Goal: Task Accomplishment & Management: Manage account settings

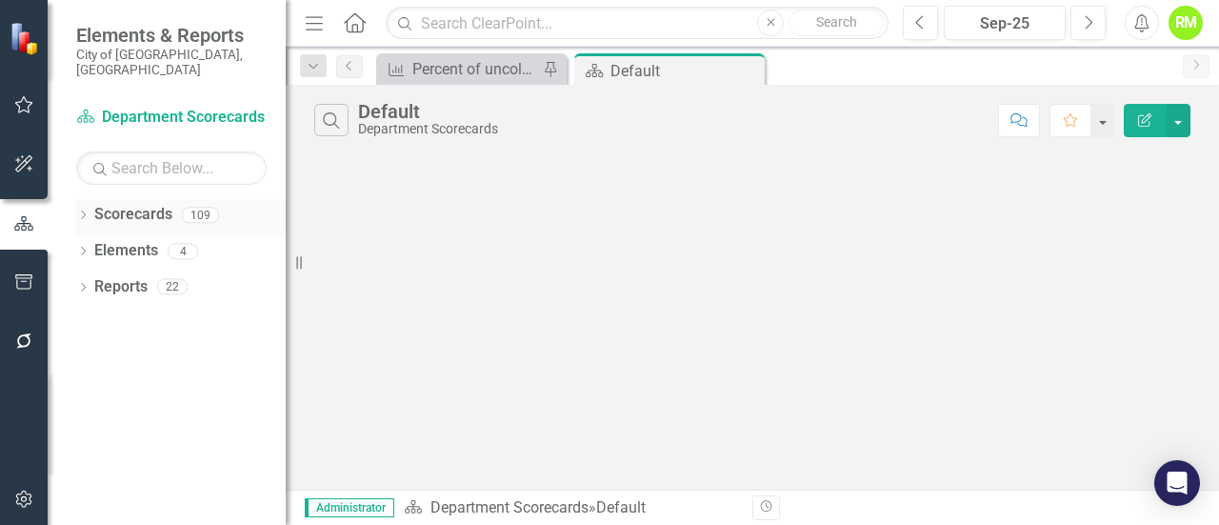
drag, startPoint x: 126, startPoint y: 211, endPoint x: 112, endPoint y: 210, distance: 13.4
click at [126, 211] on div "Scorecards" at bounding box center [133, 214] width 78 height 31
click at [86, 211] on icon "Dropdown" at bounding box center [82, 216] width 13 height 10
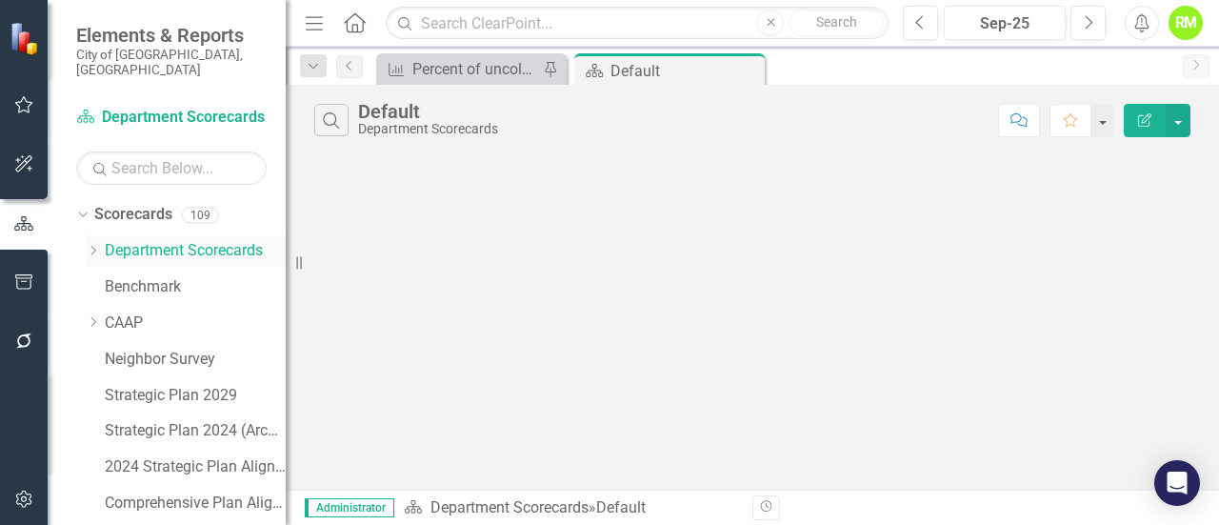
click at [91, 245] on icon "Dropdown" at bounding box center [93, 250] width 14 height 11
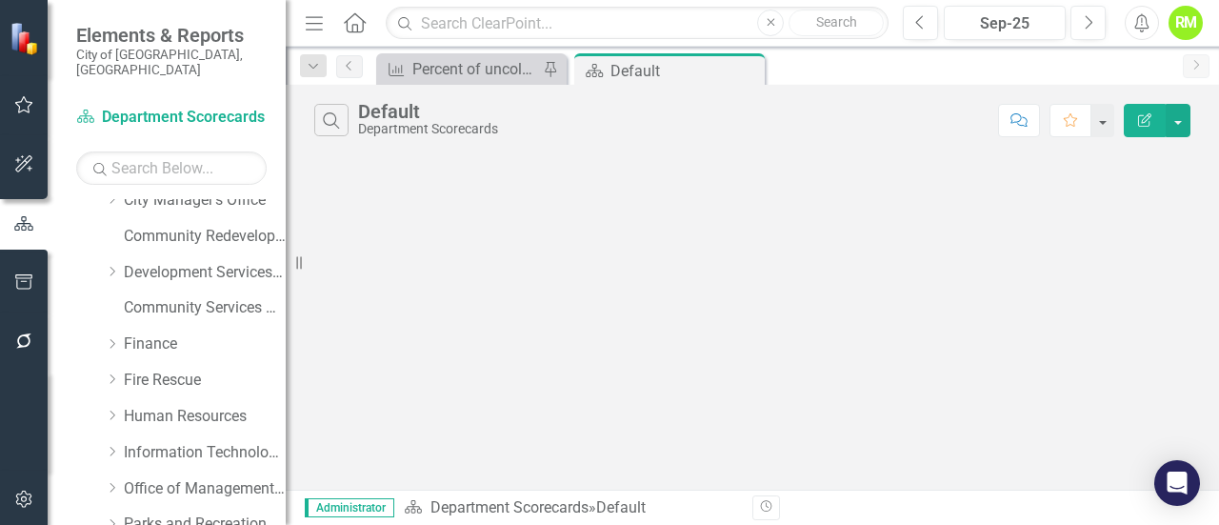
scroll to position [128, 0]
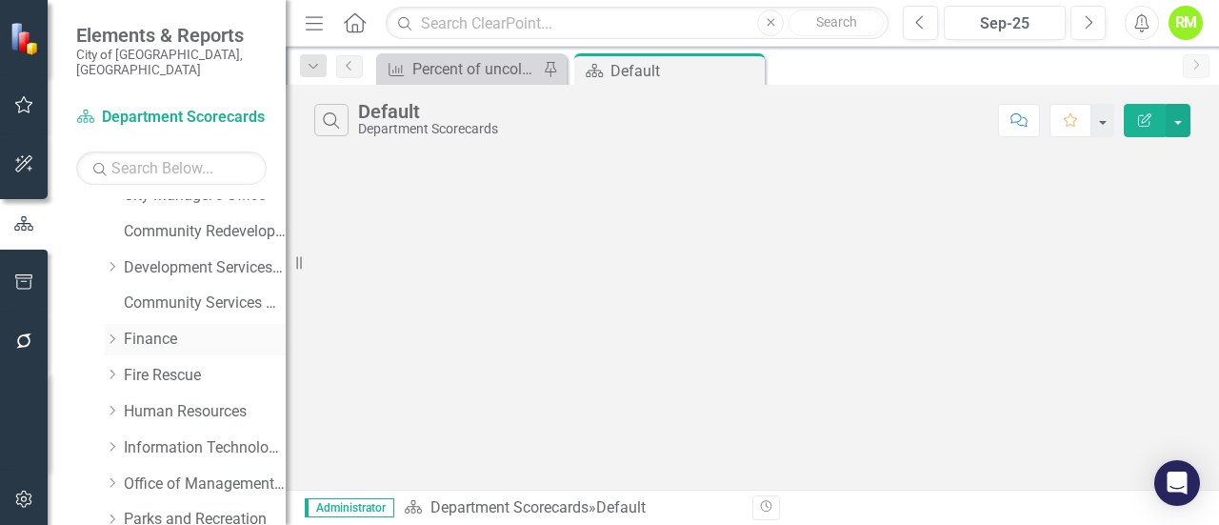
click at [136, 329] on link "Finance" at bounding box center [205, 340] width 162 height 22
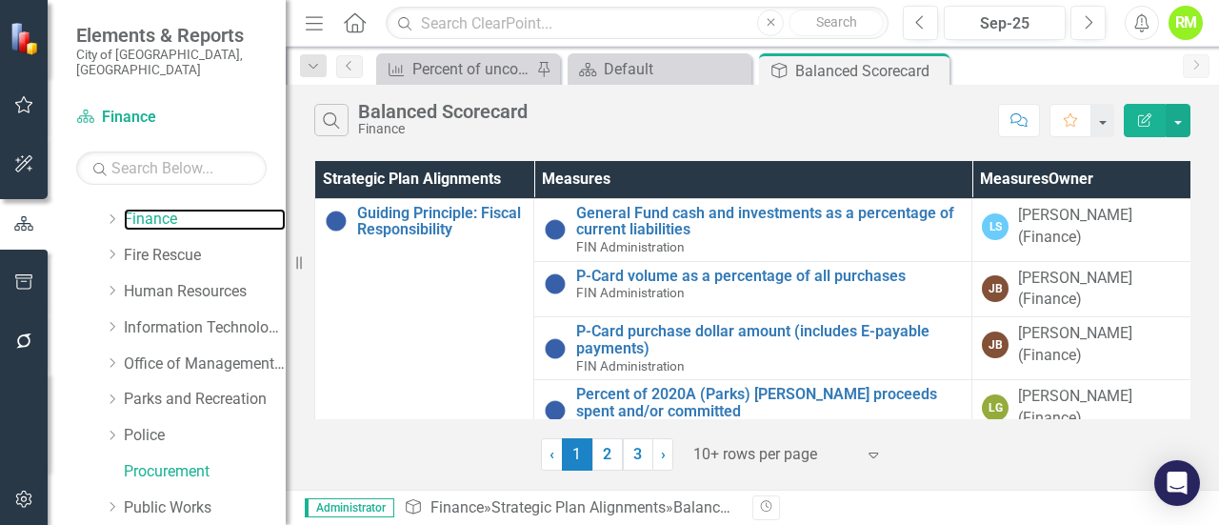
scroll to position [244, 0]
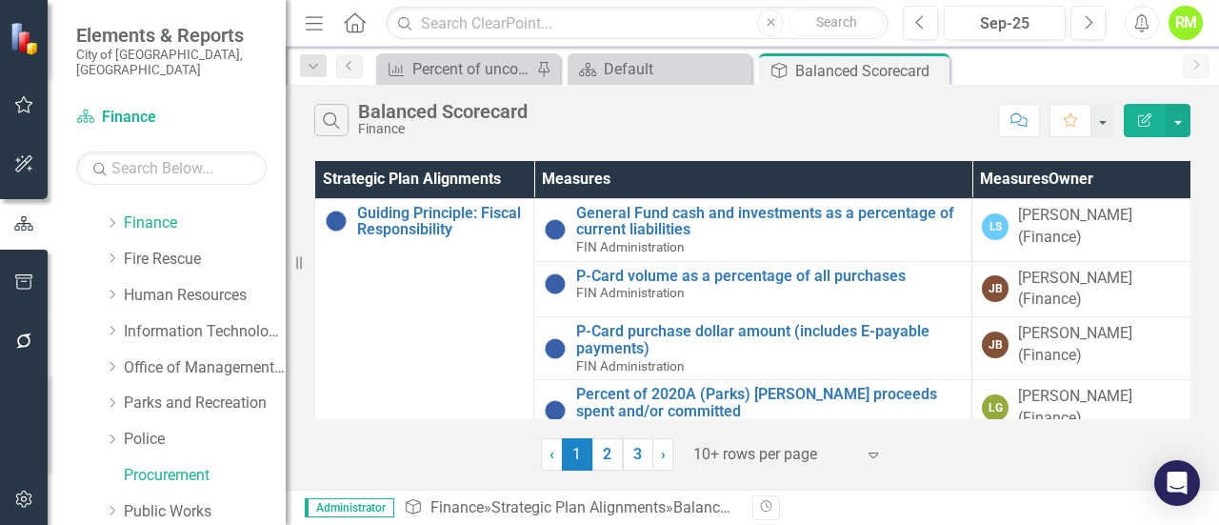
click at [1145, 117] on icon "button" at bounding box center [1144, 119] width 13 height 13
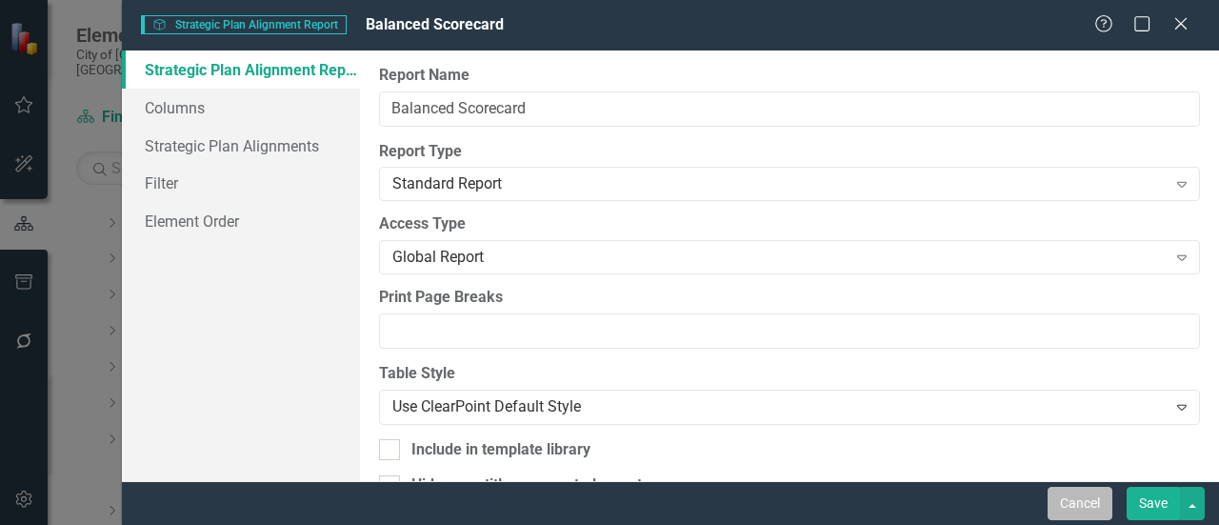
click at [1079, 502] on button "Cancel" at bounding box center [1079, 503] width 65 height 33
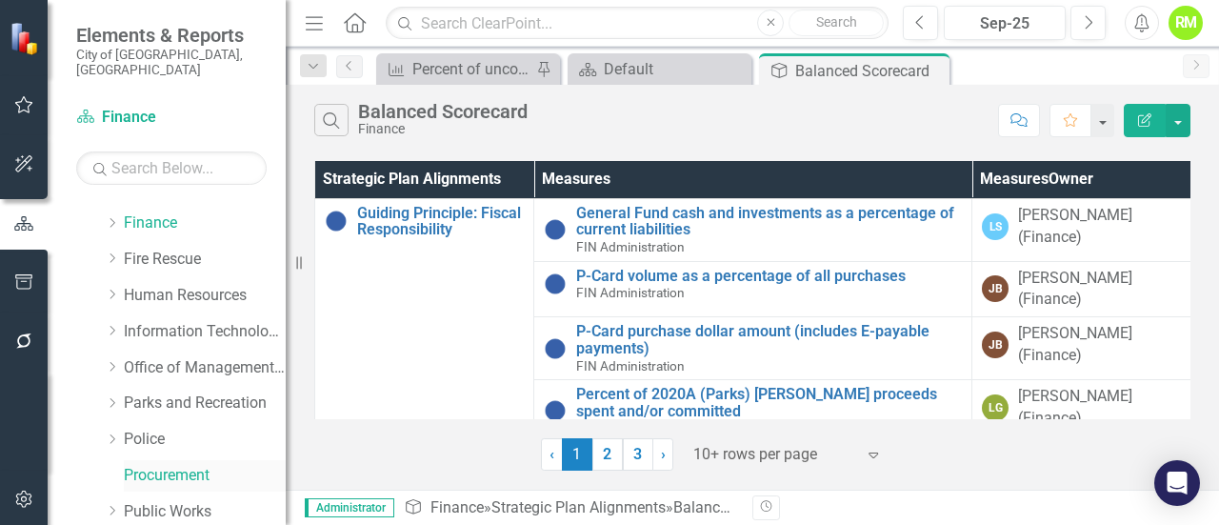
click at [161, 465] on link "Procurement" at bounding box center [205, 476] width 162 height 22
click at [109, 107] on link "Scorecard Finance" at bounding box center [171, 118] width 190 height 22
click at [169, 249] on link "Fire Rescue" at bounding box center [205, 260] width 162 height 22
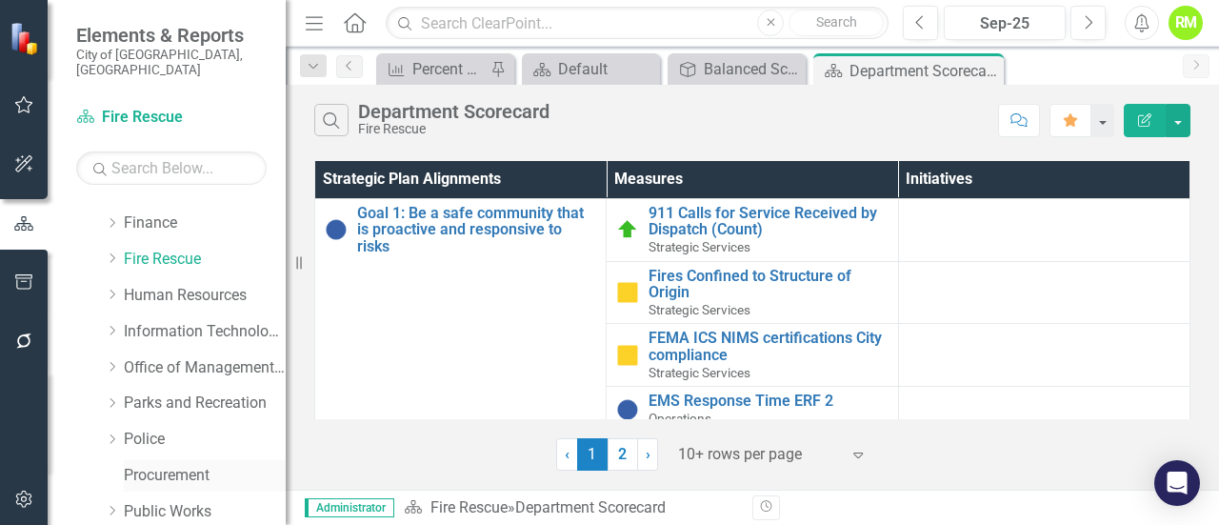
click at [160, 465] on link "Procurement" at bounding box center [205, 476] width 162 height 22
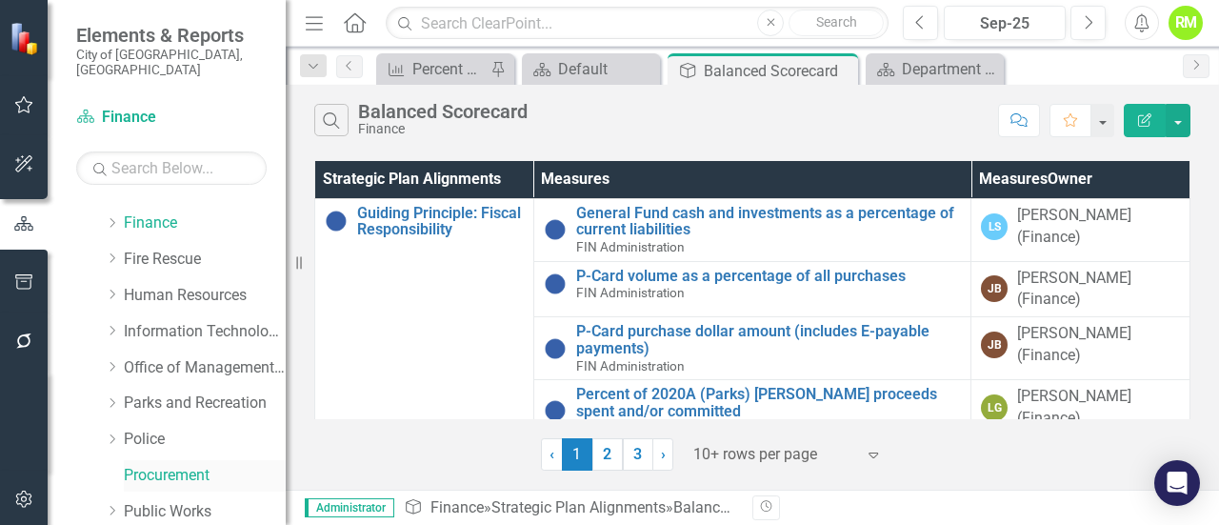
click at [152, 465] on link "Procurement" at bounding box center [205, 476] width 162 height 22
click at [25, 226] on icon "button" at bounding box center [23, 223] width 21 height 17
click at [457, 509] on link "Finance" at bounding box center [456, 507] width 53 height 18
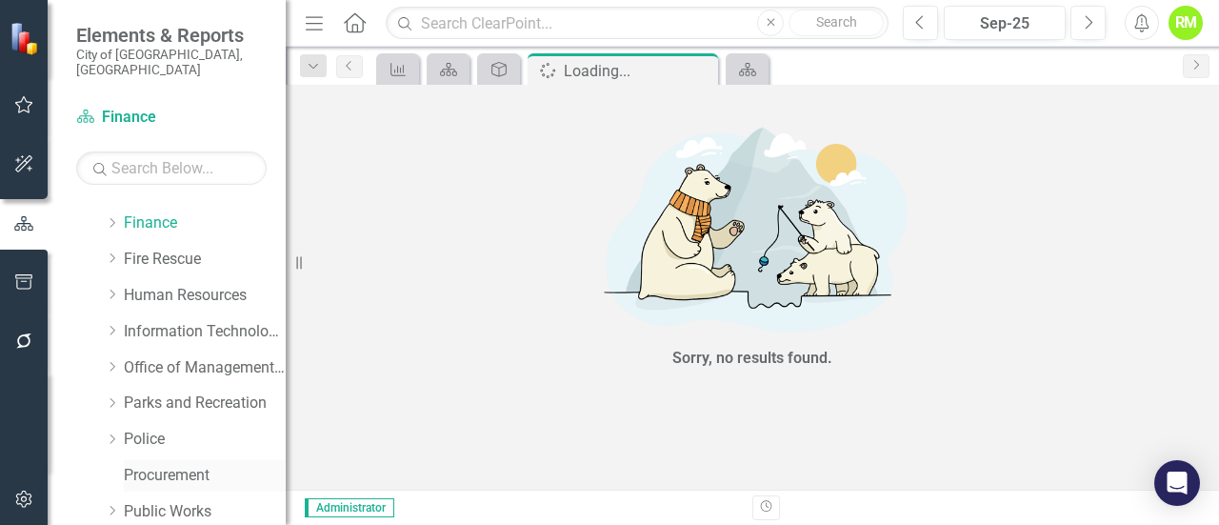
click at [168, 465] on link "Procurement" at bounding box center [205, 476] width 162 height 22
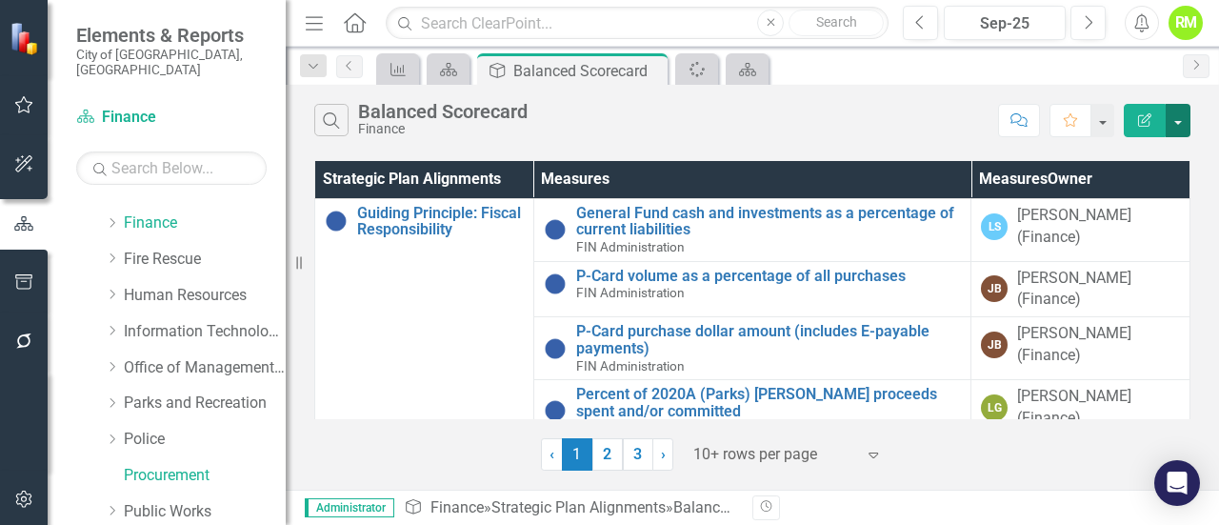
click at [1177, 119] on button "button" at bounding box center [1178, 120] width 25 height 33
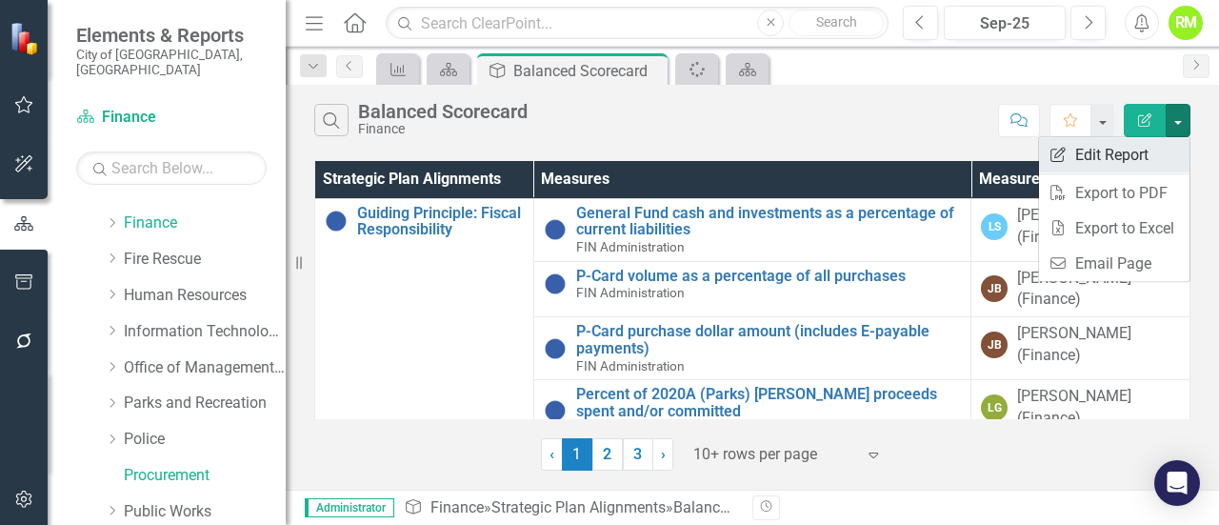
click at [1114, 151] on link "Edit Report Edit Report" at bounding box center [1114, 154] width 150 height 35
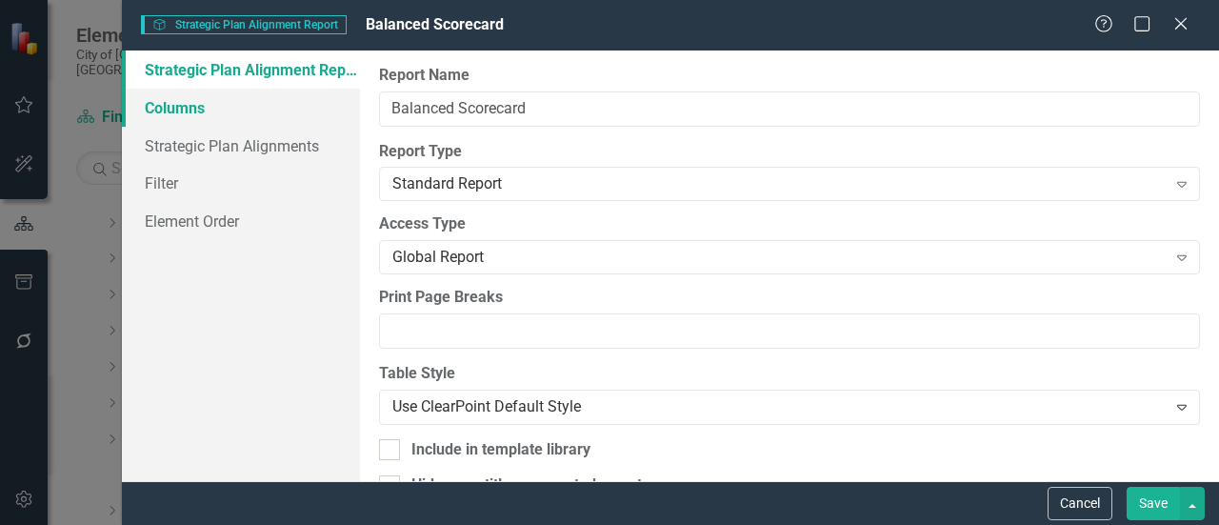
click at [179, 102] on link "Columns" at bounding box center [241, 108] width 238 height 38
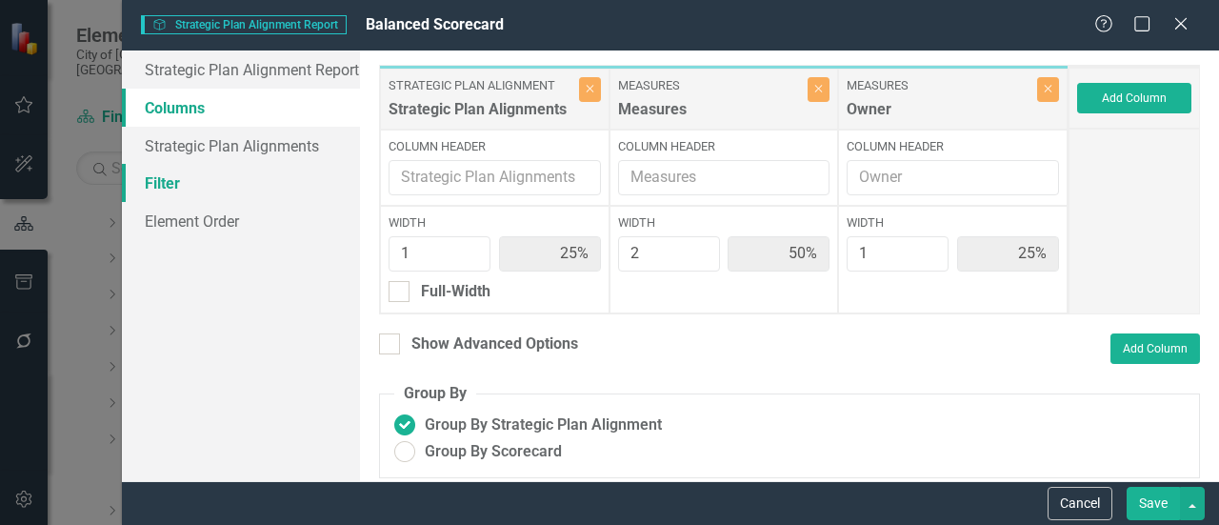
click at [171, 183] on link "Filter" at bounding box center [241, 183] width 238 height 38
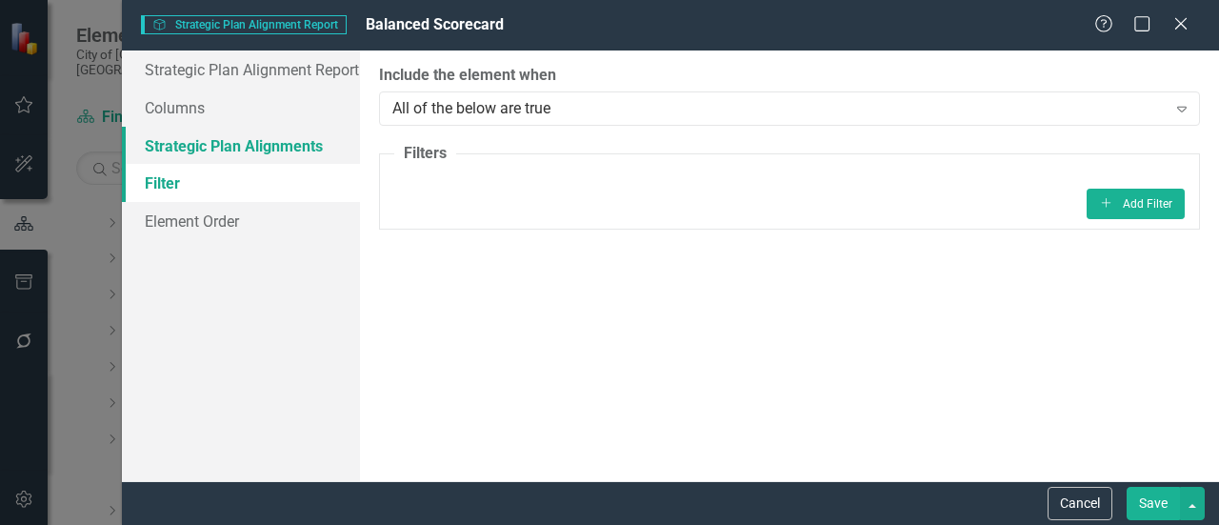
click at [189, 149] on link "Strategic Plan Alignments" at bounding box center [241, 146] width 238 height 38
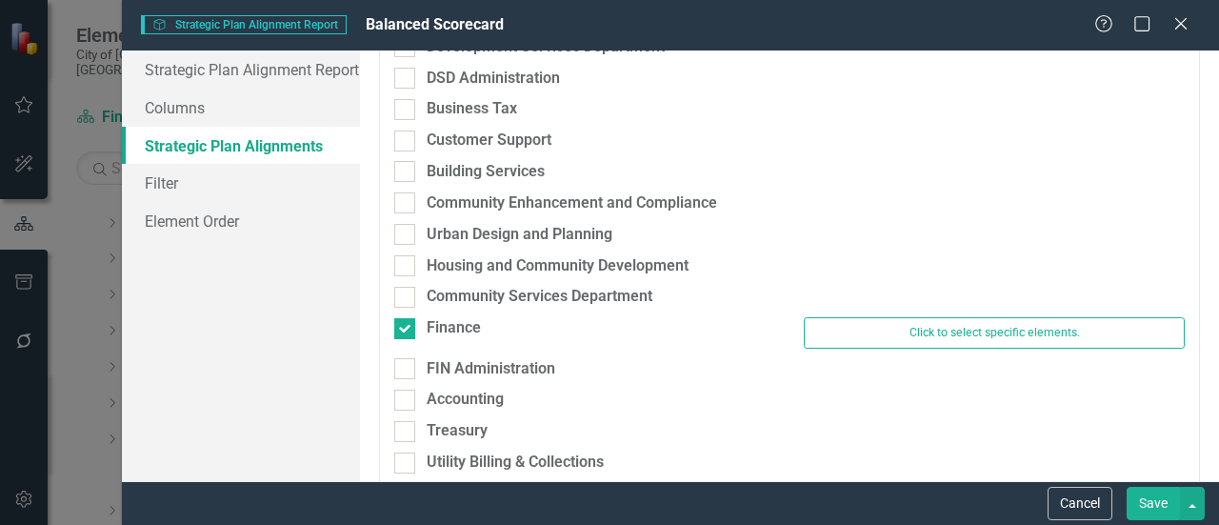
scroll to position [557, 0]
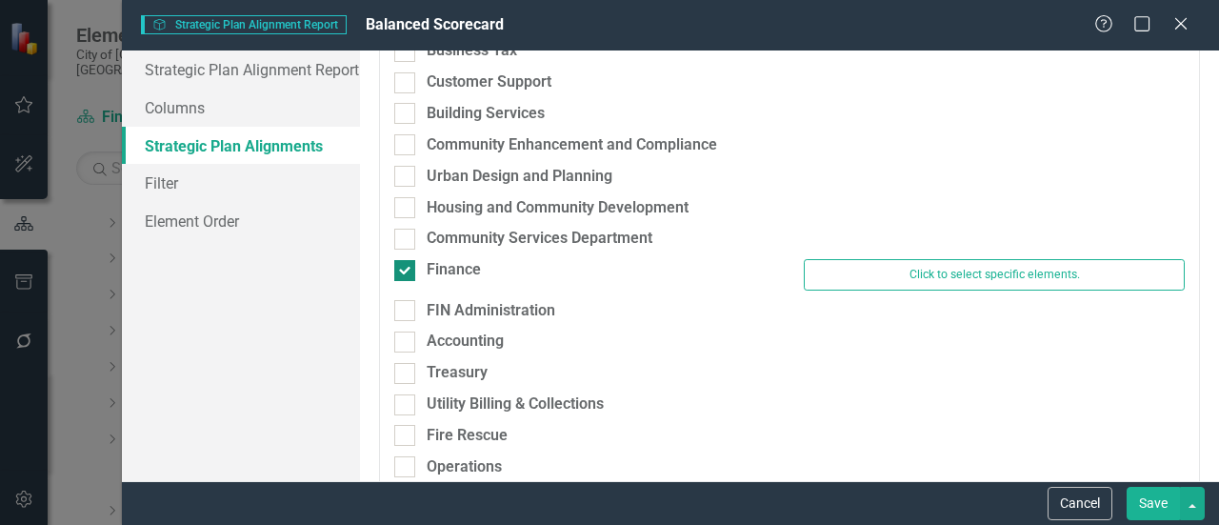
click at [402, 266] on input "Finance" at bounding box center [400, 266] width 12 height 12
checkbox input "false"
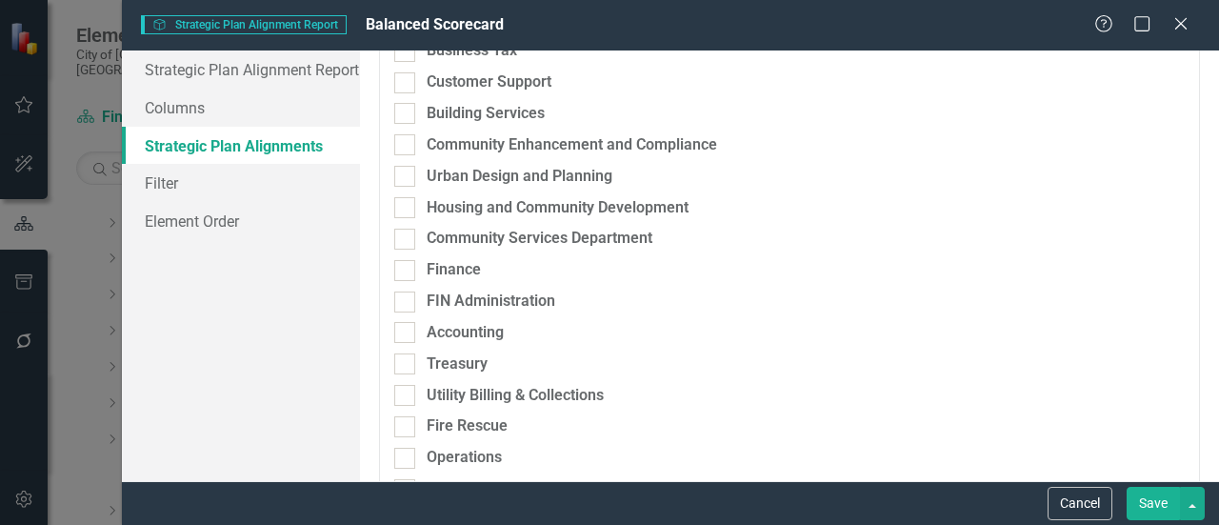
click at [1152, 496] on button "Save" at bounding box center [1153, 503] width 53 height 33
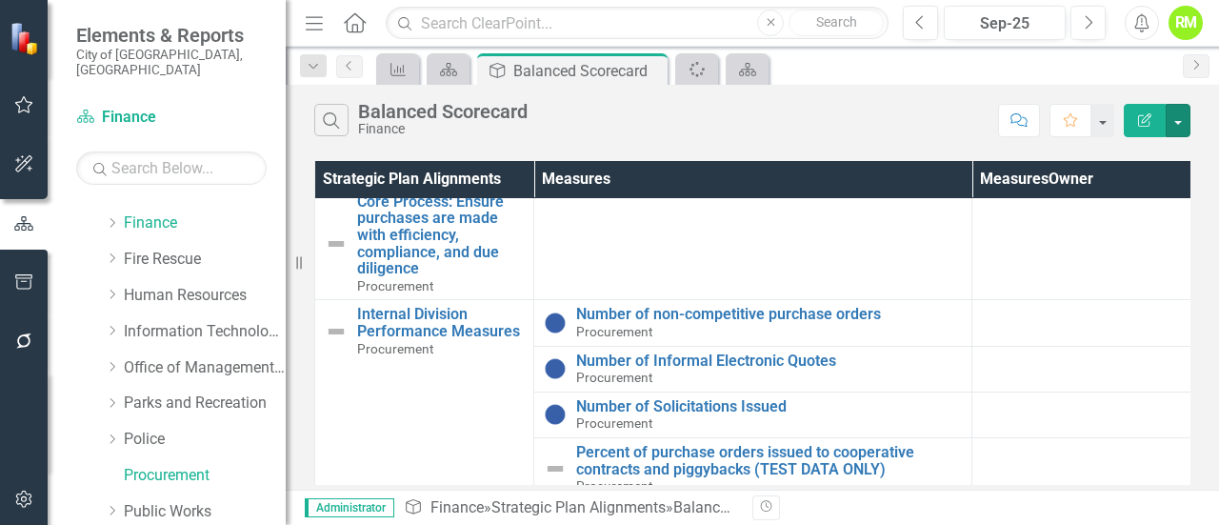
scroll to position [0, 0]
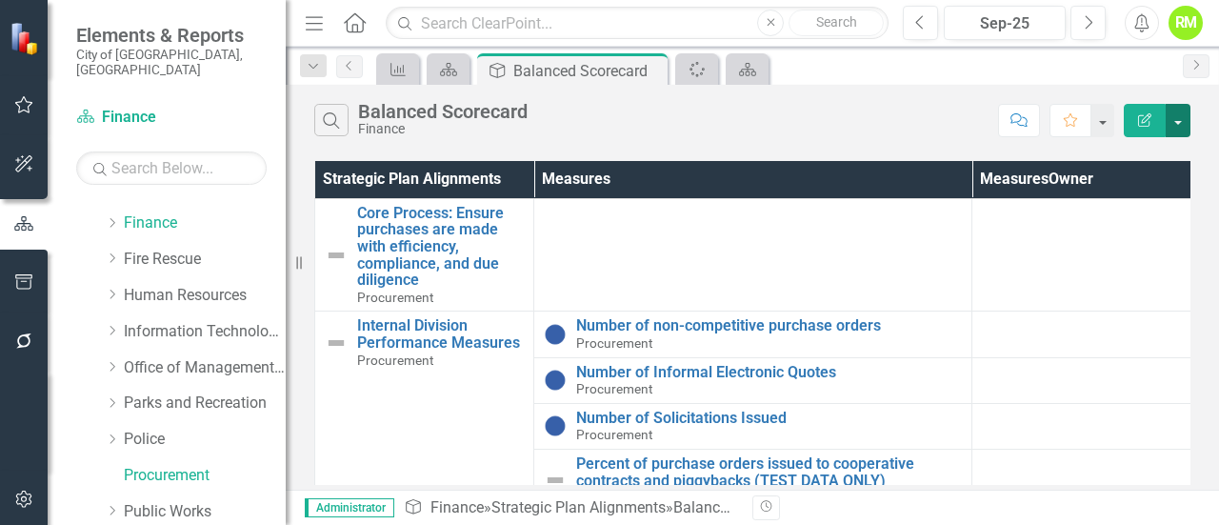
click at [1176, 124] on button "button" at bounding box center [1178, 120] width 25 height 33
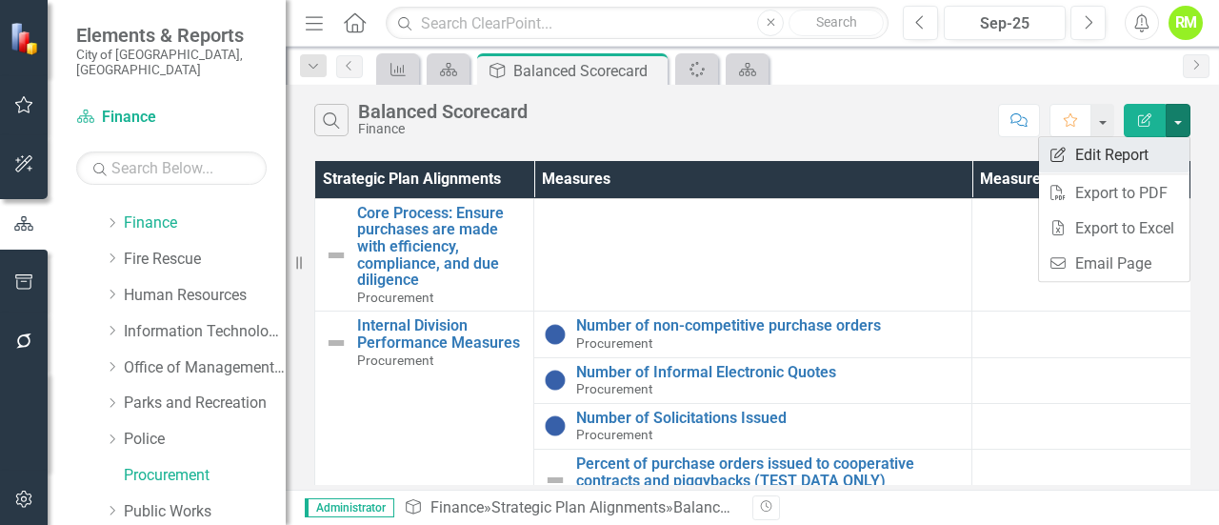
click at [1108, 152] on link "Edit Report Edit Report" at bounding box center [1114, 154] width 150 height 35
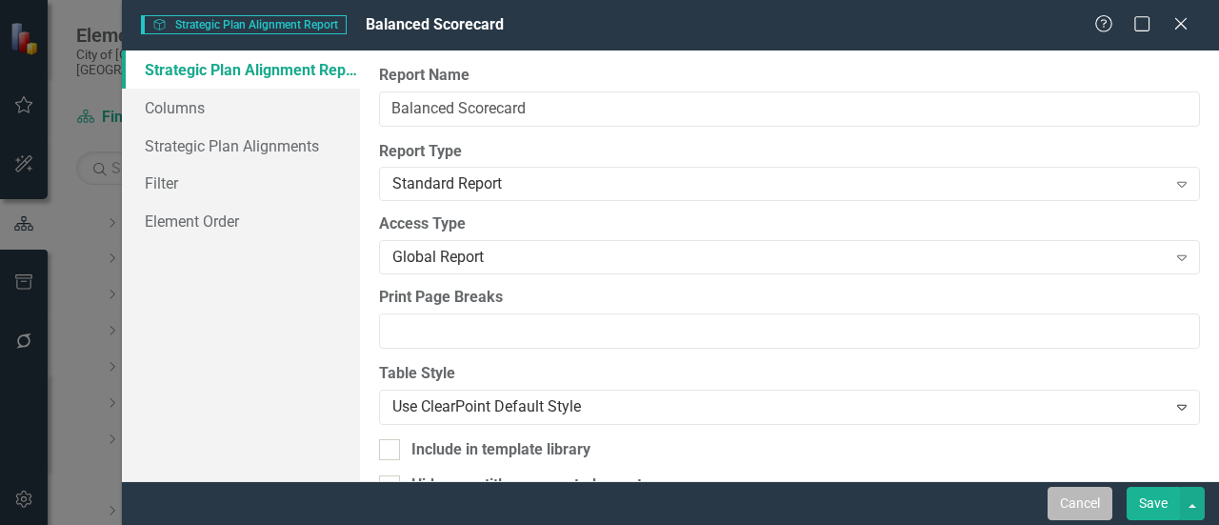
click at [1074, 498] on button "Cancel" at bounding box center [1079, 503] width 65 height 33
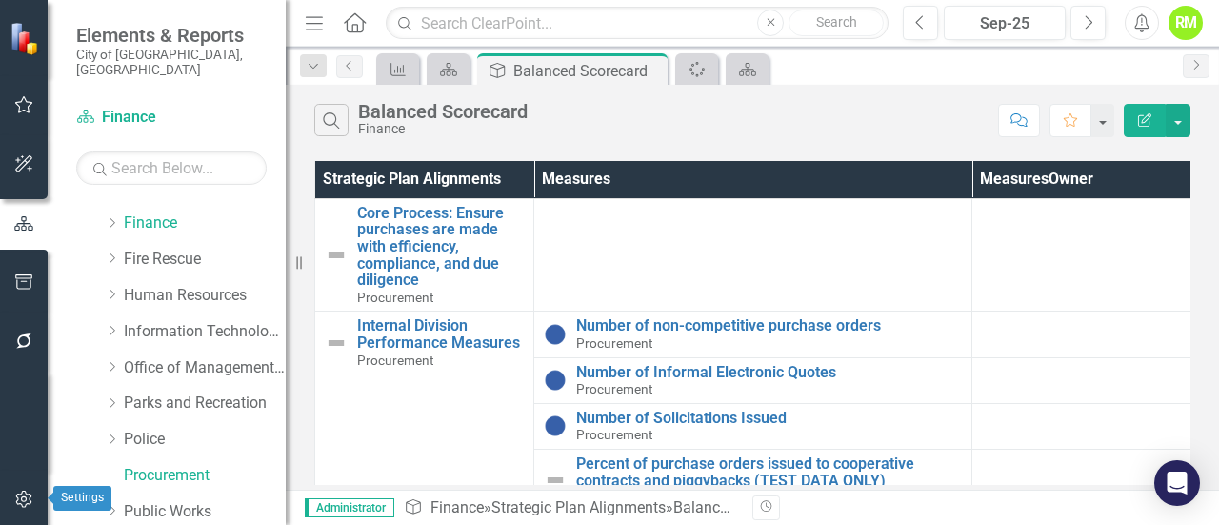
click at [21, 498] on icon "button" at bounding box center [23, 498] width 16 height 17
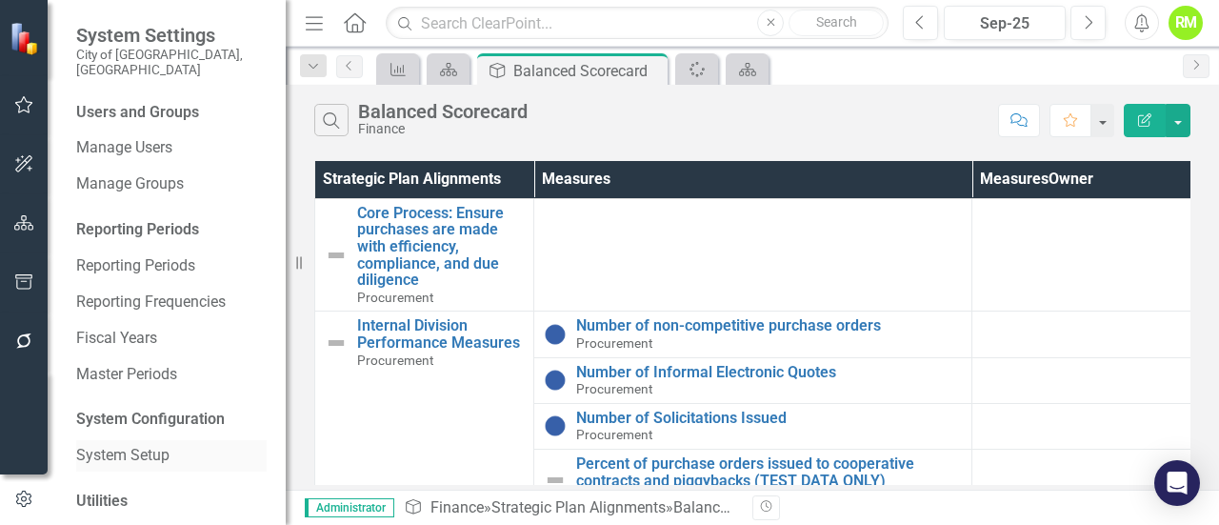
click at [105, 445] on link "System Setup" at bounding box center [171, 456] width 190 height 22
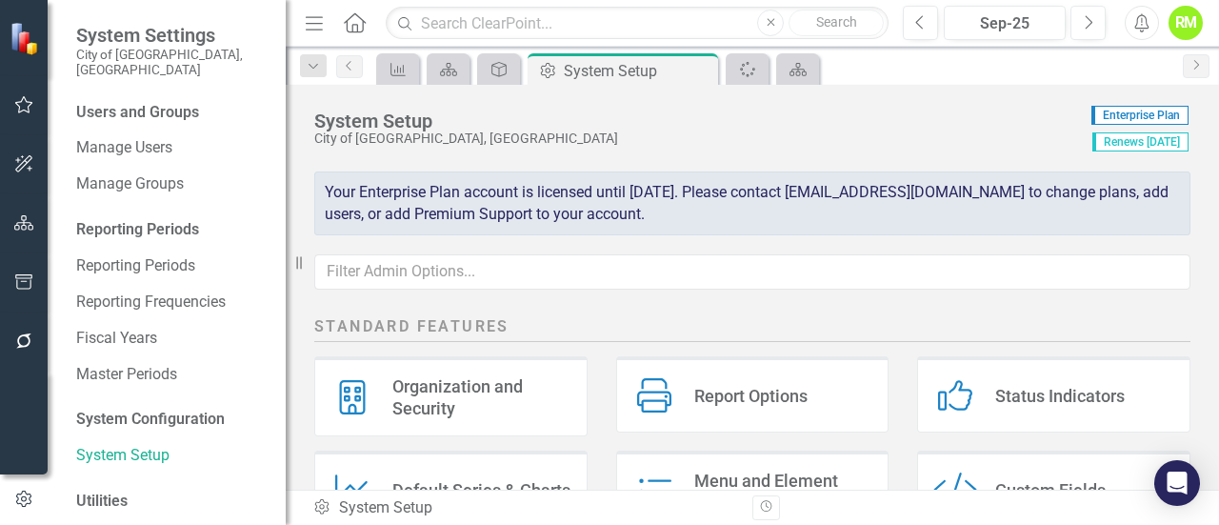
click at [743, 472] on div "Menu and Element Names" at bounding box center [783, 491] width 179 height 45
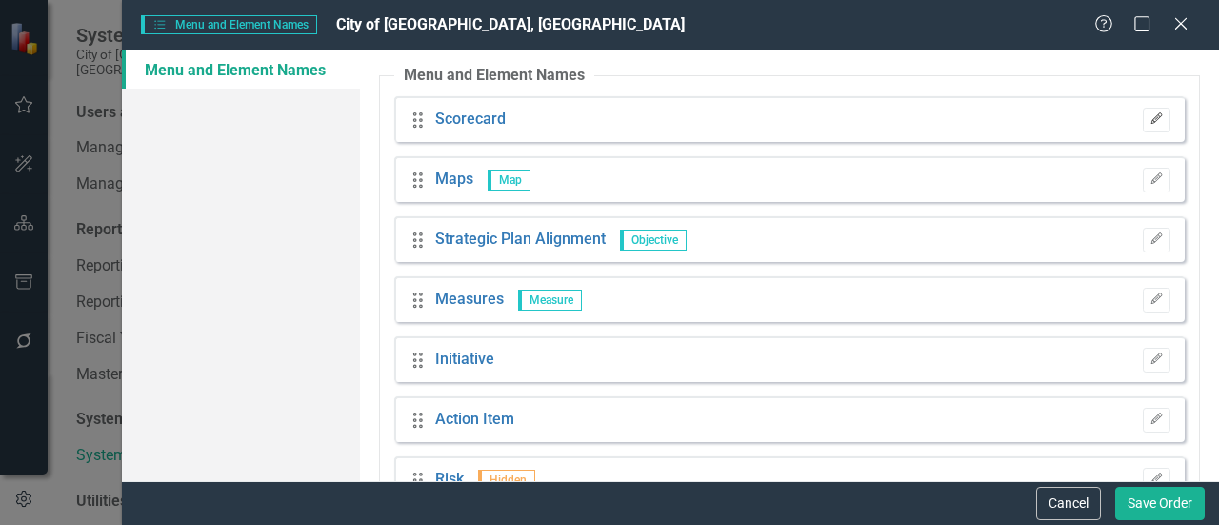
click at [1149, 114] on icon "Edit" at bounding box center [1156, 118] width 14 height 11
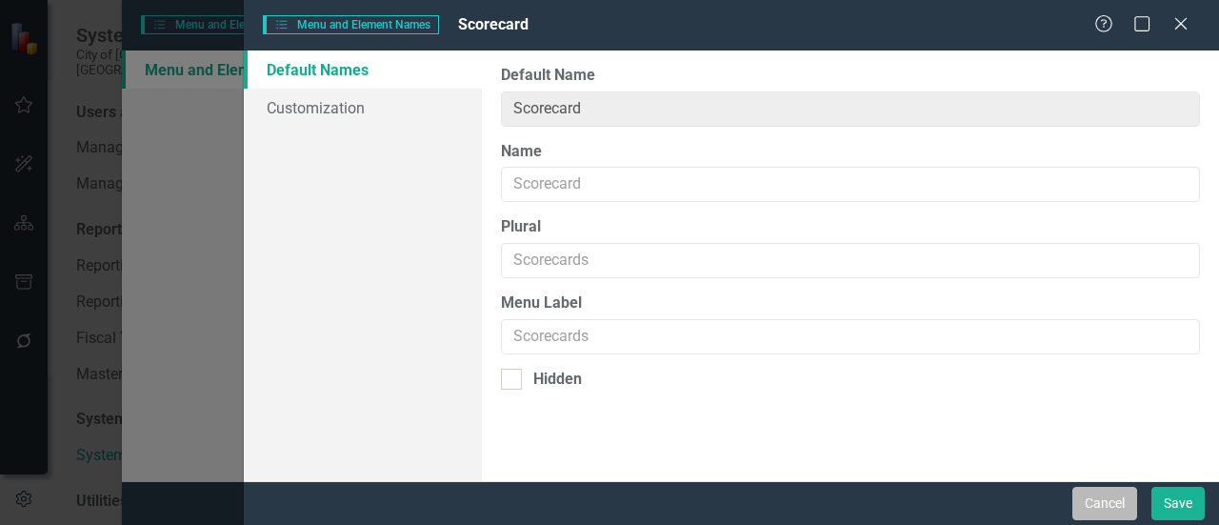
click at [1099, 493] on button "Cancel" at bounding box center [1104, 503] width 65 height 33
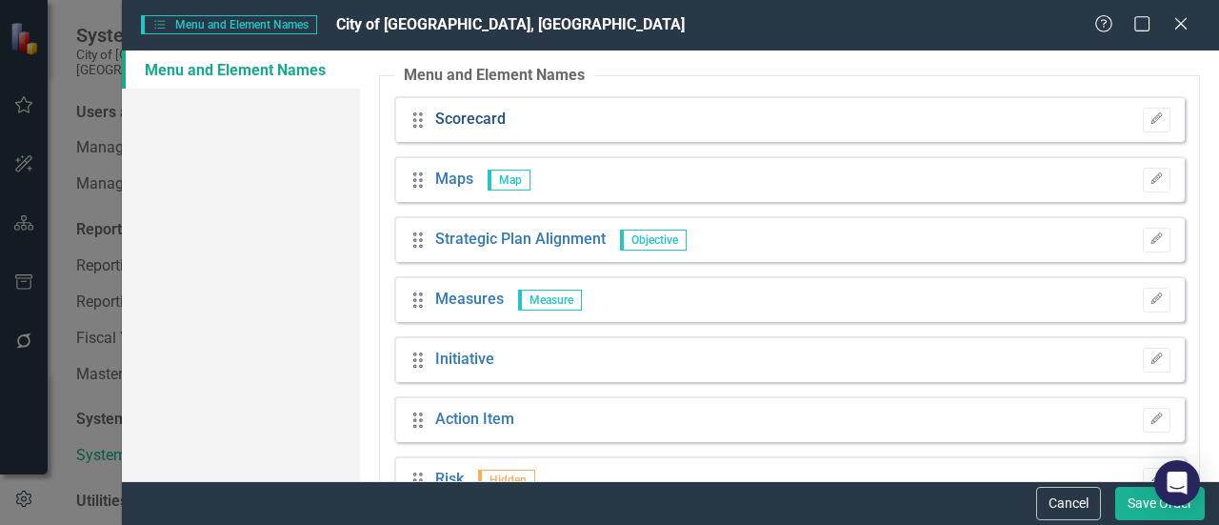
click at [467, 119] on link "Scorecard" at bounding box center [470, 120] width 70 height 22
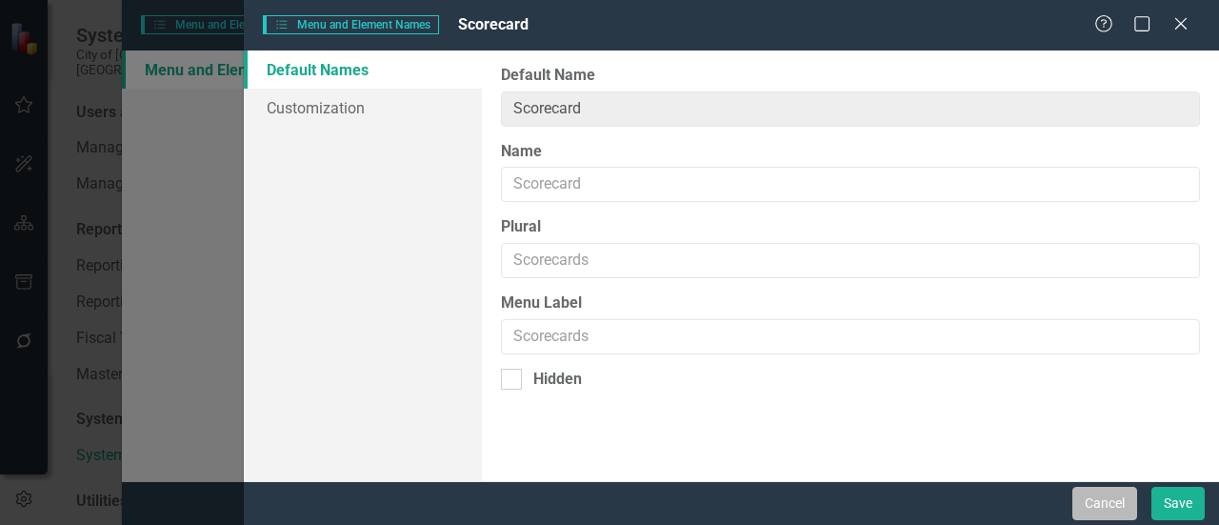
click at [1105, 497] on button "Cancel" at bounding box center [1104, 503] width 65 height 33
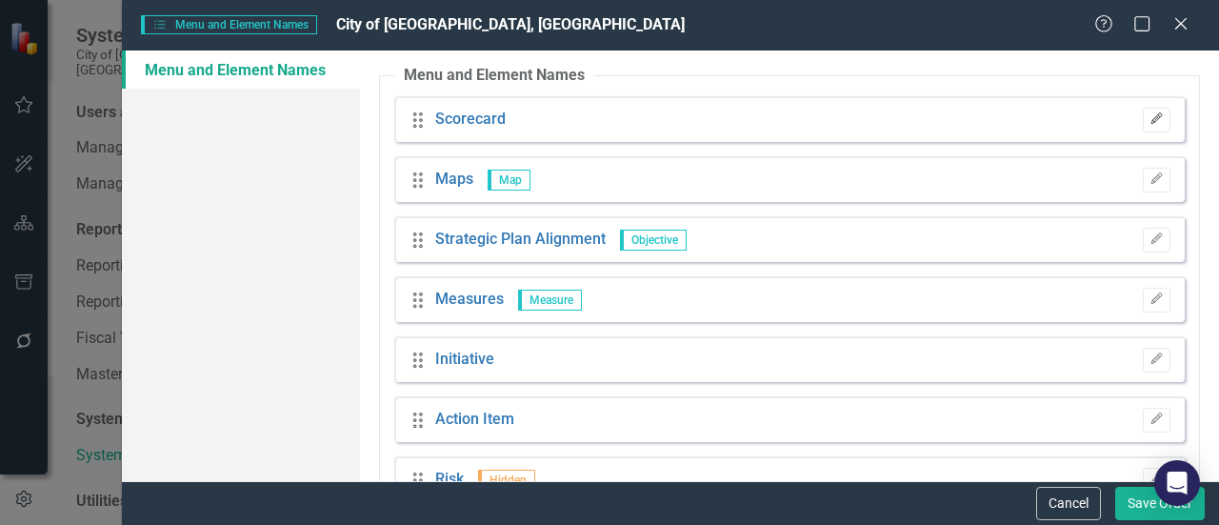
click at [1149, 113] on icon "Edit" at bounding box center [1156, 118] width 14 height 11
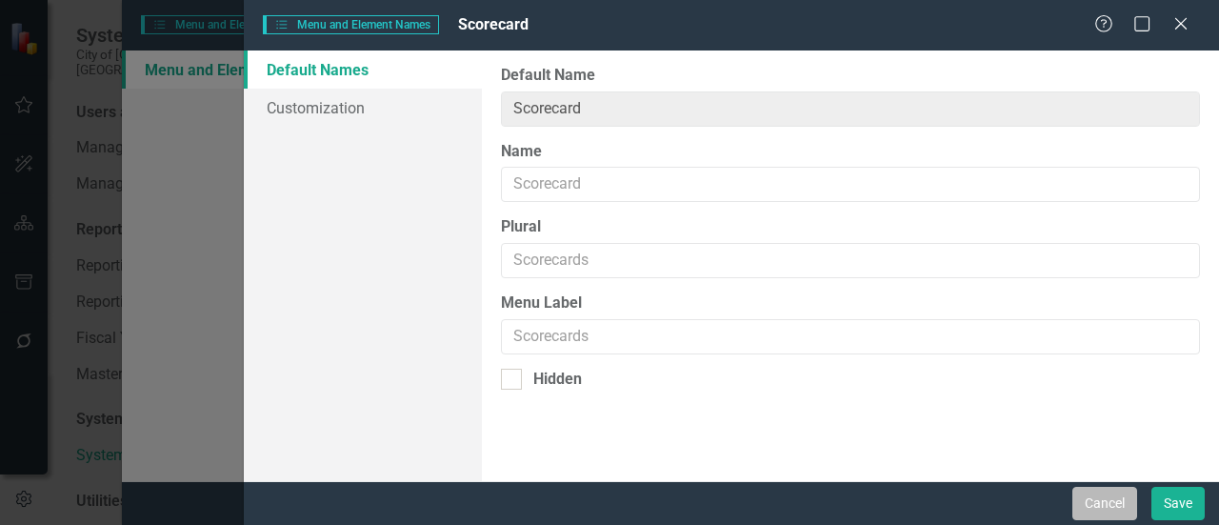
click at [1093, 504] on button "Cancel" at bounding box center [1104, 503] width 65 height 33
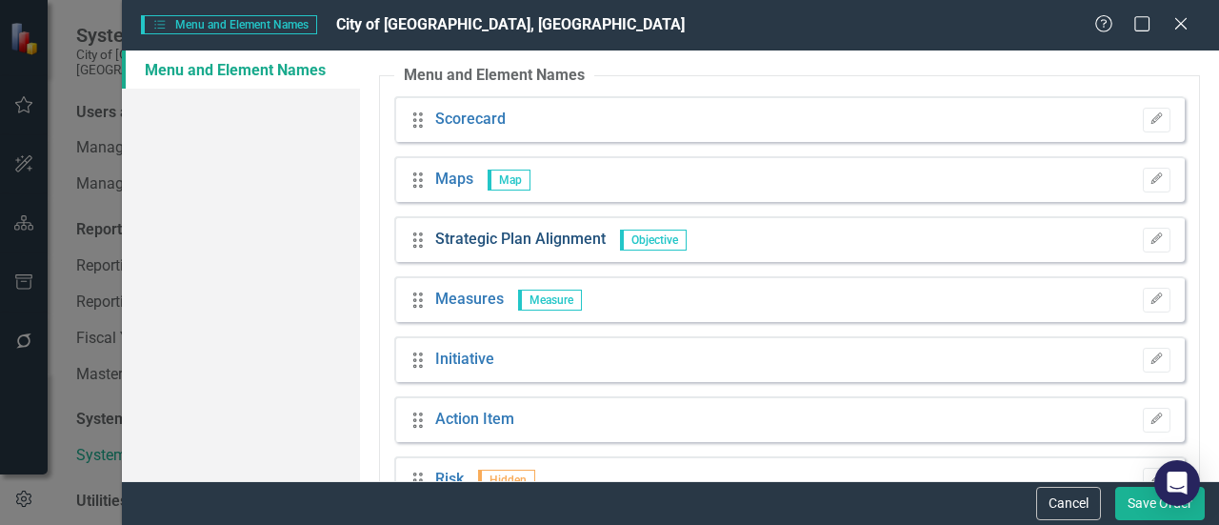
click at [520, 245] on link "Strategic Plan Alignment" at bounding box center [520, 240] width 170 height 22
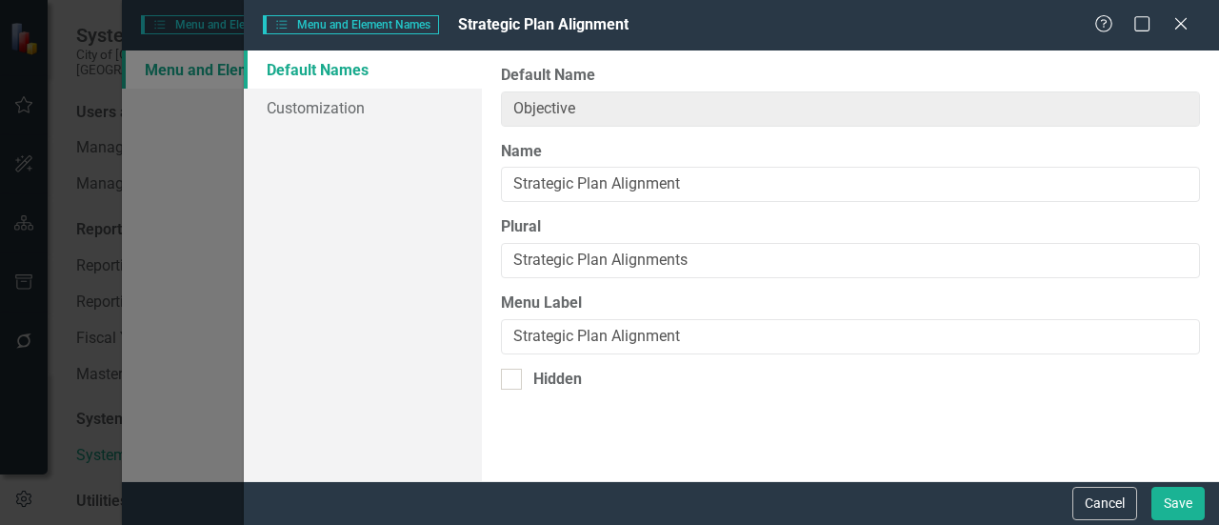
drag, startPoint x: 1121, startPoint y: 506, endPoint x: 1108, endPoint y: 516, distance: 16.2
click at [1108, 516] on button "Cancel" at bounding box center [1104, 503] width 65 height 33
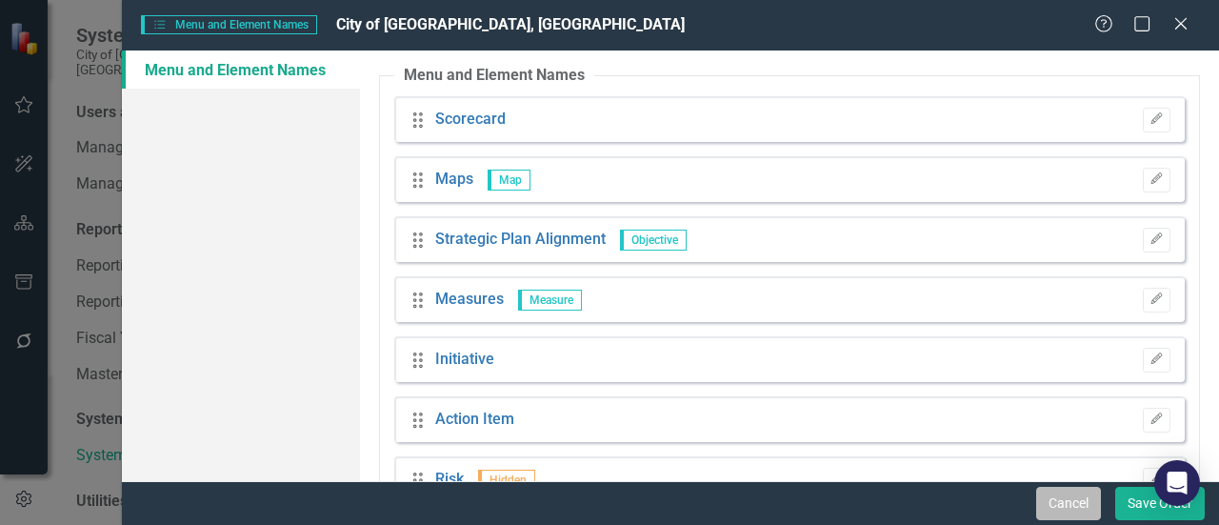
click at [1071, 500] on button "Cancel" at bounding box center [1068, 503] width 65 height 33
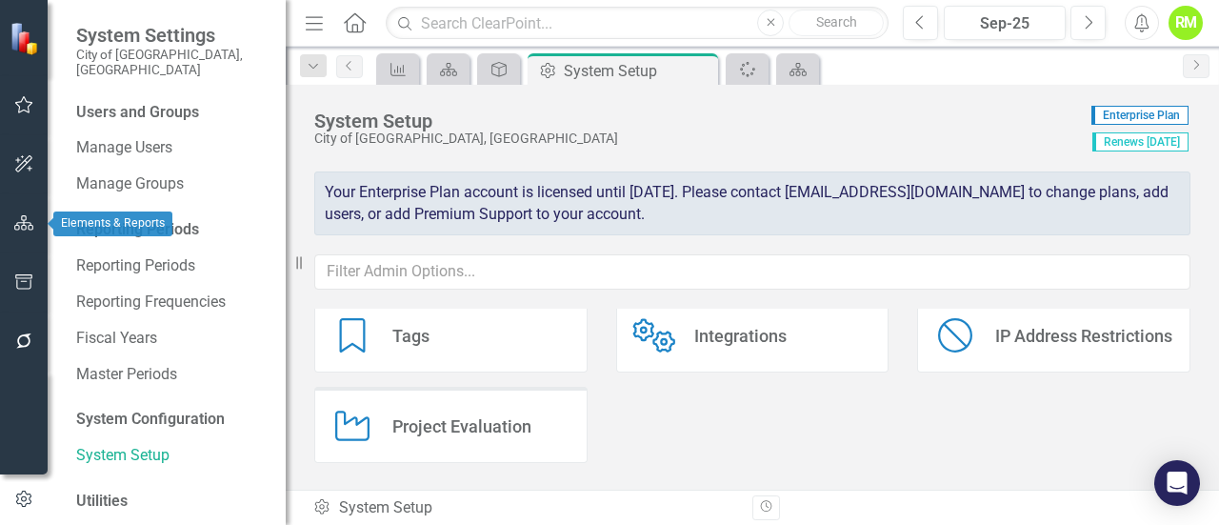
click at [26, 220] on icon "button" at bounding box center [24, 222] width 20 height 15
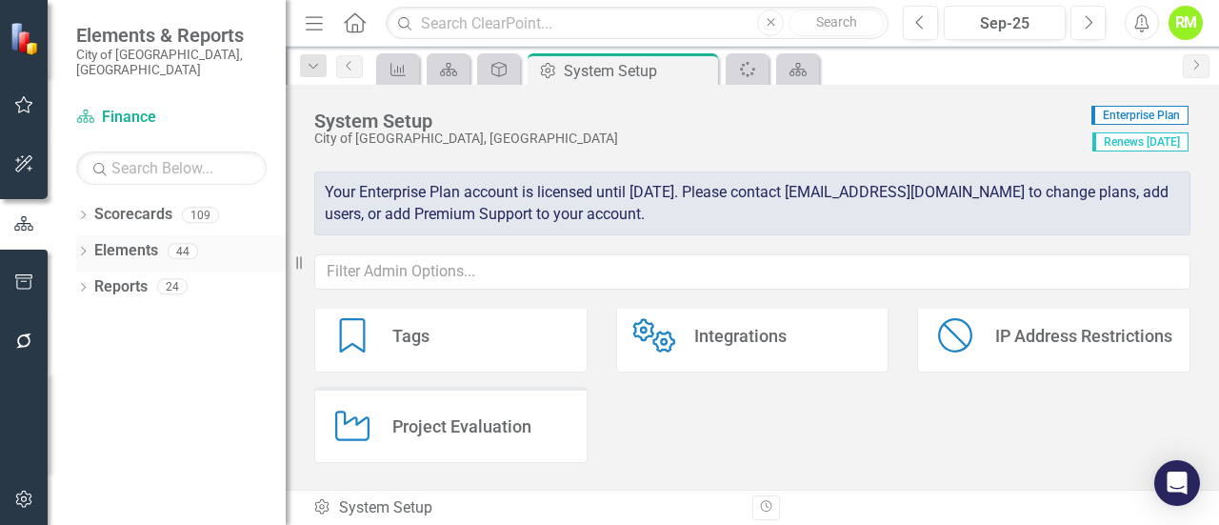
click at [87, 248] on icon "Dropdown" at bounding box center [82, 253] width 13 height 10
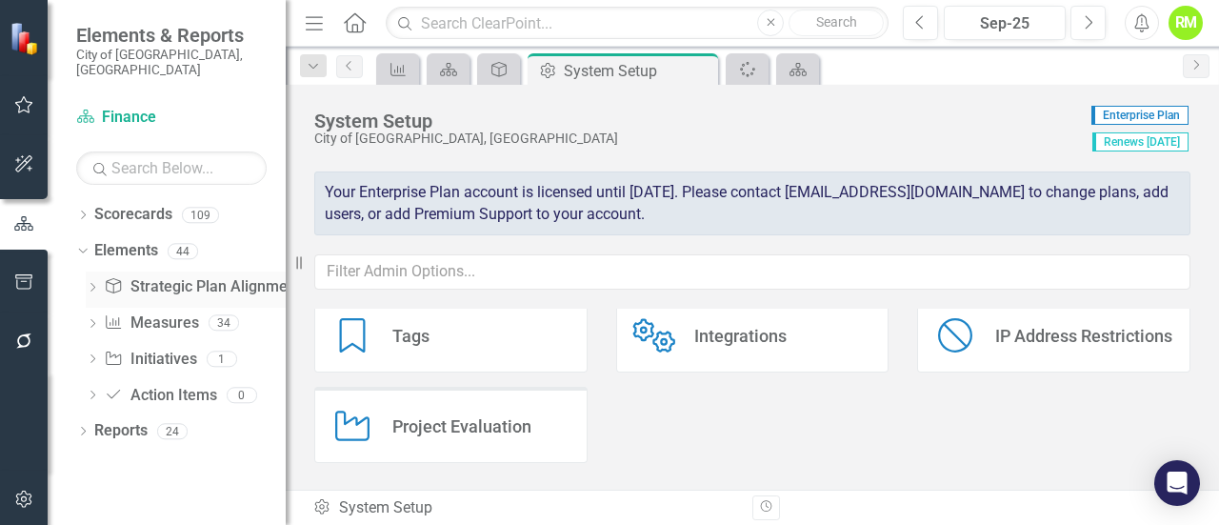
click at [153, 276] on link "Strategic Plan Alignment Strategic Plan Alignment" at bounding box center [202, 287] width 196 height 22
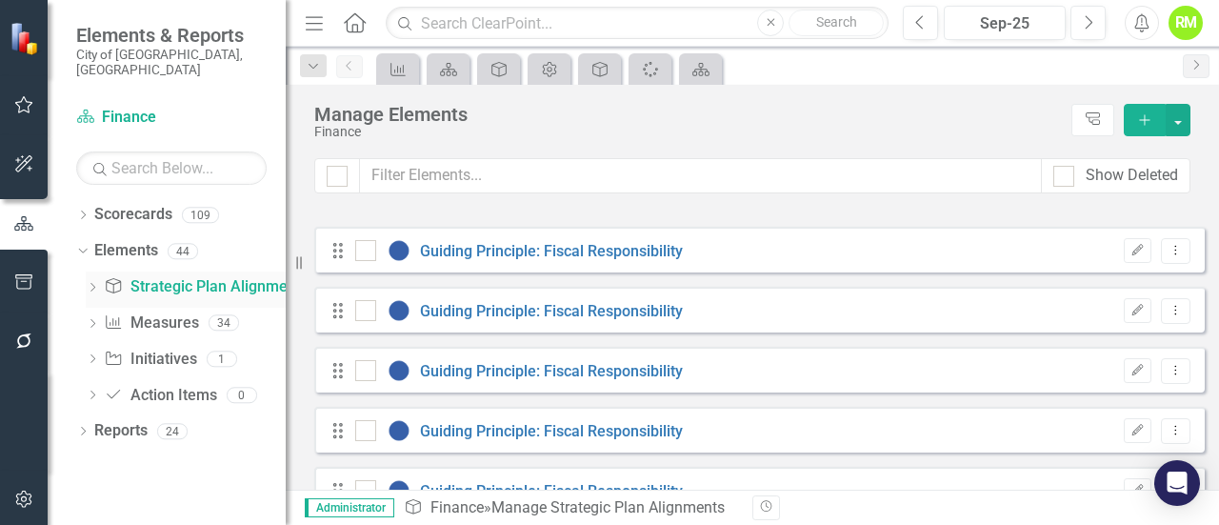
checkbox input "false"
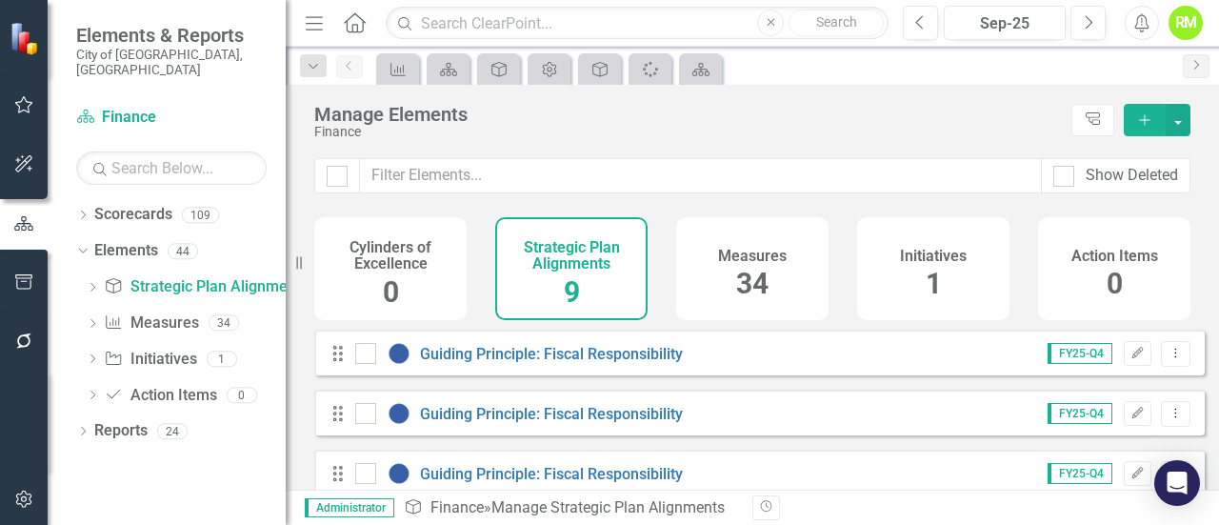
click at [577, 275] on div "Strategic Plan Alignments 9" at bounding box center [571, 268] width 152 height 103
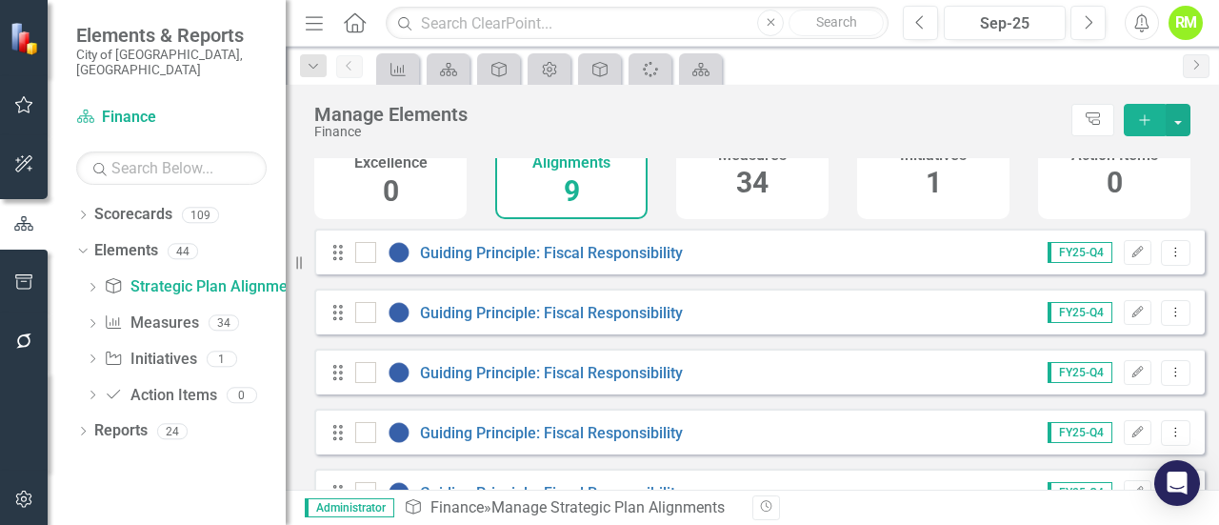
scroll to position [95, 0]
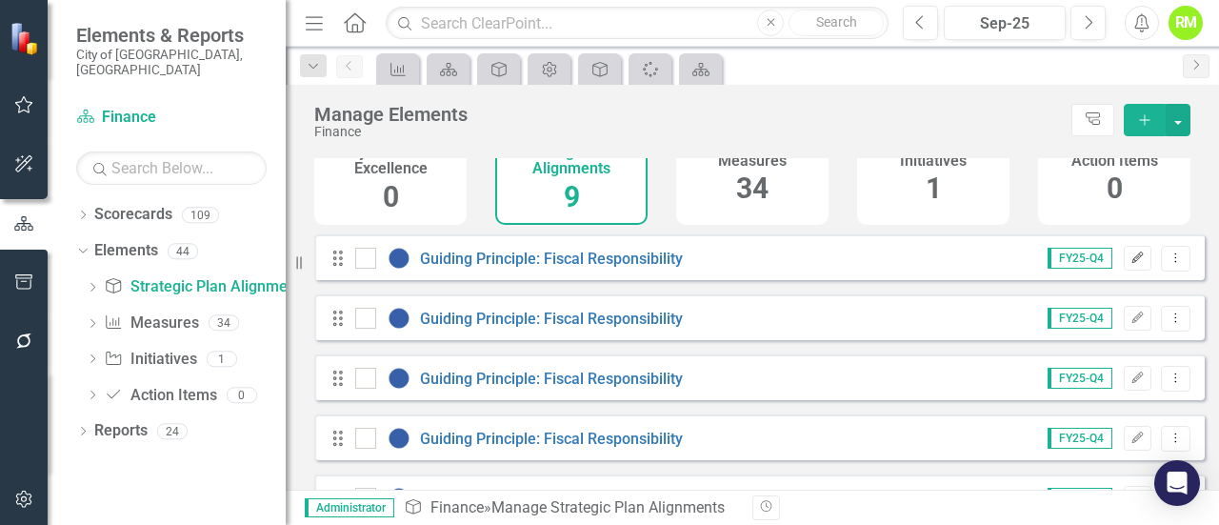
click at [1130, 264] on icon "Edit" at bounding box center [1137, 257] width 14 height 11
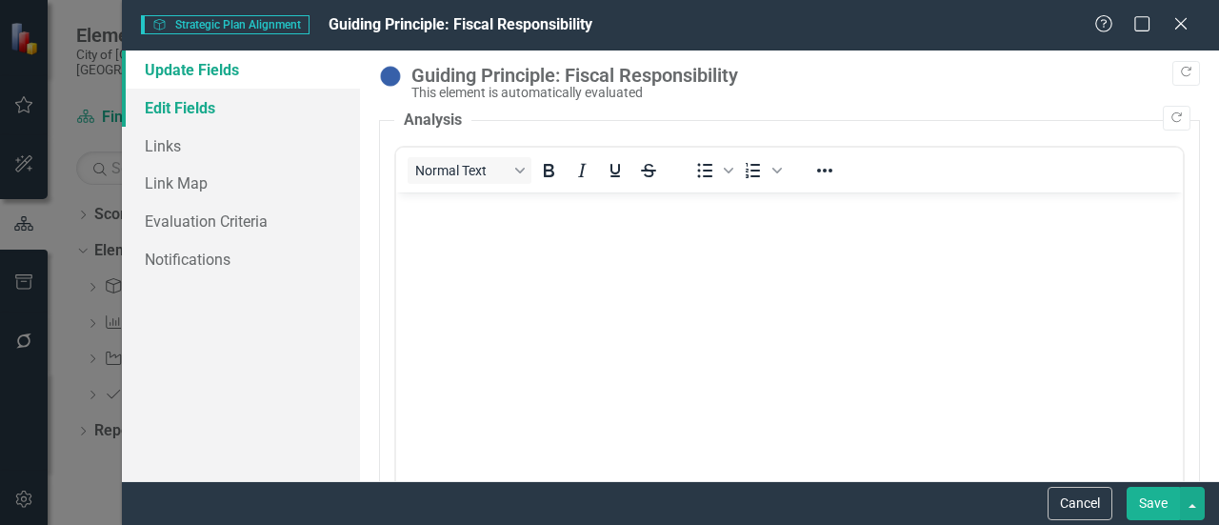
scroll to position [0, 0]
click at [189, 106] on link "Edit Fields" at bounding box center [241, 108] width 238 height 38
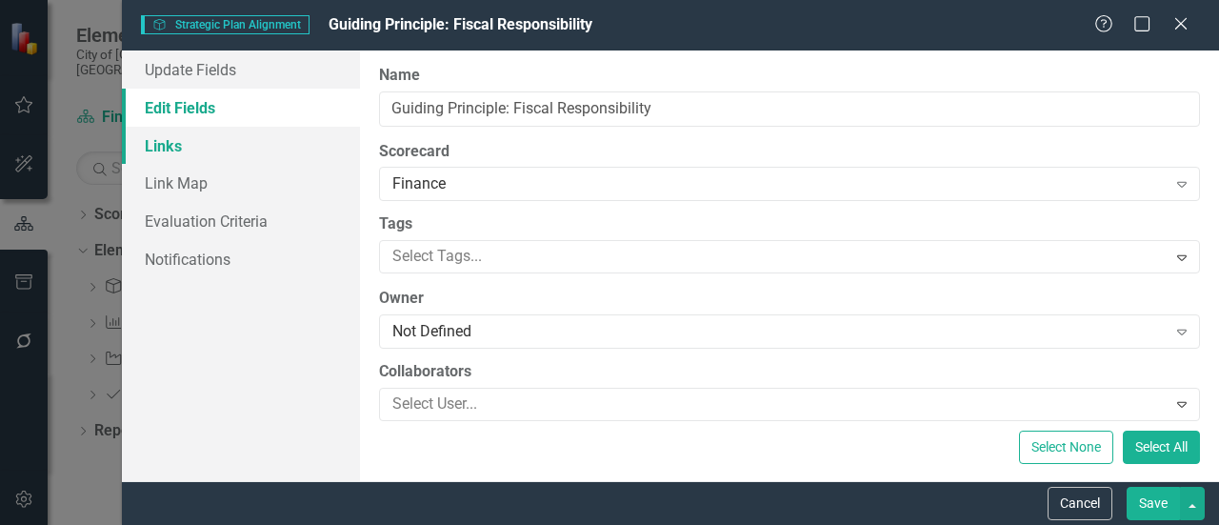
click at [171, 153] on link "Links" at bounding box center [241, 146] width 238 height 38
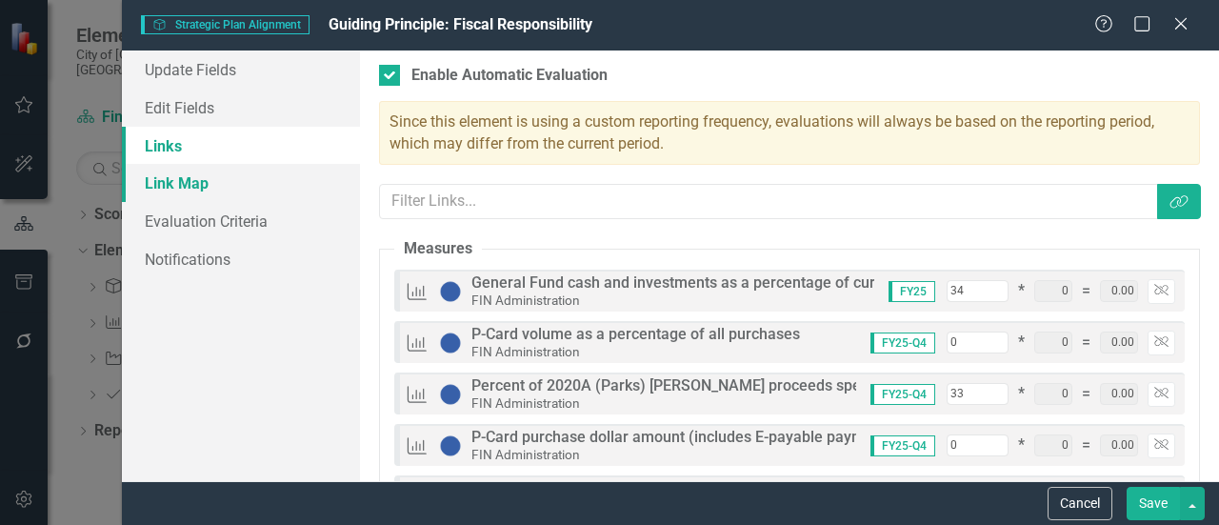
click at [183, 190] on link "Link Map" at bounding box center [241, 183] width 238 height 38
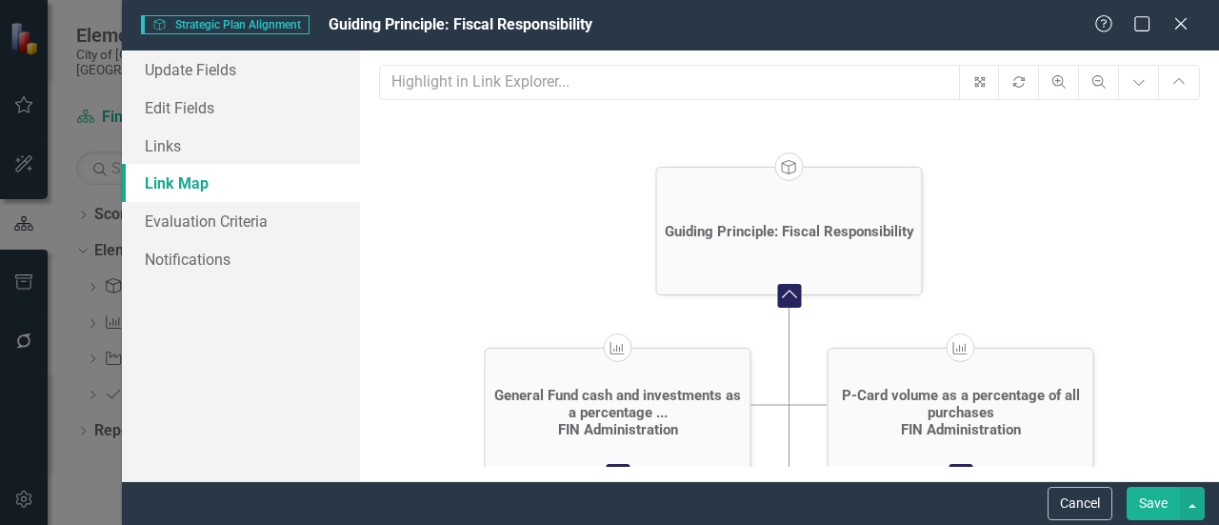
click at [1186, 226] on icon "Strategic Plan Alignment Guiding Principle: Fiscal Responsibility Collapse Char…" at bounding box center [789, 328] width 820 height 429
click at [1105, 87] on icon "Zoom Out" at bounding box center [1098, 81] width 17 height 13
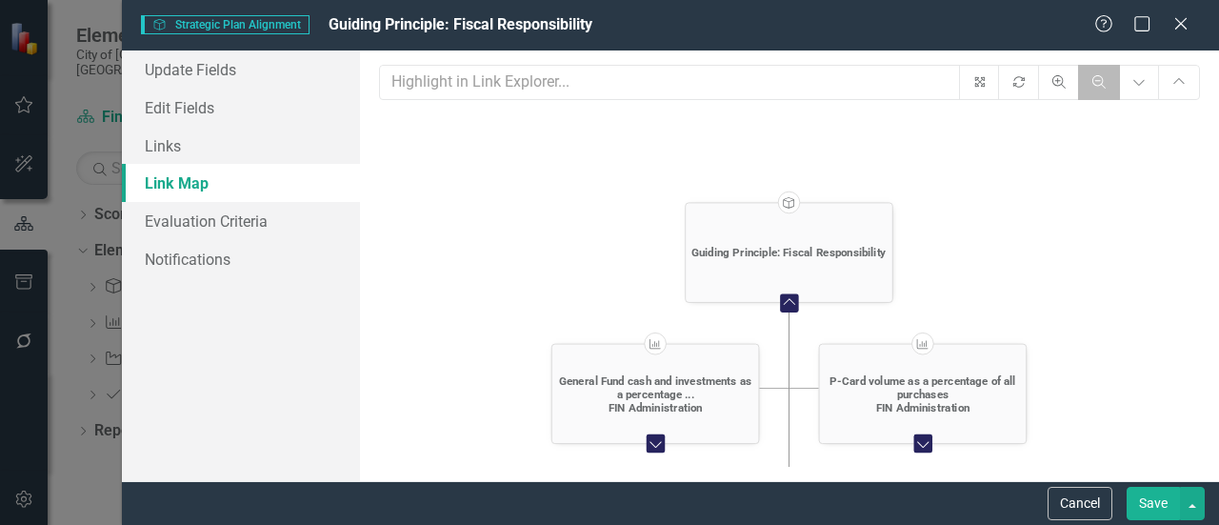
click at [1105, 87] on icon "Zoom Out" at bounding box center [1098, 81] width 17 height 13
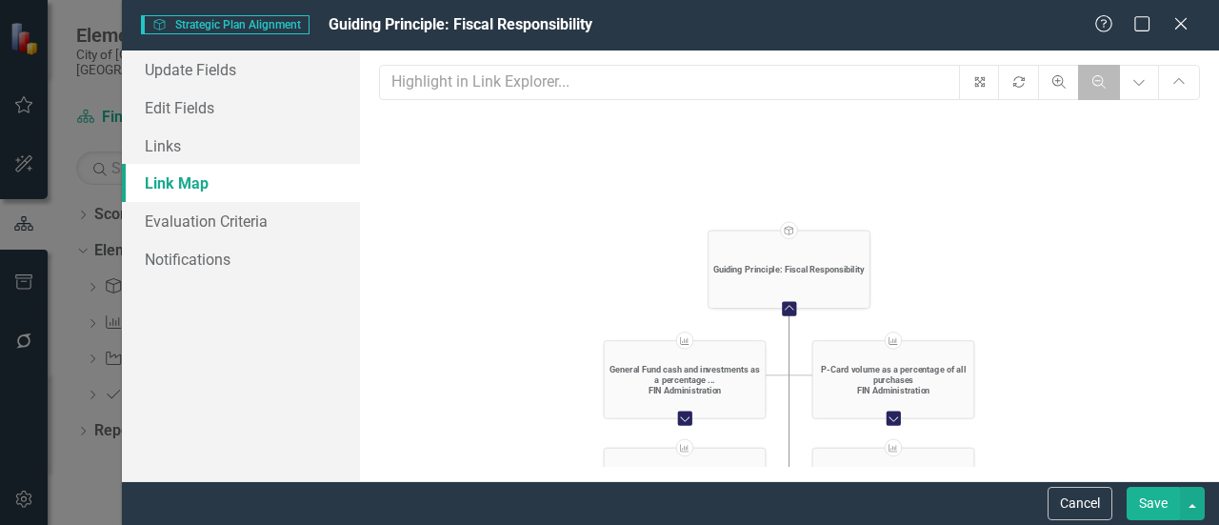
click at [1105, 87] on icon "Zoom Out" at bounding box center [1098, 81] width 17 height 13
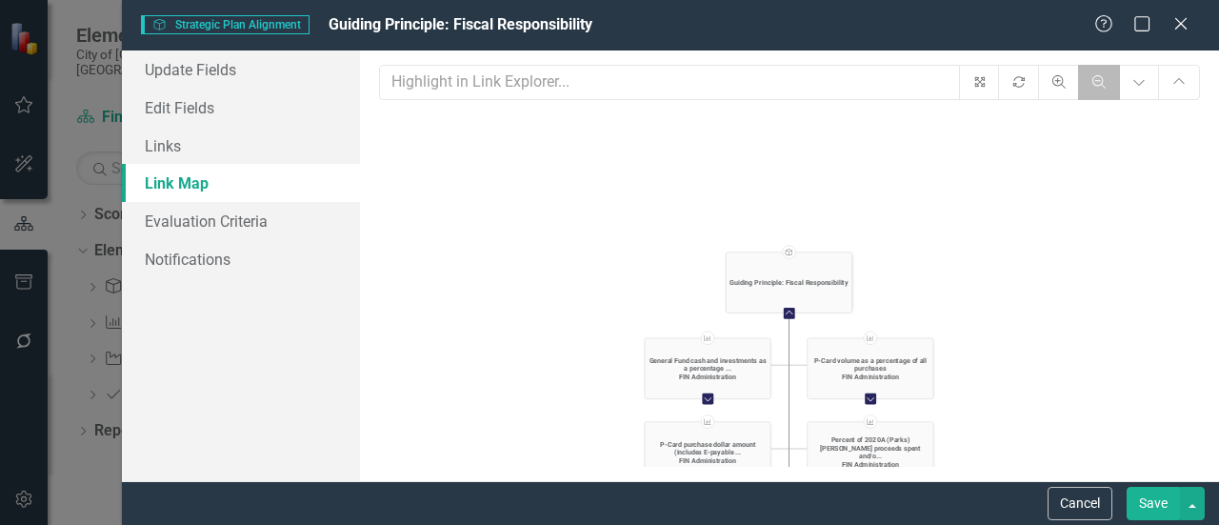
click at [1105, 87] on icon "Zoom Out" at bounding box center [1098, 81] width 17 height 13
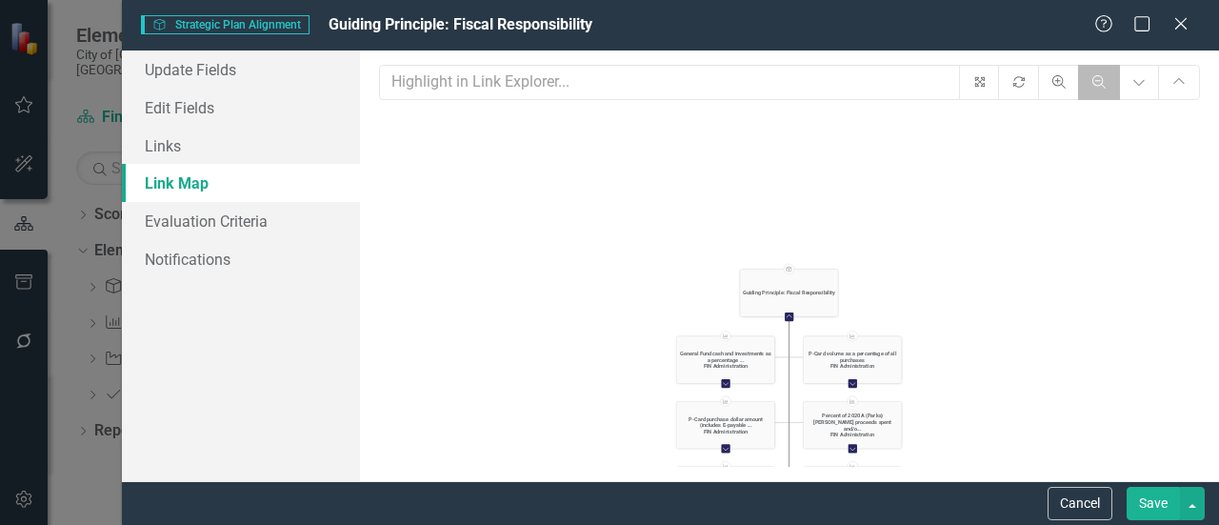
click at [1105, 87] on icon "Zoom Out" at bounding box center [1098, 81] width 17 height 13
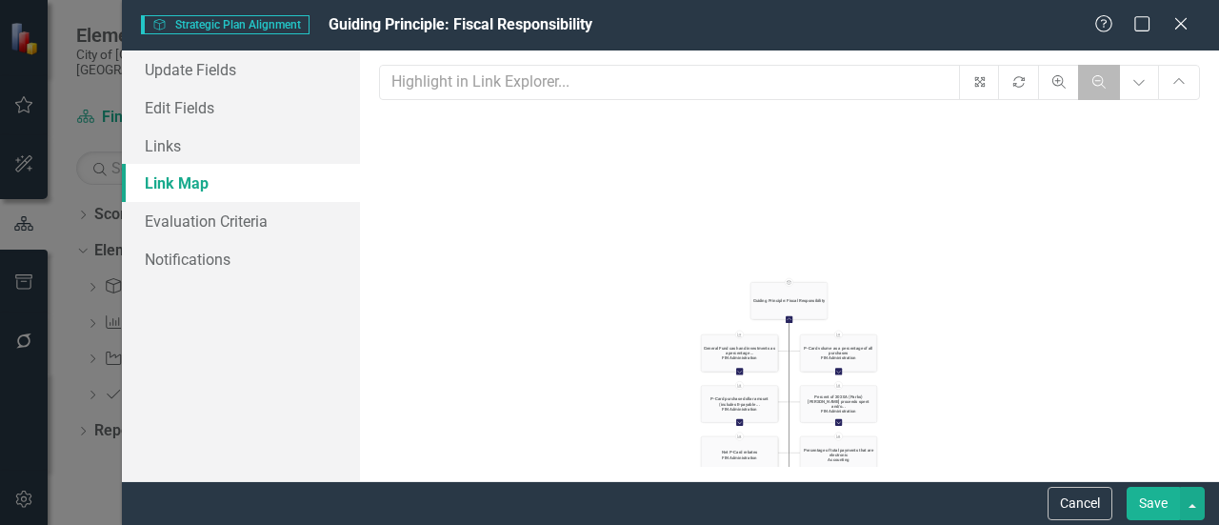
click at [1105, 87] on icon "Zoom Out" at bounding box center [1098, 81] width 17 height 13
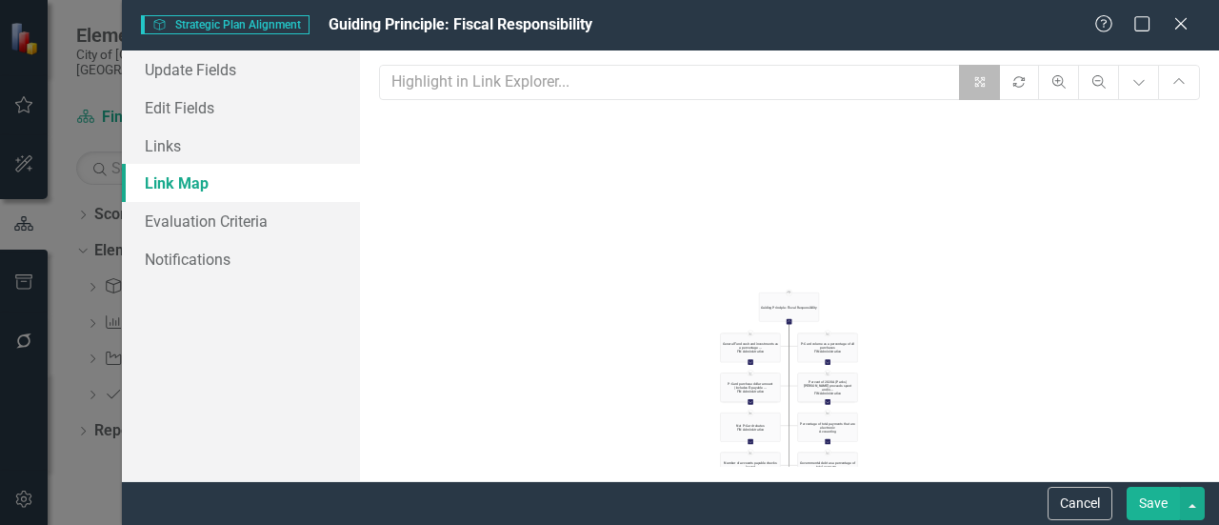
click at [976, 74] on button "Fit" at bounding box center [980, 82] width 42 height 35
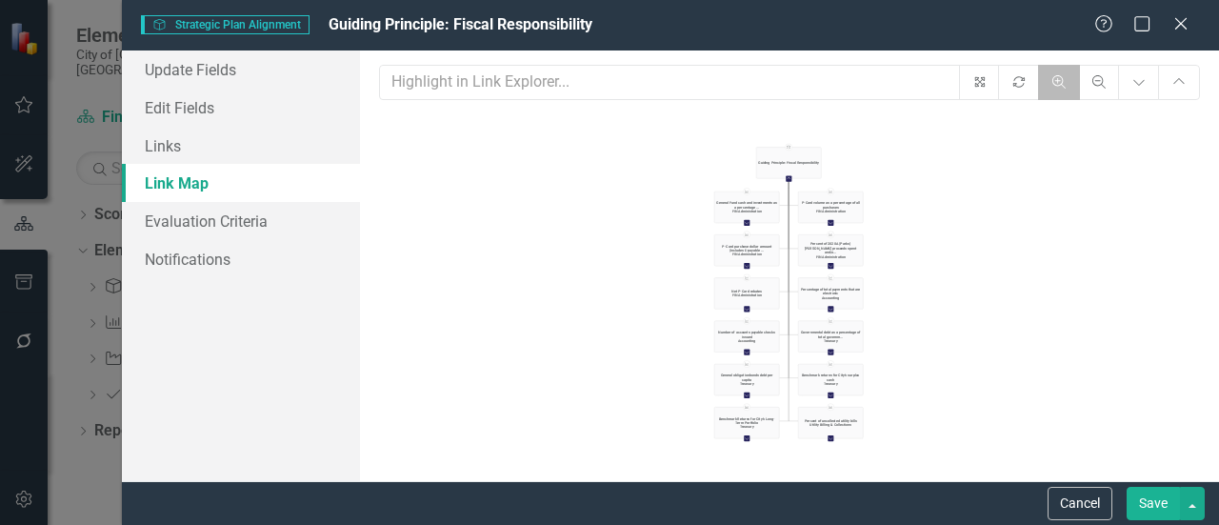
click at [1066, 86] on icon "button" at bounding box center [1058, 81] width 13 height 13
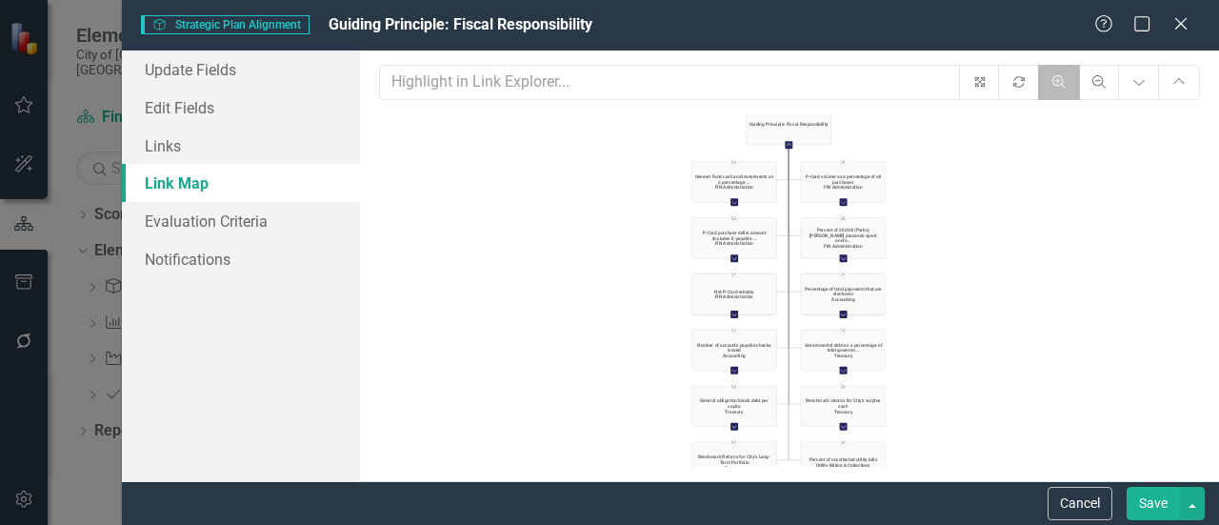
click at [1066, 86] on icon "button" at bounding box center [1058, 81] width 13 height 13
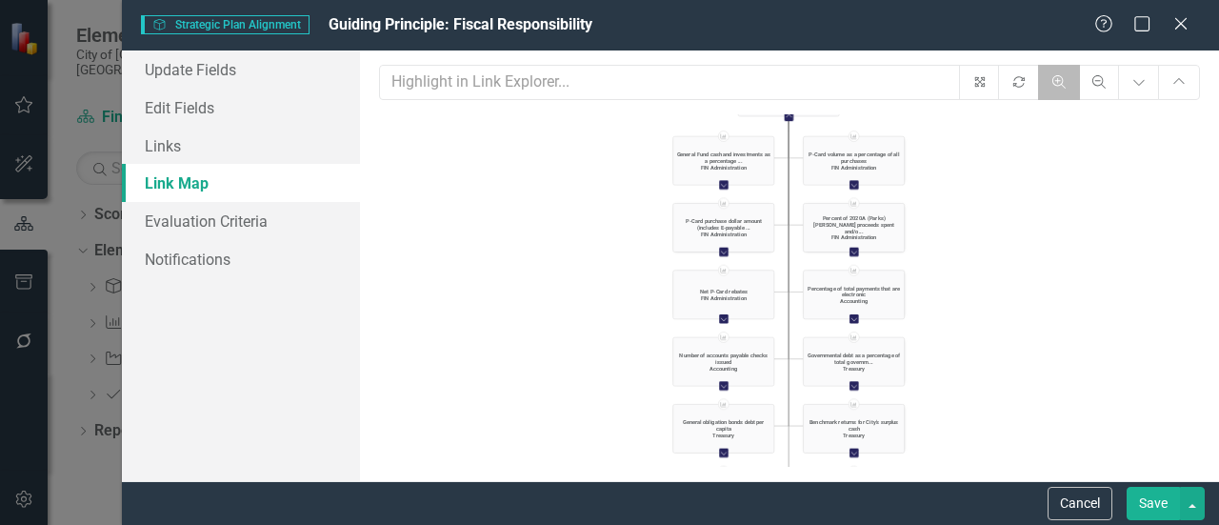
click at [1066, 86] on icon "button" at bounding box center [1058, 81] width 13 height 13
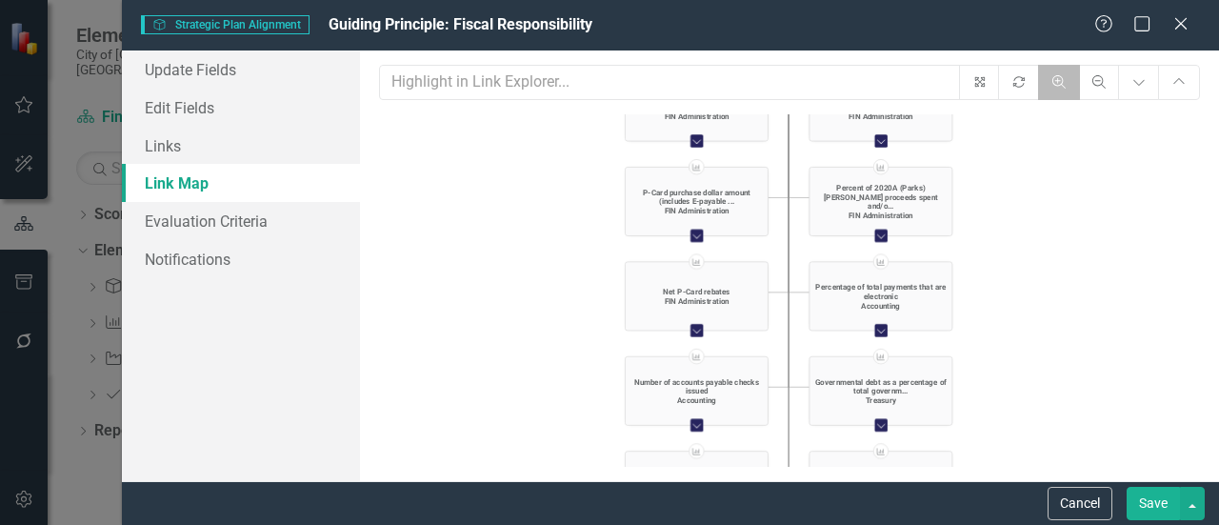
click at [1066, 86] on icon "button" at bounding box center [1058, 81] width 13 height 13
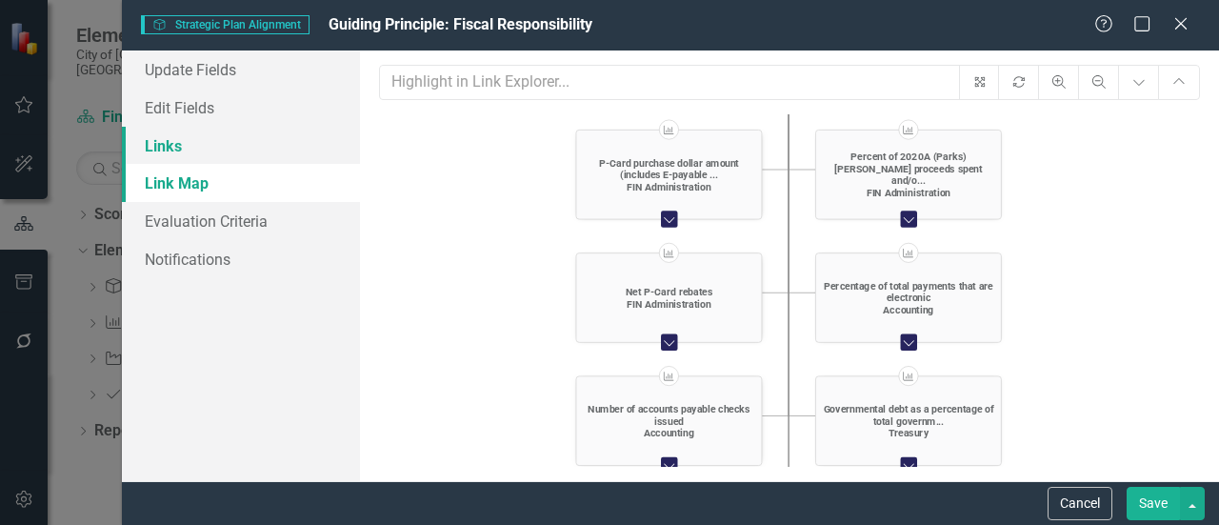
click at [170, 143] on link "Links" at bounding box center [241, 146] width 238 height 38
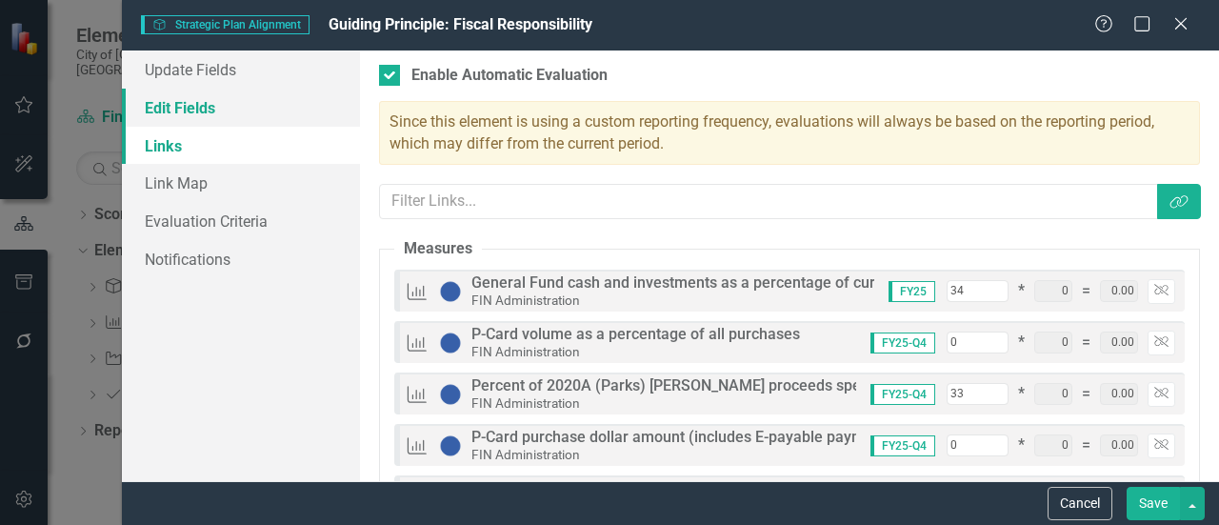
click at [174, 102] on link "Edit Fields" at bounding box center [241, 108] width 238 height 38
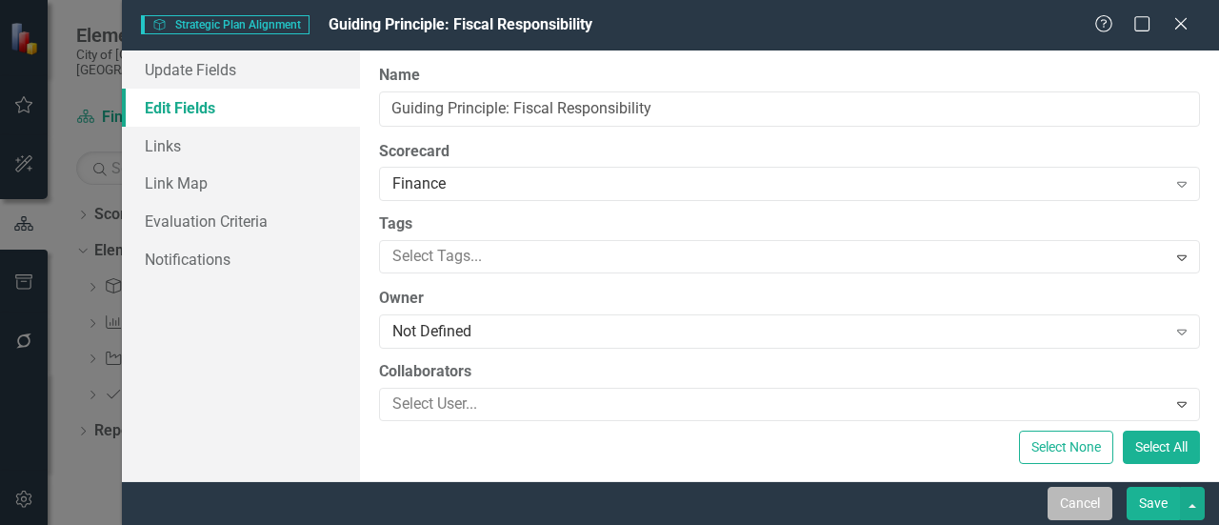
click at [1071, 514] on button "Cancel" at bounding box center [1079, 503] width 65 height 33
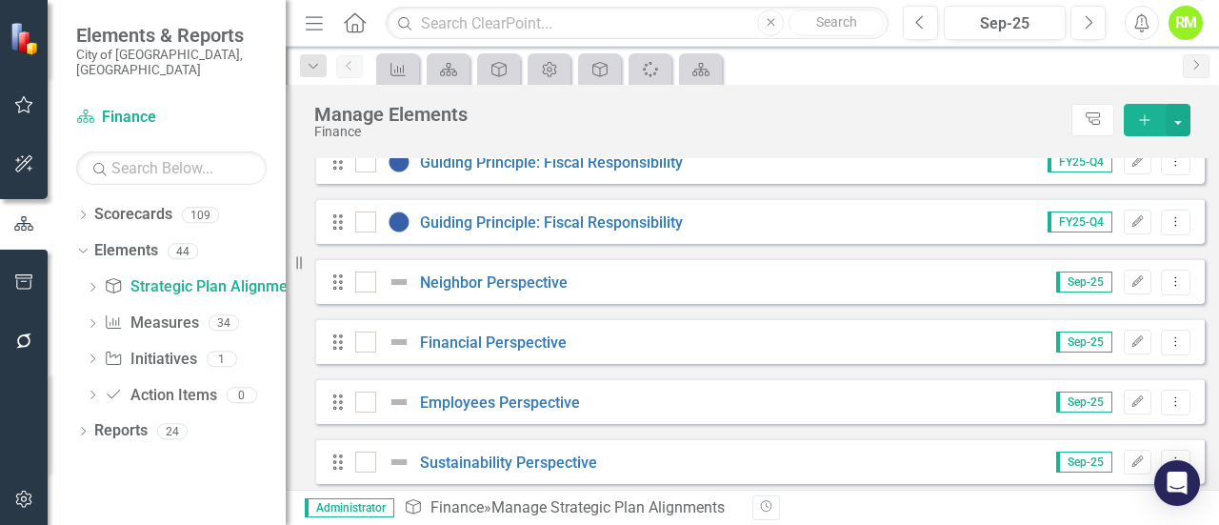
scroll to position [392, 0]
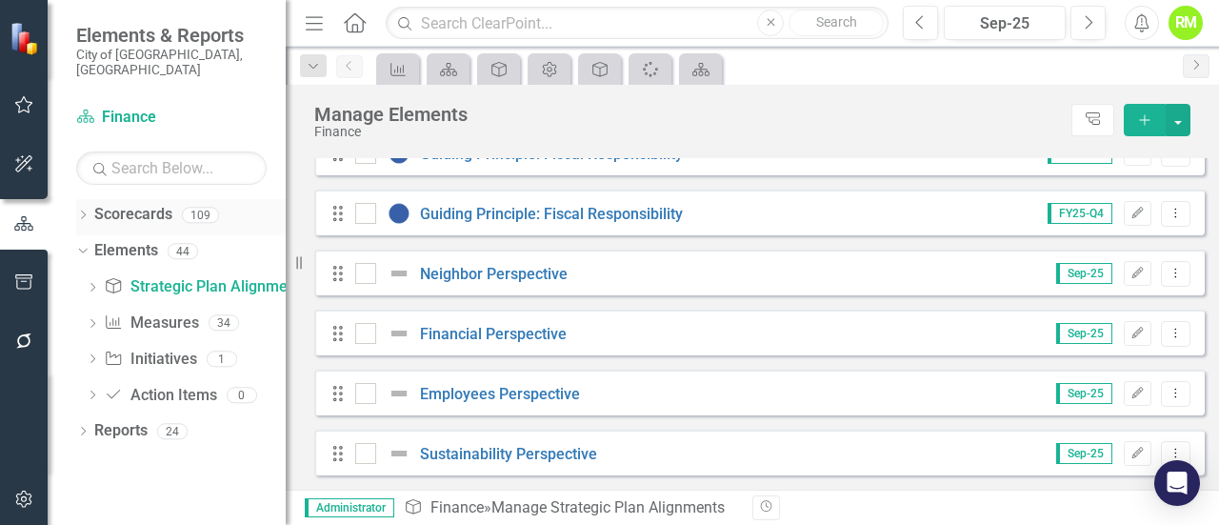
click at [116, 204] on link "Scorecards" at bounding box center [133, 215] width 78 height 22
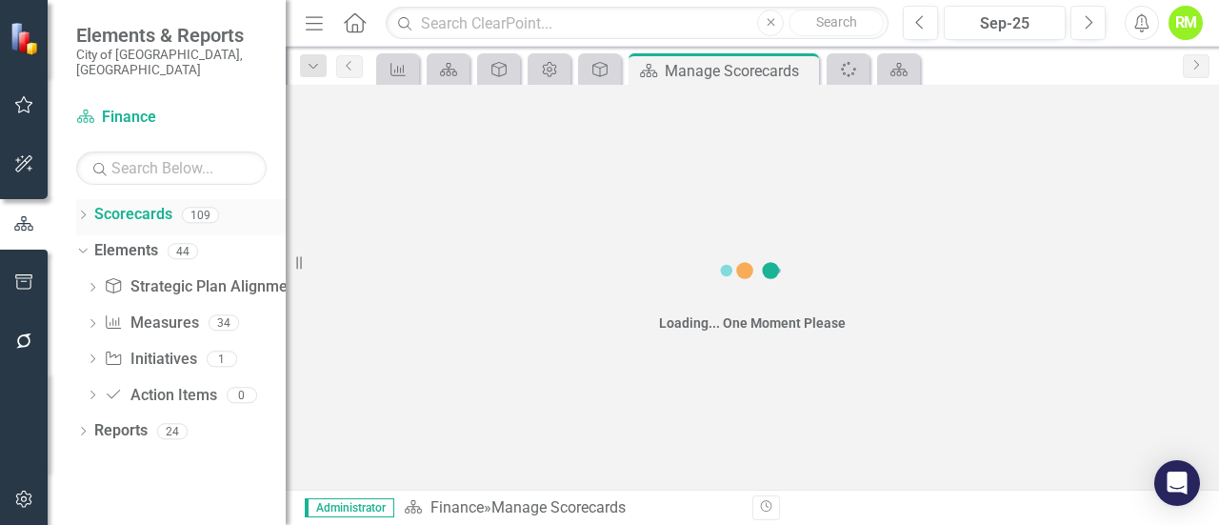
click at [85, 211] on icon "Dropdown" at bounding box center [82, 216] width 13 height 10
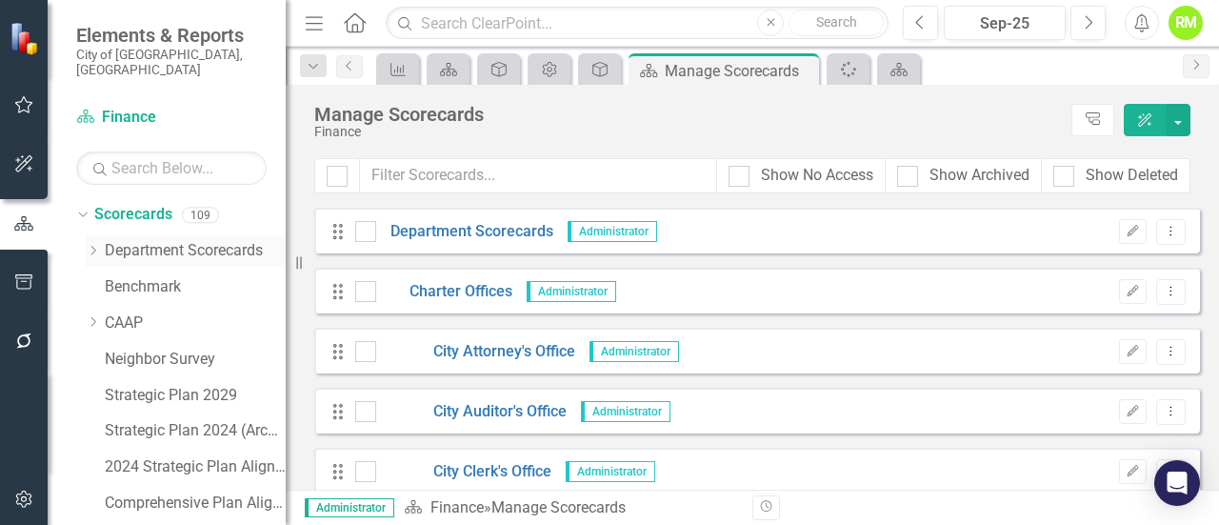
click at [95, 243] on div "Dropdown" at bounding box center [93, 251] width 14 height 16
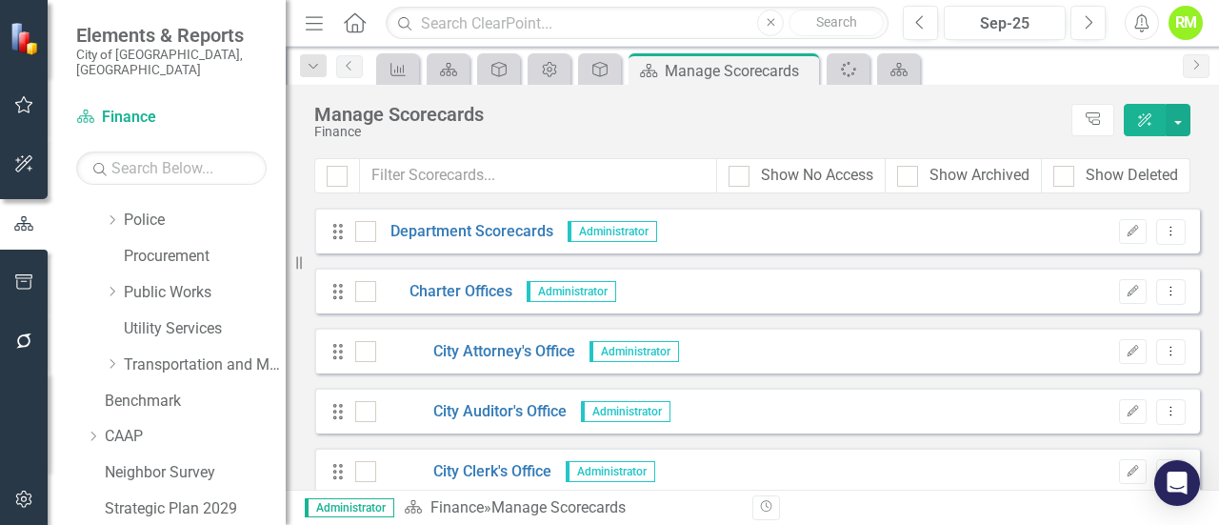
scroll to position [438, 0]
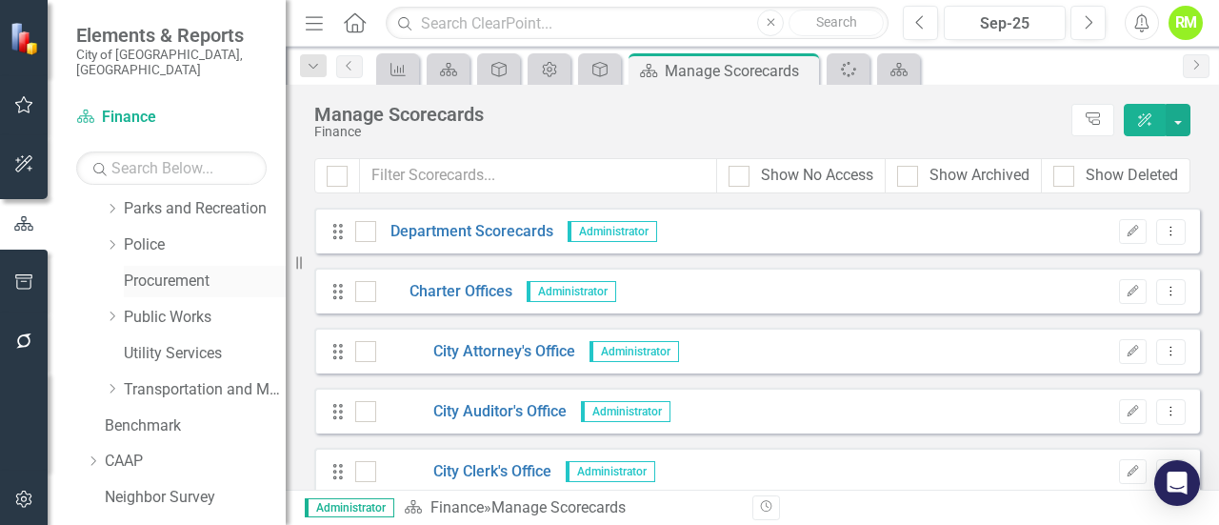
click at [209, 270] on link "Procurement" at bounding box center [205, 281] width 162 height 22
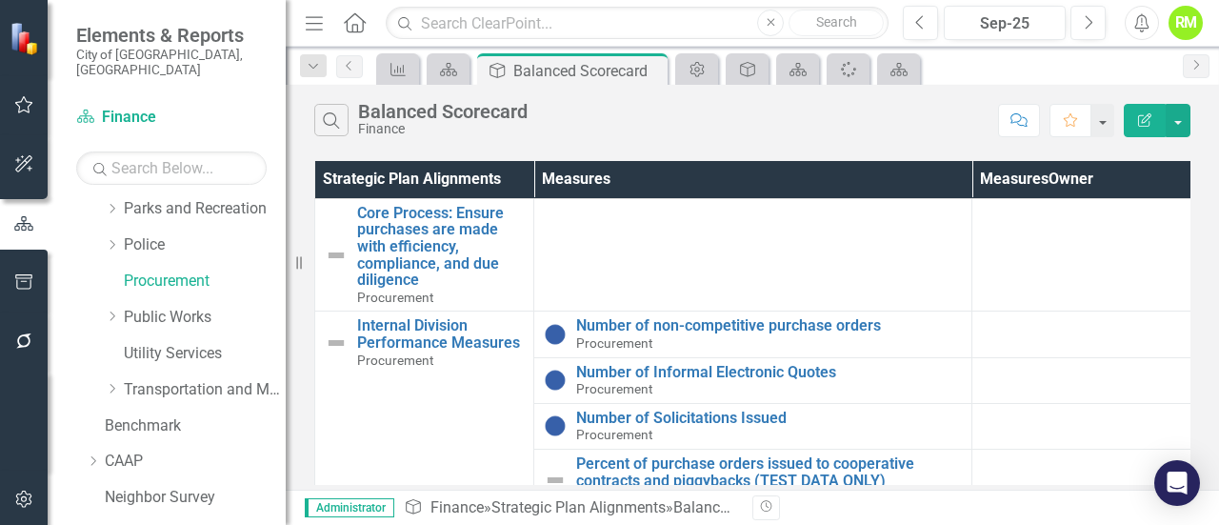
click at [391, 130] on div "Finance" at bounding box center [443, 129] width 170 height 14
click at [1147, 114] on icon "Edit Report" at bounding box center [1144, 119] width 17 height 13
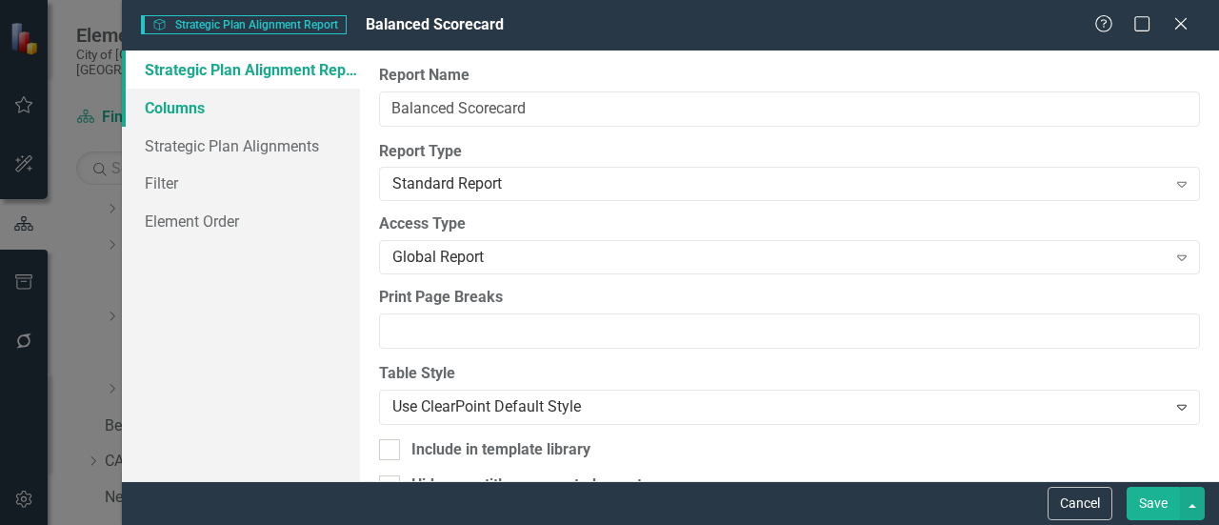
click at [180, 115] on link "Columns" at bounding box center [241, 108] width 238 height 38
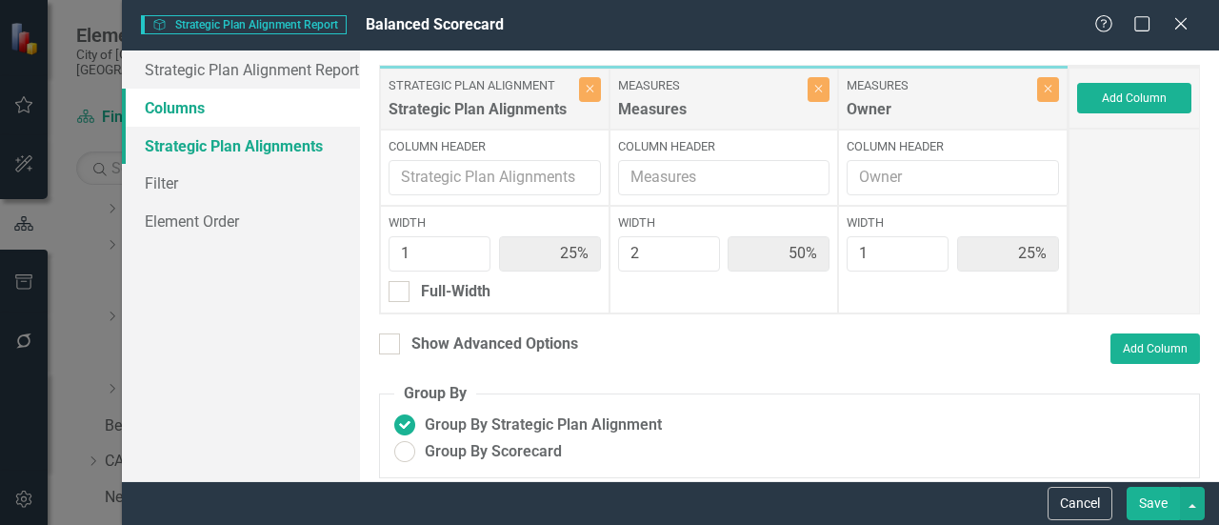
click at [207, 154] on link "Strategic Plan Alignments" at bounding box center [241, 146] width 238 height 38
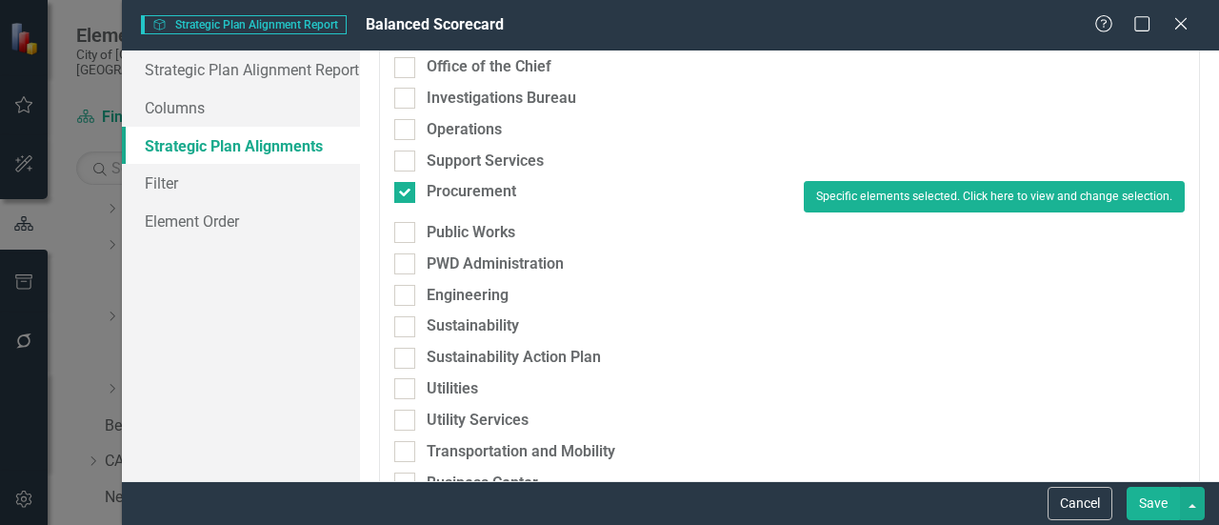
scroll to position [1782, 0]
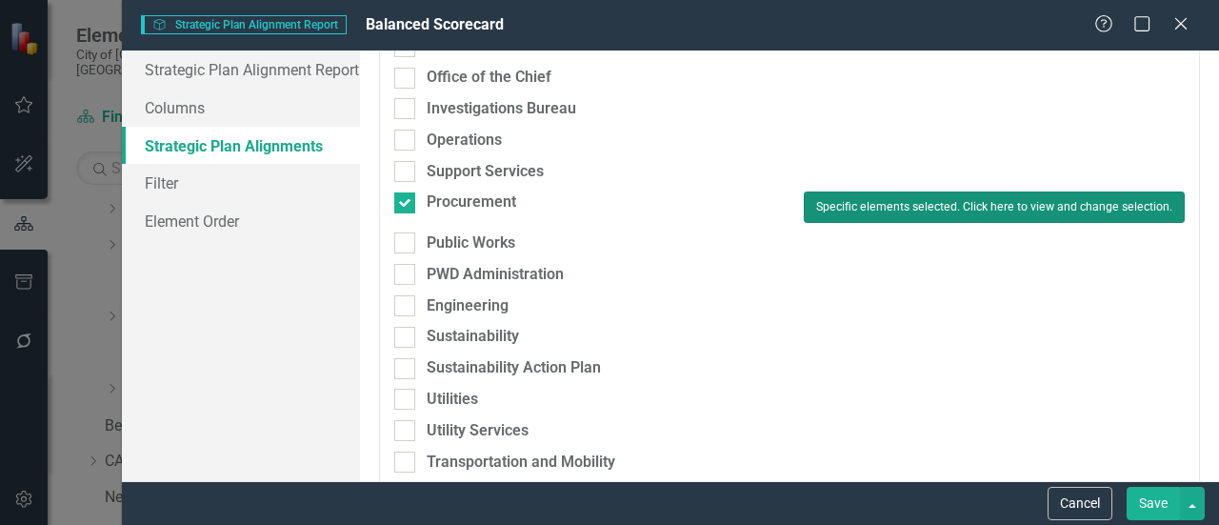
click at [977, 212] on button "Specific elements selected. Click here to view and change selection." at bounding box center [994, 206] width 381 height 30
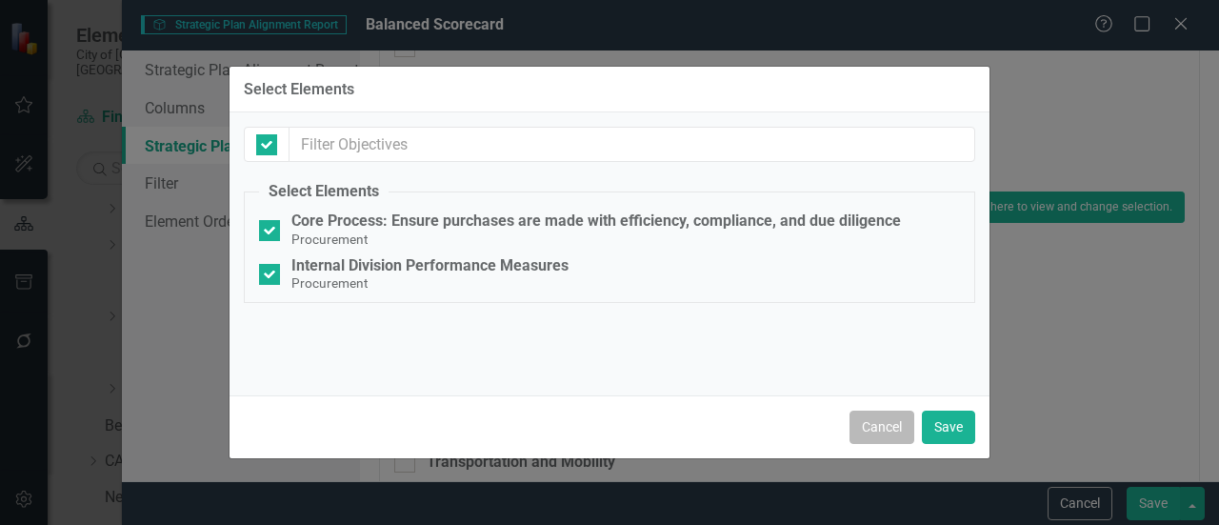
click at [874, 431] on button "Cancel" at bounding box center [881, 426] width 65 height 33
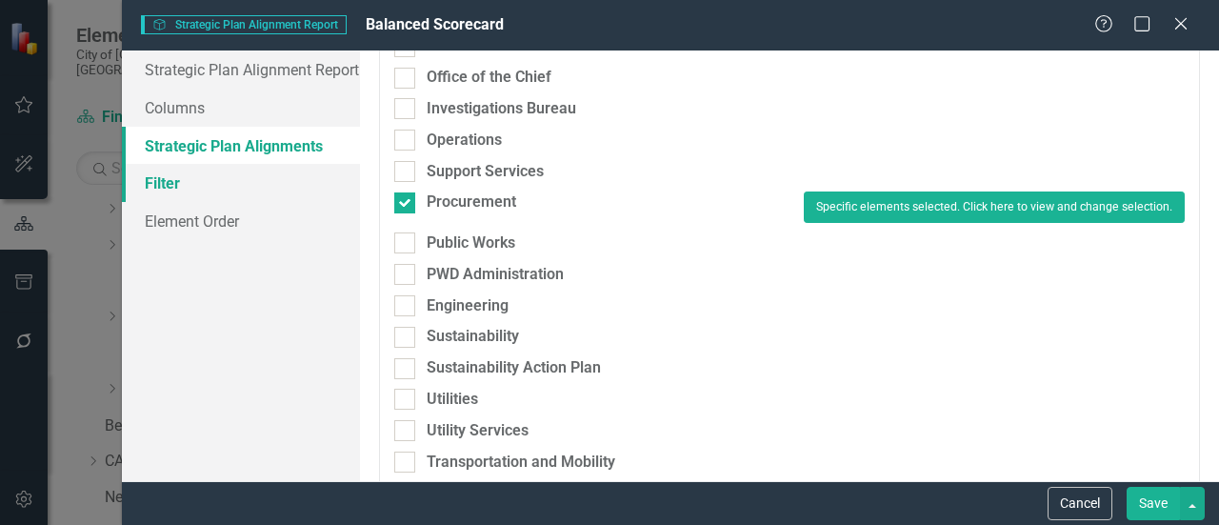
click at [160, 184] on link "Filter" at bounding box center [241, 183] width 238 height 38
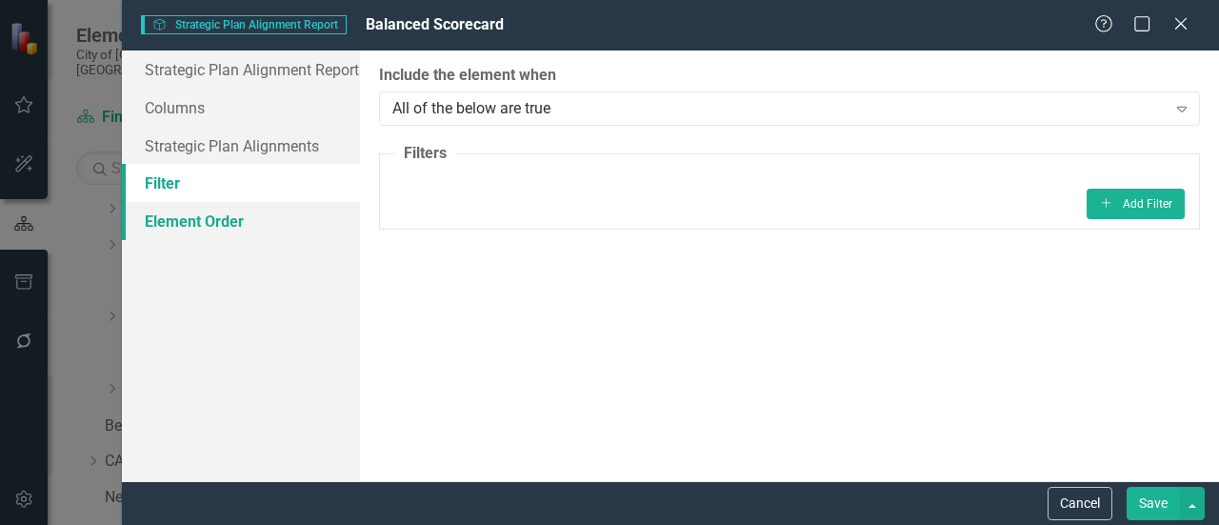
click at [170, 220] on link "Element Order" at bounding box center [241, 221] width 238 height 38
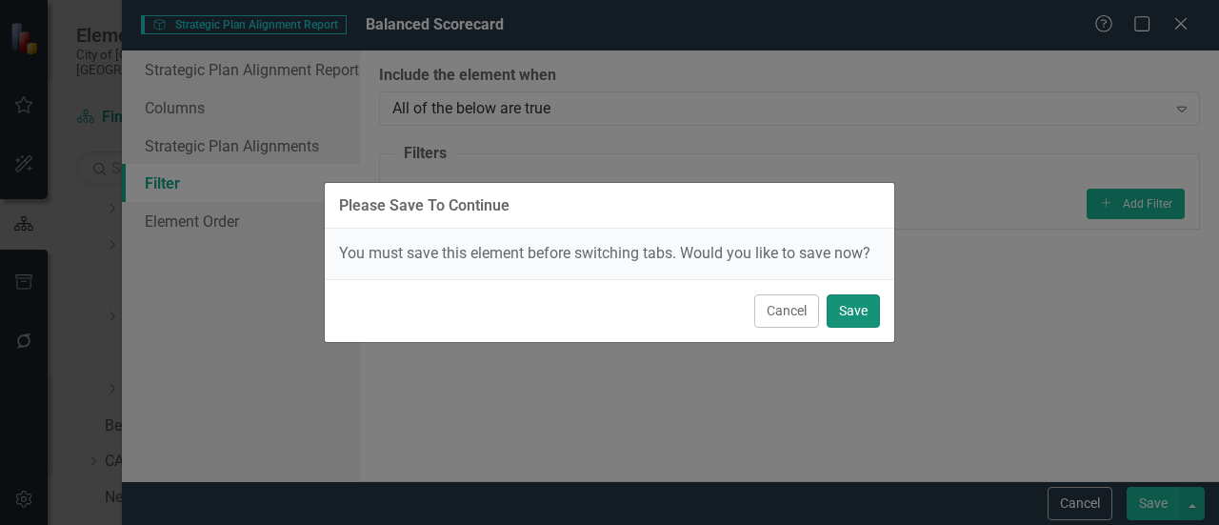
click at [846, 308] on button "Save" at bounding box center [853, 310] width 53 height 33
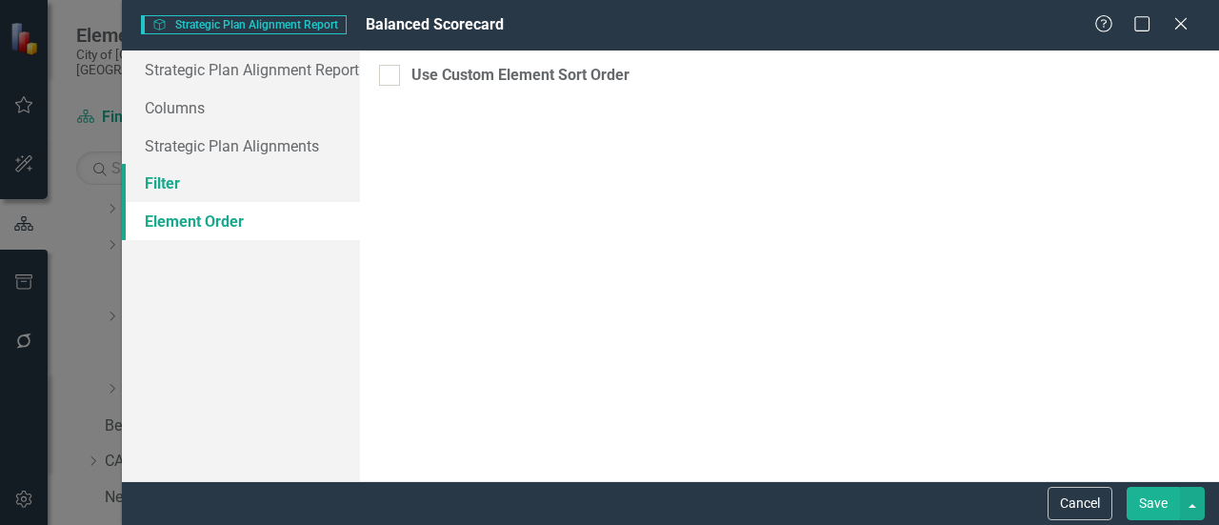
click at [173, 174] on link "Filter" at bounding box center [241, 183] width 238 height 38
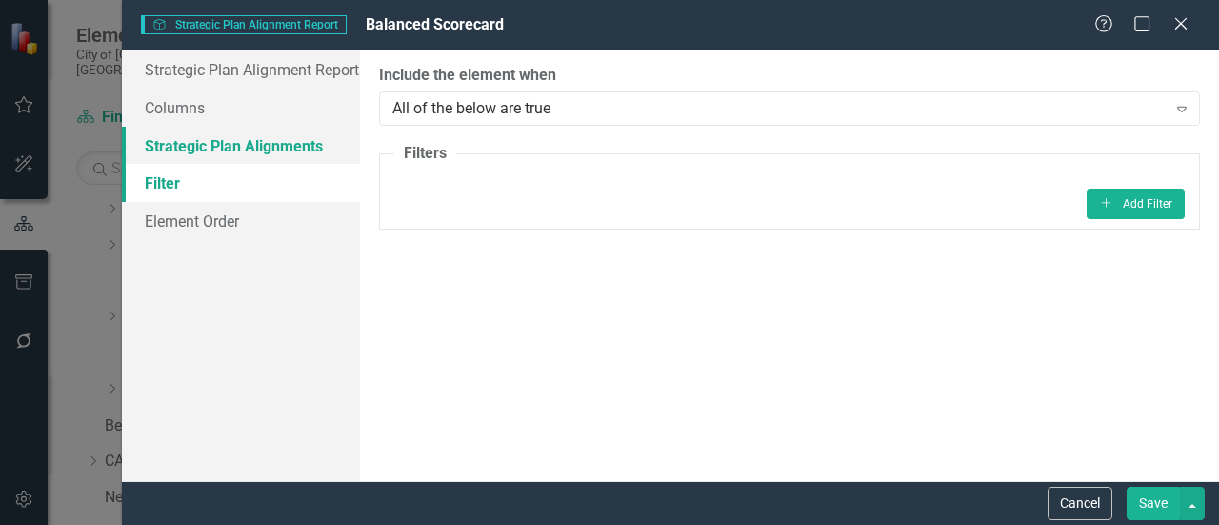
click at [190, 143] on link "Strategic Plan Alignments" at bounding box center [241, 146] width 238 height 38
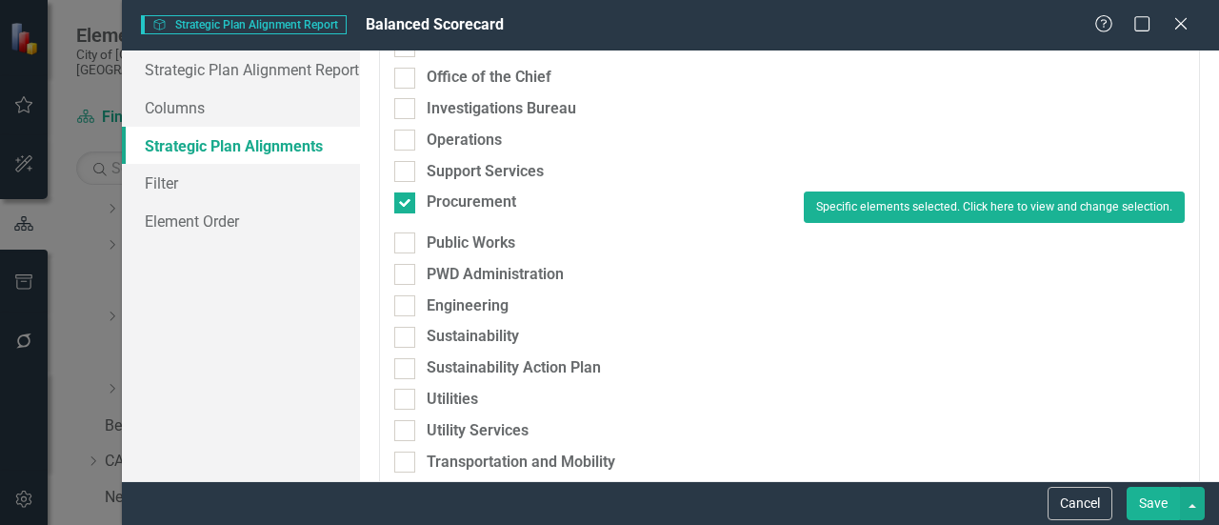
click at [1160, 496] on button "Save" at bounding box center [1153, 503] width 53 height 33
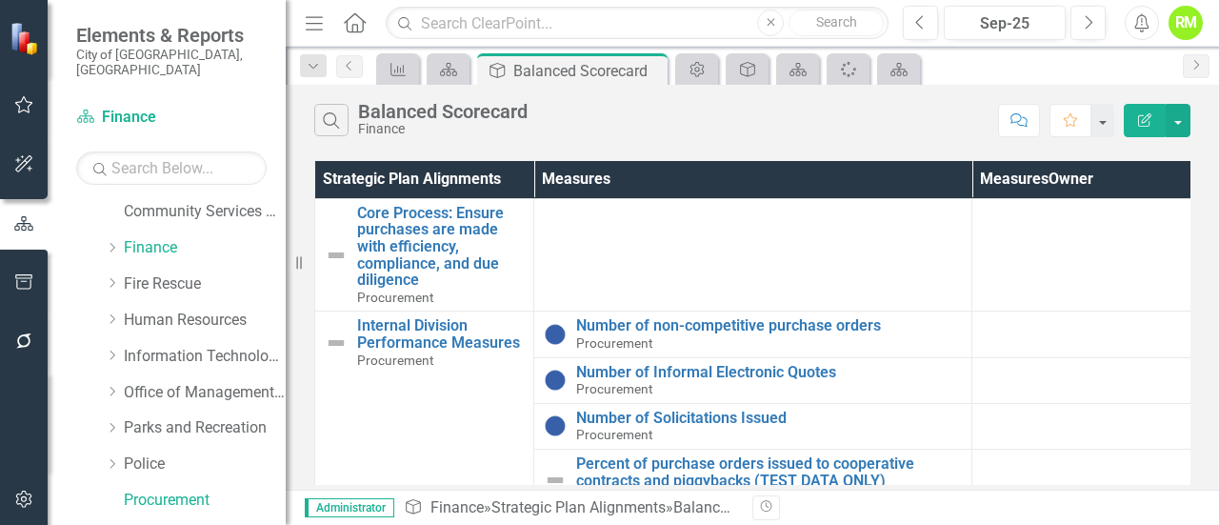
scroll to position [229, 0]
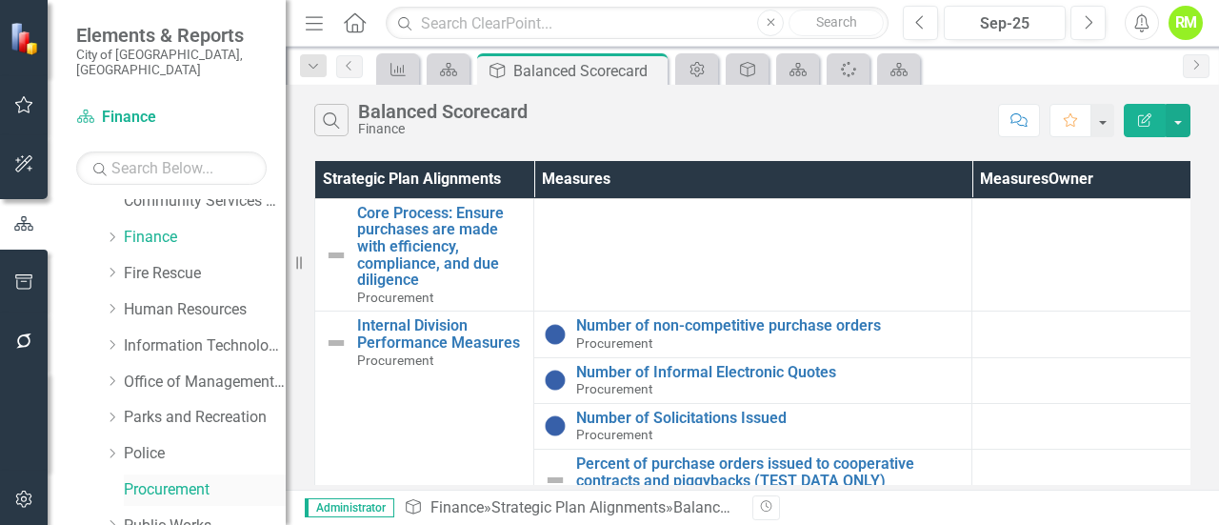
click at [149, 479] on link "Procurement" at bounding box center [205, 490] width 162 height 22
click at [711, 509] on div "Balanced Scorecard" at bounding box center [740, 507] width 134 height 18
click at [139, 479] on link "Procurement" at bounding box center [205, 490] width 162 height 22
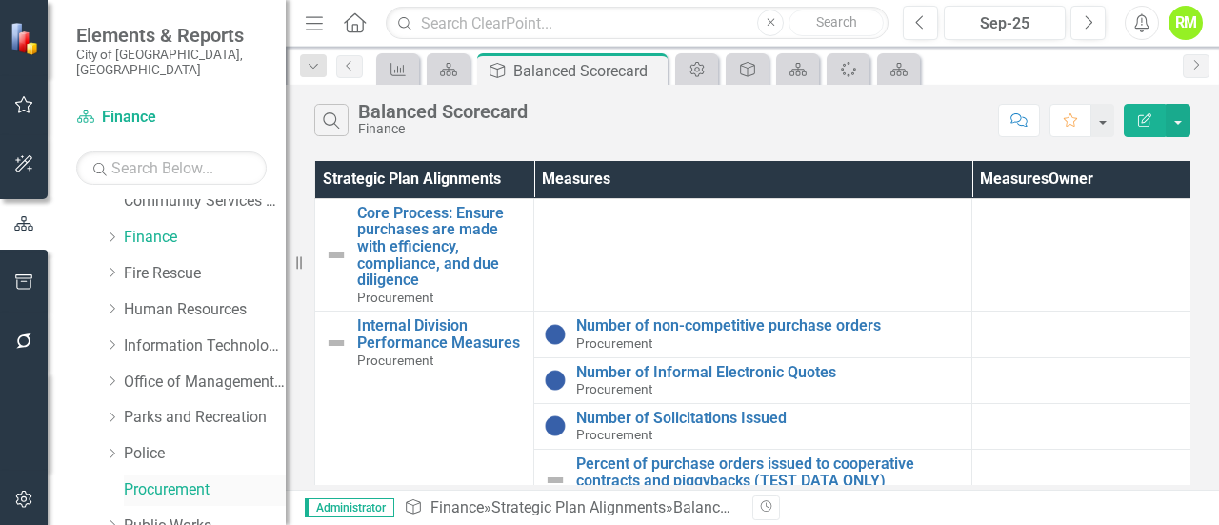
click at [139, 479] on link "Procurement" at bounding box center [205, 490] width 162 height 22
click at [158, 263] on link "Fire Rescue" at bounding box center [205, 274] width 162 height 22
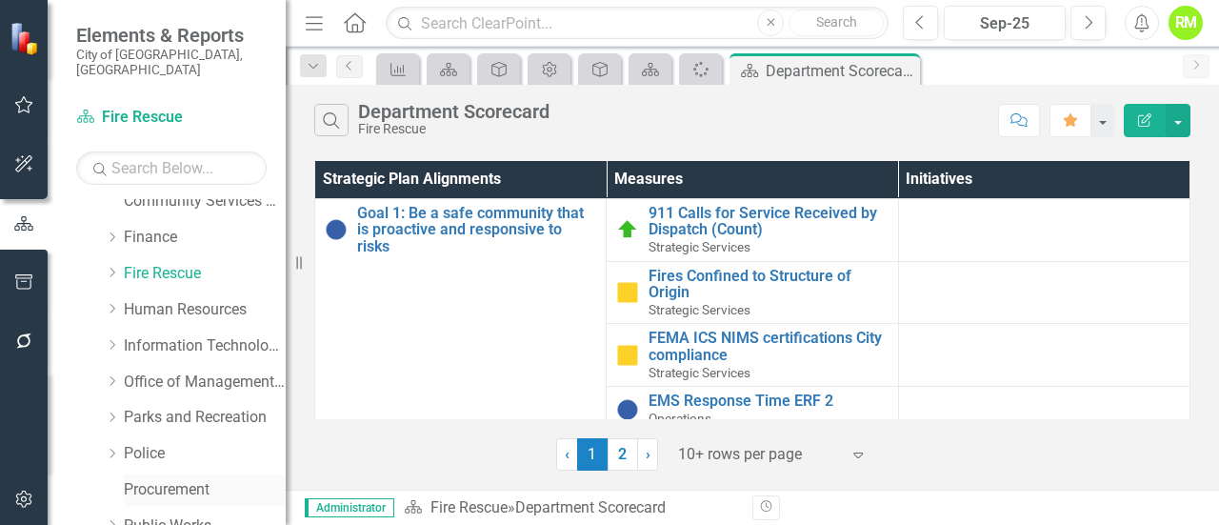
click at [155, 479] on link "Procurement" at bounding box center [205, 490] width 162 height 22
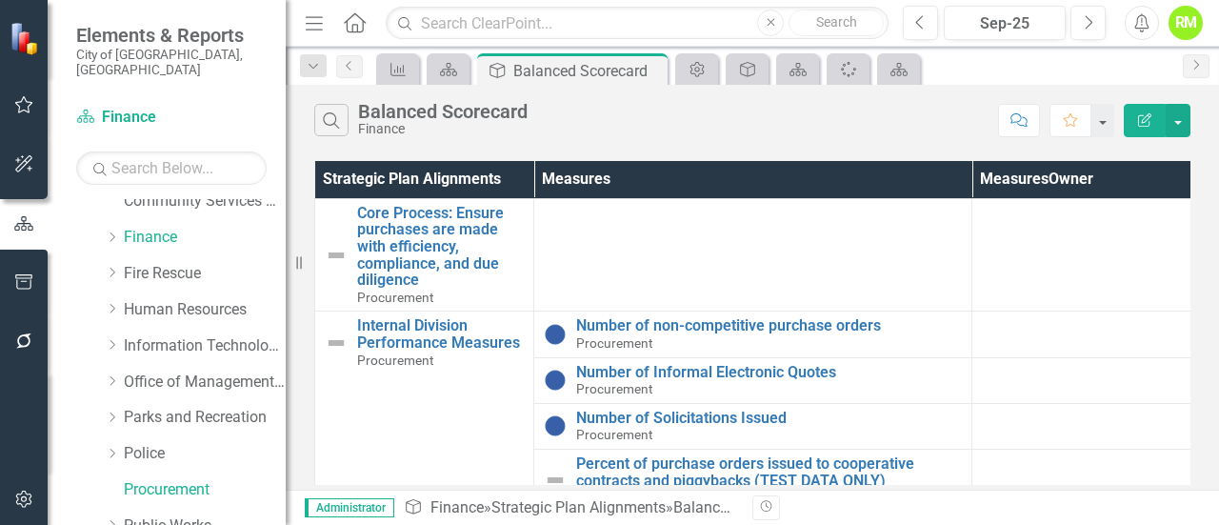
click at [1138, 119] on icon "Edit Report" at bounding box center [1144, 119] width 17 height 13
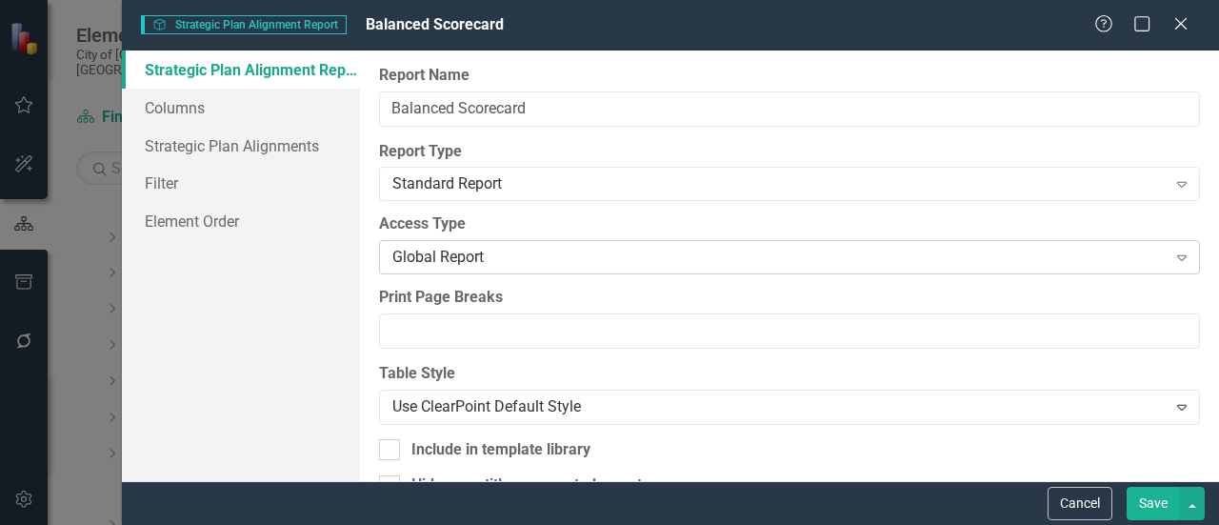
click at [1172, 251] on icon "Expand" at bounding box center [1181, 256] width 19 height 15
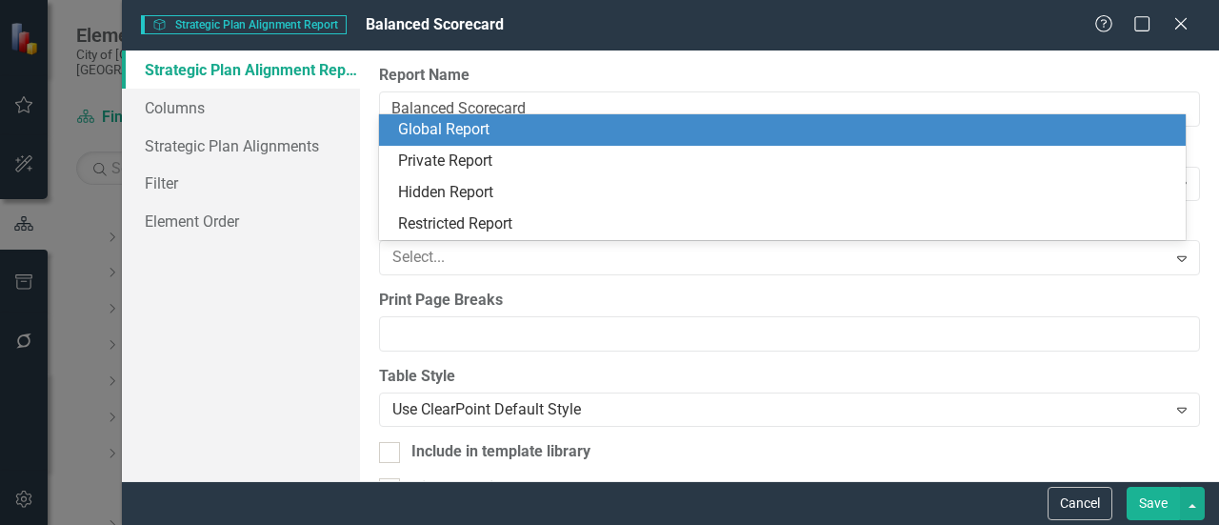
click at [1184, 300] on label "Print Page Breaks" at bounding box center [789, 300] width 821 height 22
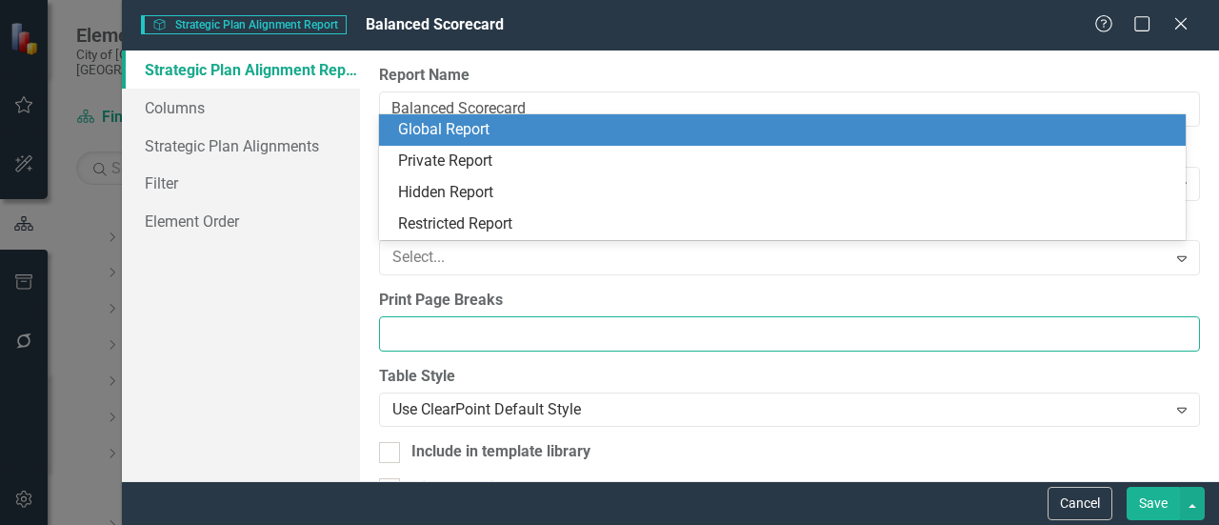
click at [1184, 316] on input "Print Page Breaks" at bounding box center [789, 333] width 821 height 35
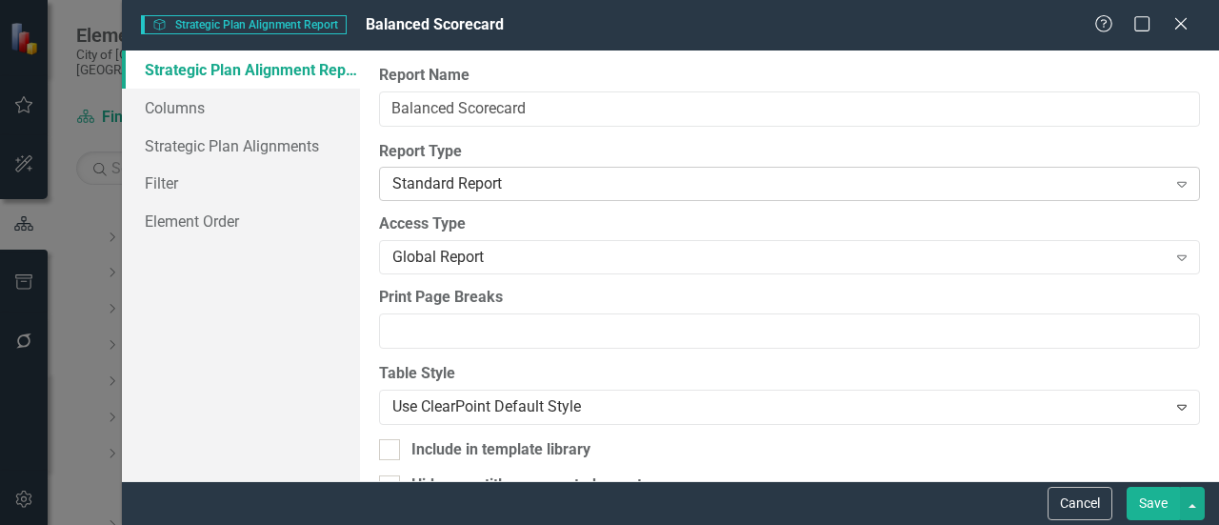
click at [1172, 181] on icon "Expand" at bounding box center [1181, 183] width 19 height 15
click at [1194, 146] on div "Report Name Balanced Scorecard Report Type Standard Report Expand Global Report…" at bounding box center [789, 265] width 859 height 430
drag, startPoint x: 1213, startPoint y: 359, endPoint x: 853, endPoint y: 373, distance: 360.2
click at [853, 373] on label "Table Style" at bounding box center [789, 374] width 821 height 22
click at [1076, 506] on button "Cancel" at bounding box center [1079, 503] width 65 height 33
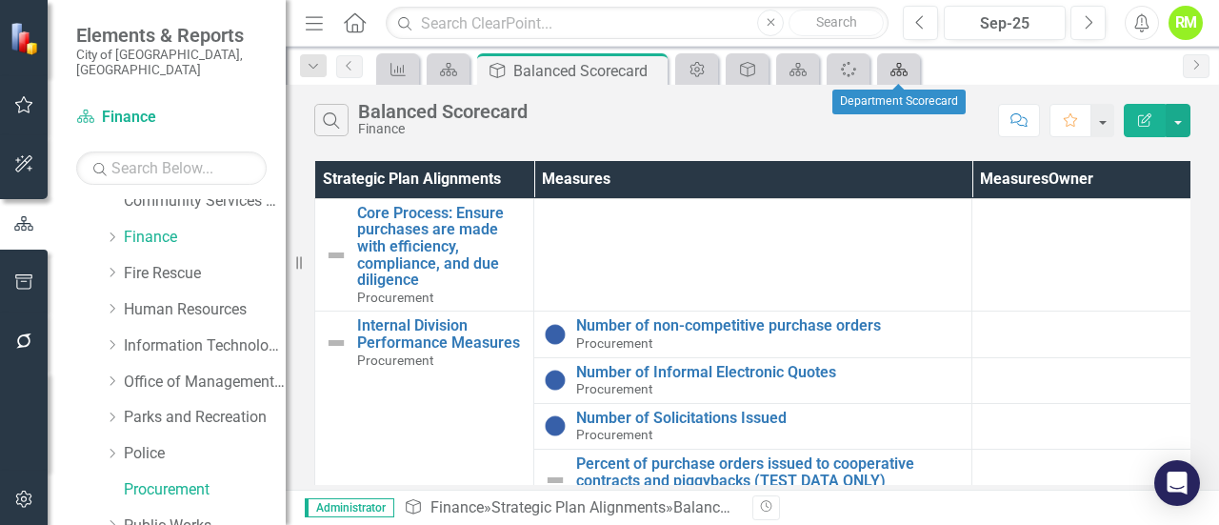
click at [898, 63] on icon "Scorecard" at bounding box center [898, 69] width 19 height 15
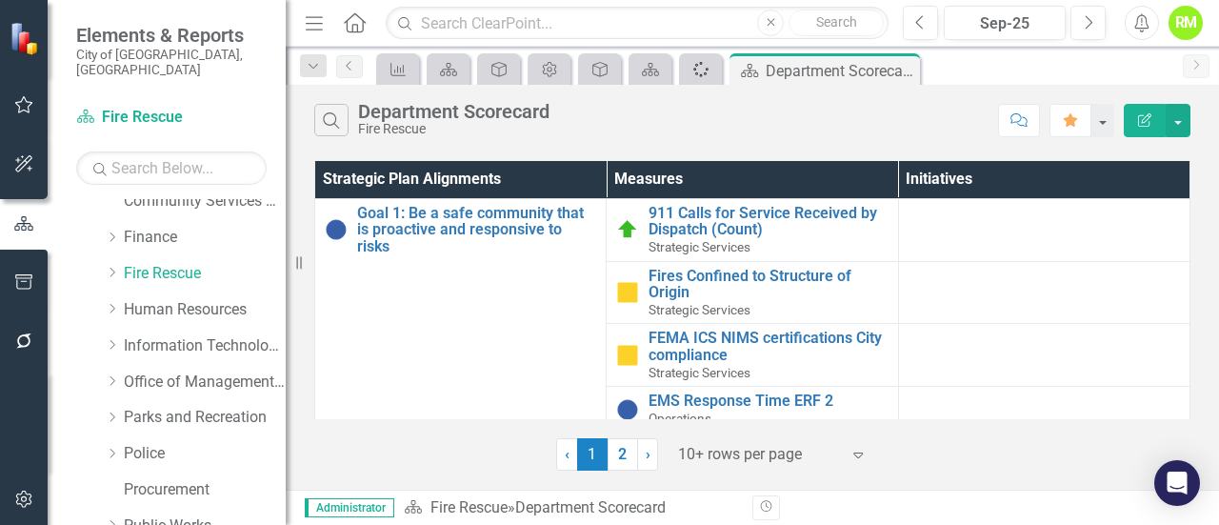
click at [703, 70] on icon "Spinner" at bounding box center [701, 69] width 22 height 18
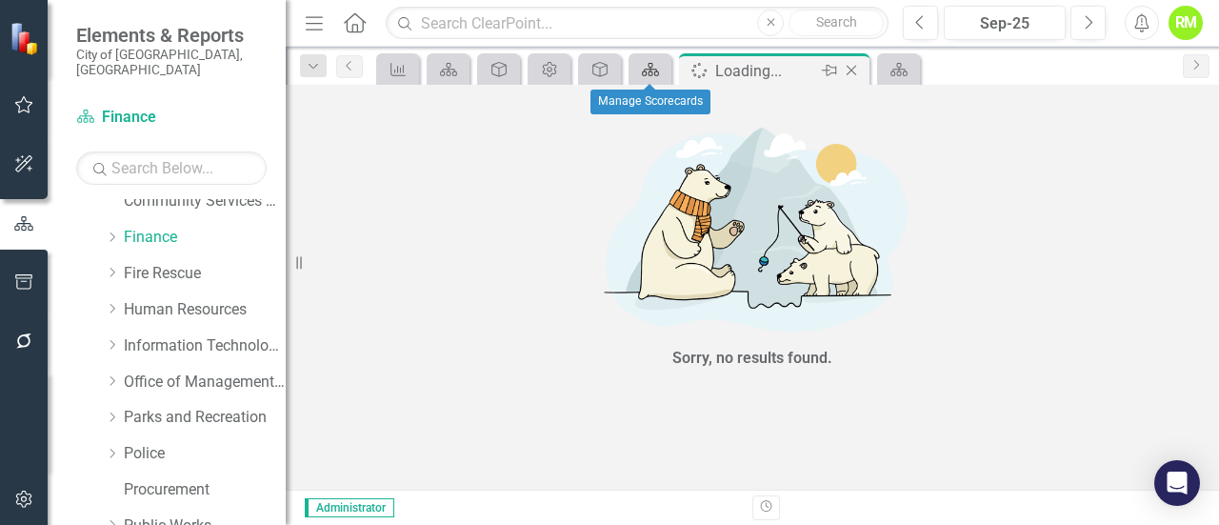
click at [642, 68] on icon "Scorecard" at bounding box center [650, 69] width 19 height 15
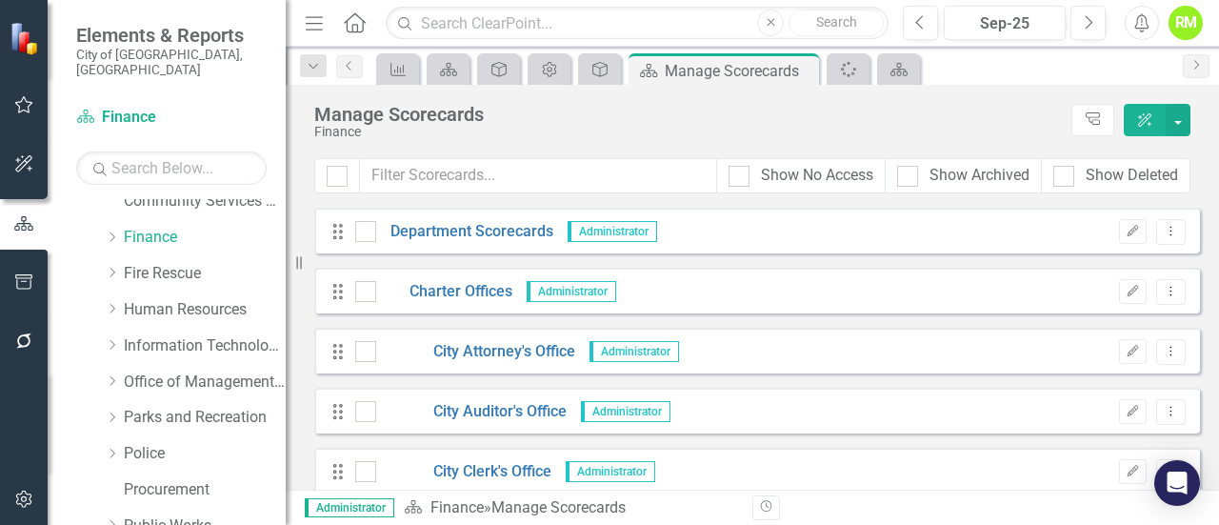
drag, startPoint x: 1209, startPoint y: 239, endPoint x: 840, endPoint y: 115, distance: 389.7
click at [840, 115] on div "Manage Scorecards" at bounding box center [688, 114] width 748 height 21
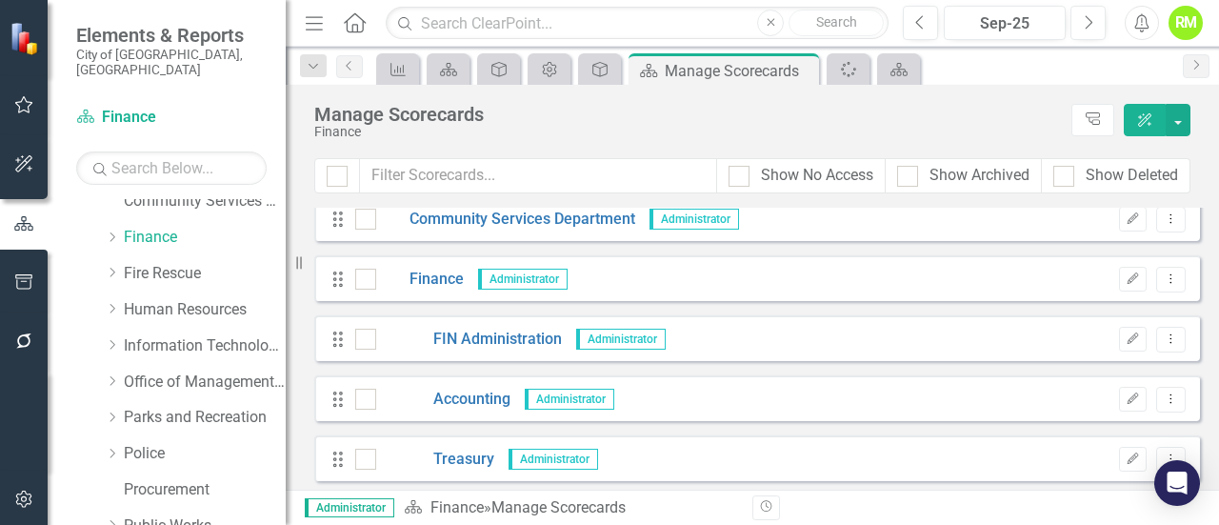
scroll to position [1167, 0]
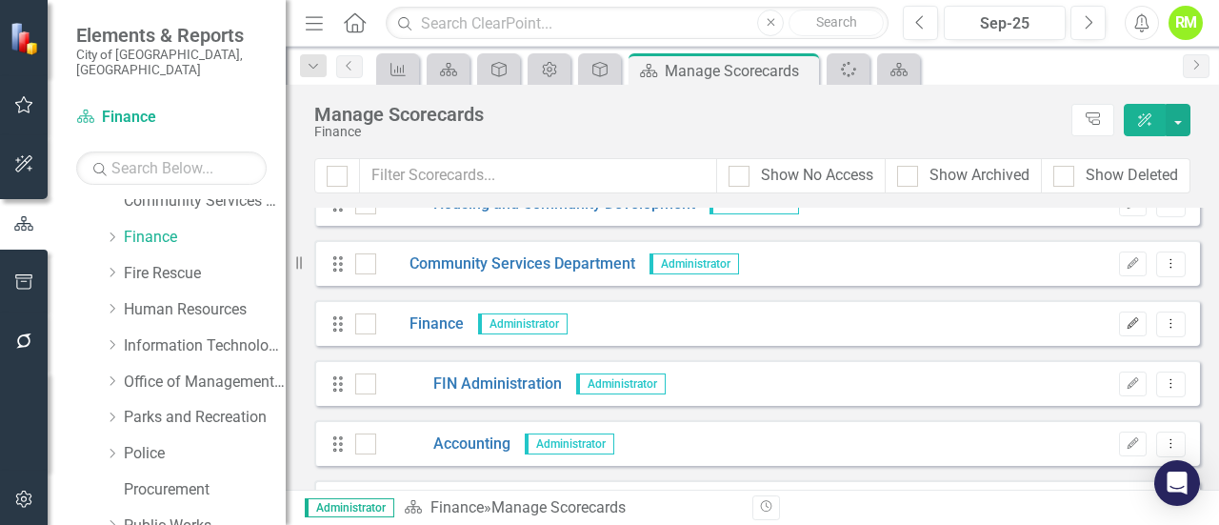
click at [1126, 321] on icon "Edit" at bounding box center [1133, 323] width 14 height 11
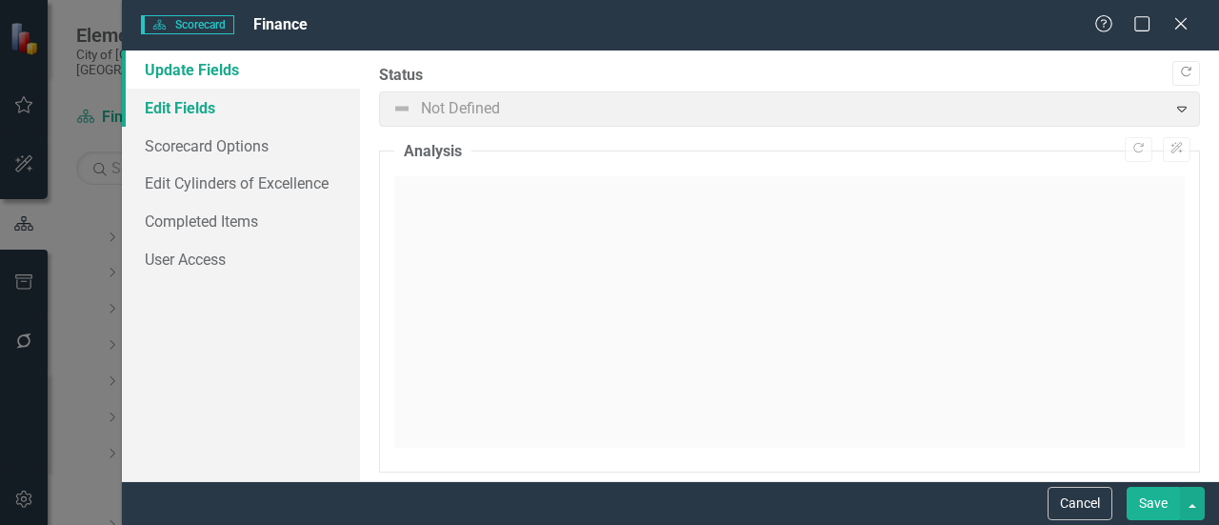
click at [180, 107] on link "Edit Fields" at bounding box center [241, 108] width 238 height 38
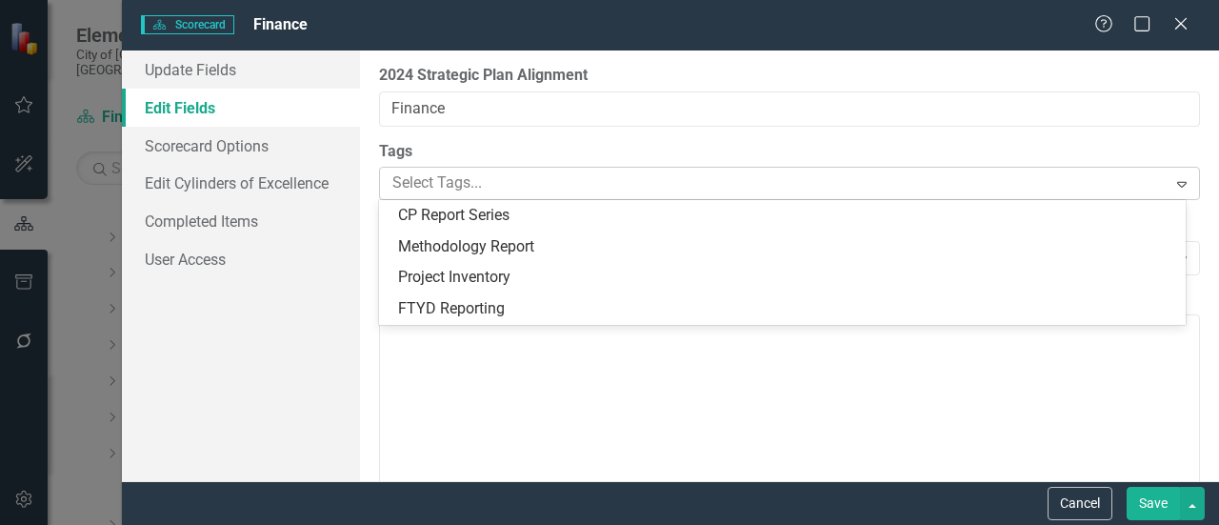
click at [474, 181] on div at bounding box center [776, 183] width 782 height 26
click at [484, 151] on label "Tags" at bounding box center [789, 152] width 821 height 22
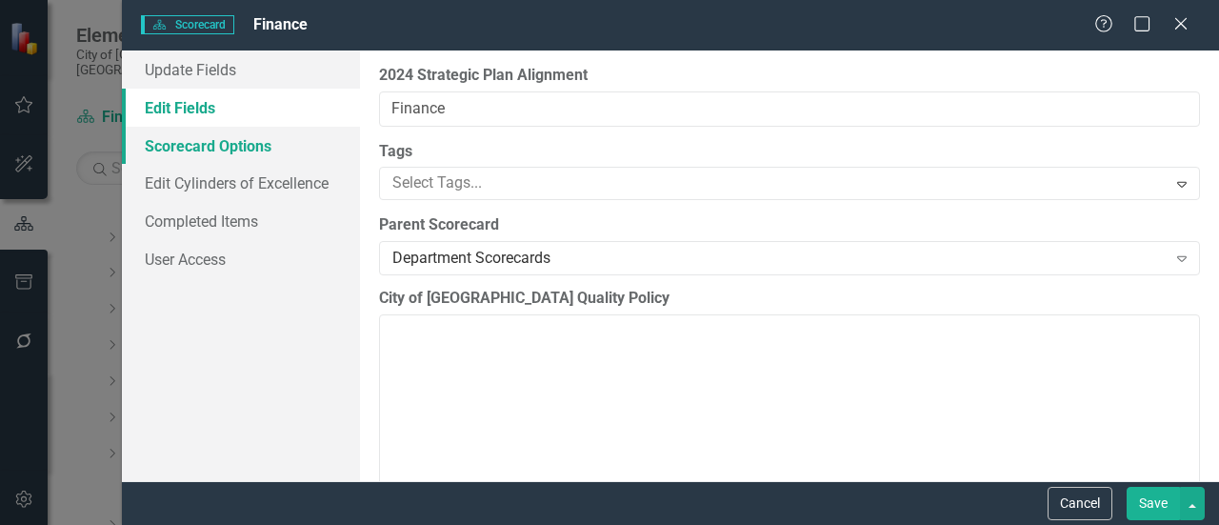
click at [201, 148] on link "Scorecard Options" at bounding box center [241, 146] width 238 height 38
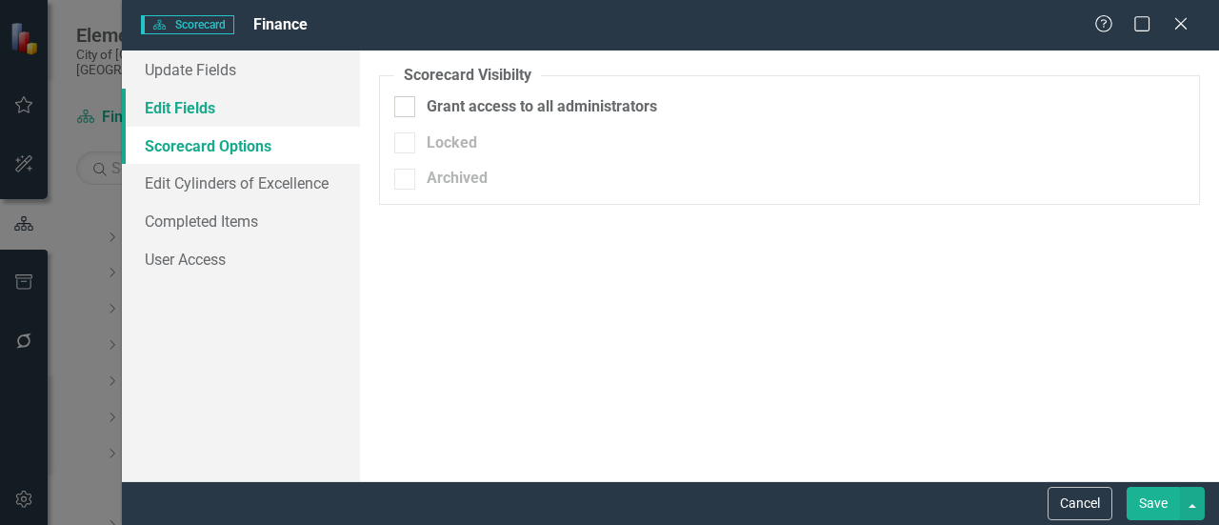
click at [186, 101] on link "Edit Fields" at bounding box center [241, 108] width 238 height 38
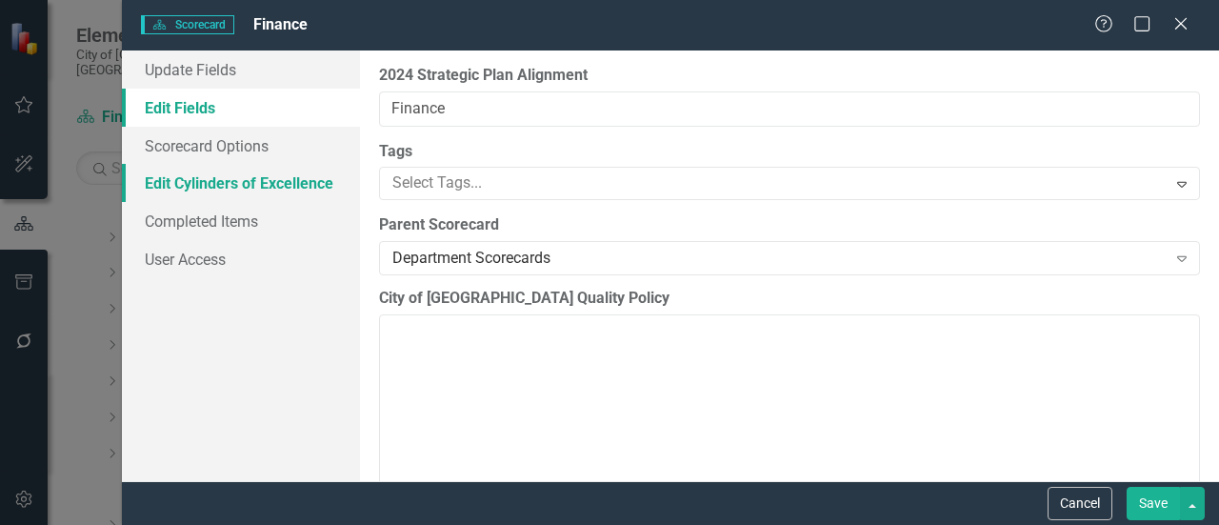
click at [190, 188] on link "Edit Cylinders of Excellence" at bounding box center [241, 183] width 238 height 38
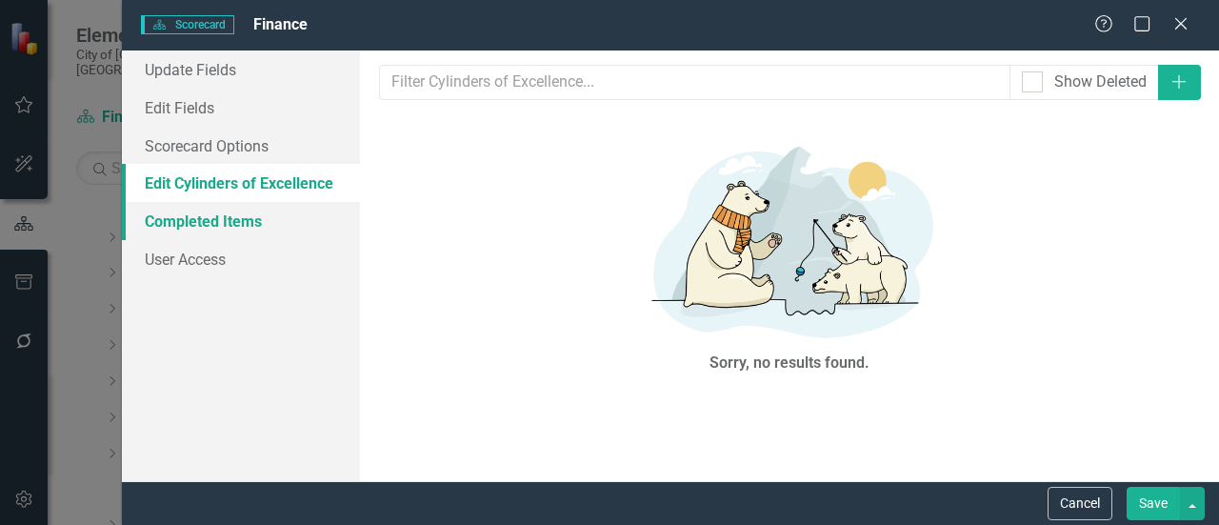
click at [196, 220] on link "Completed Items" at bounding box center [241, 221] width 238 height 38
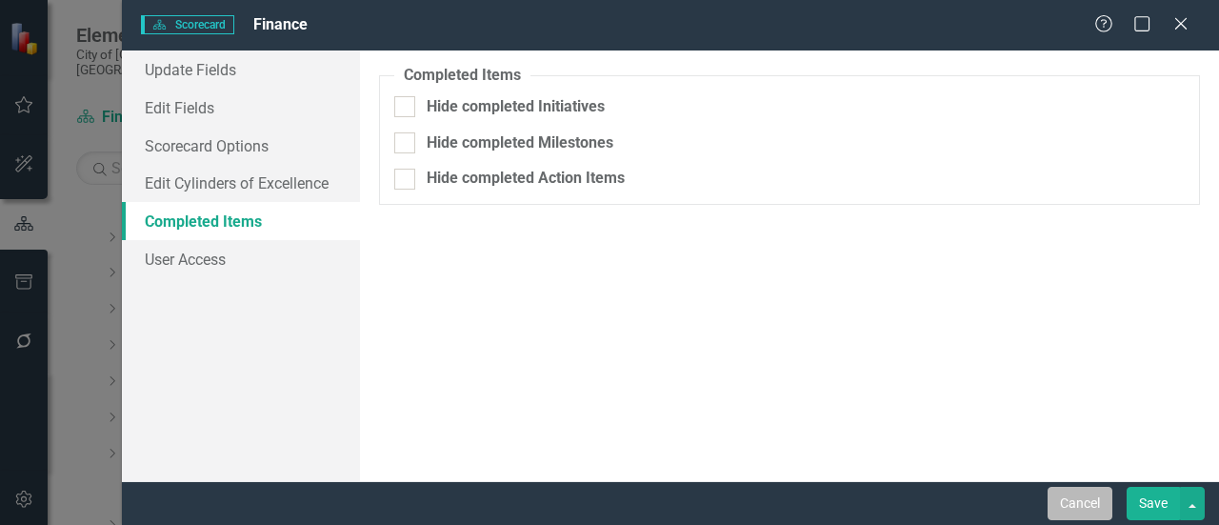
click at [1065, 493] on button "Cancel" at bounding box center [1079, 503] width 65 height 33
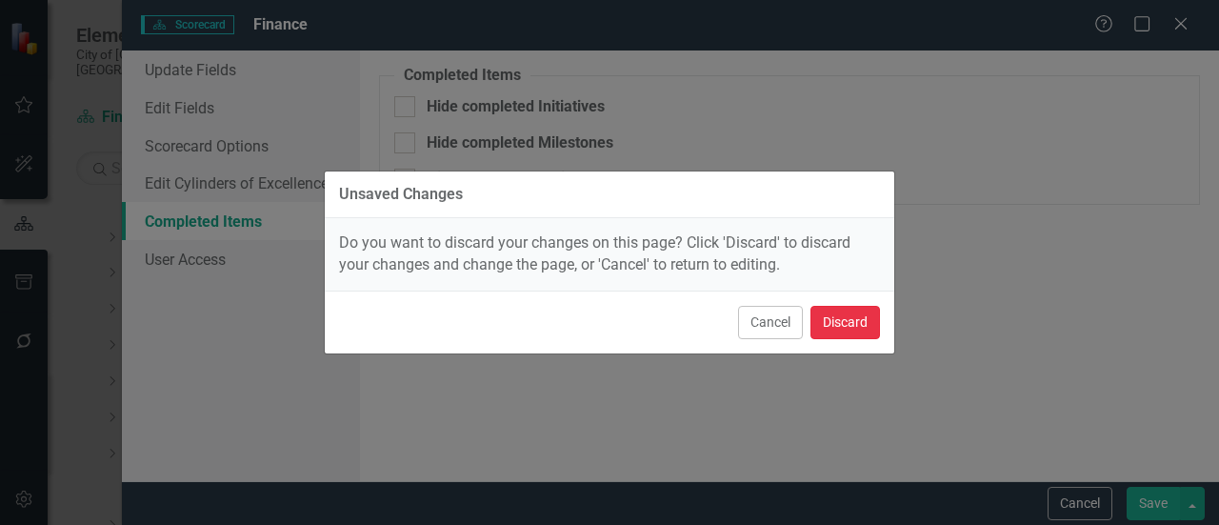
click at [848, 328] on button "Discard" at bounding box center [845, 322] width 70 height 33
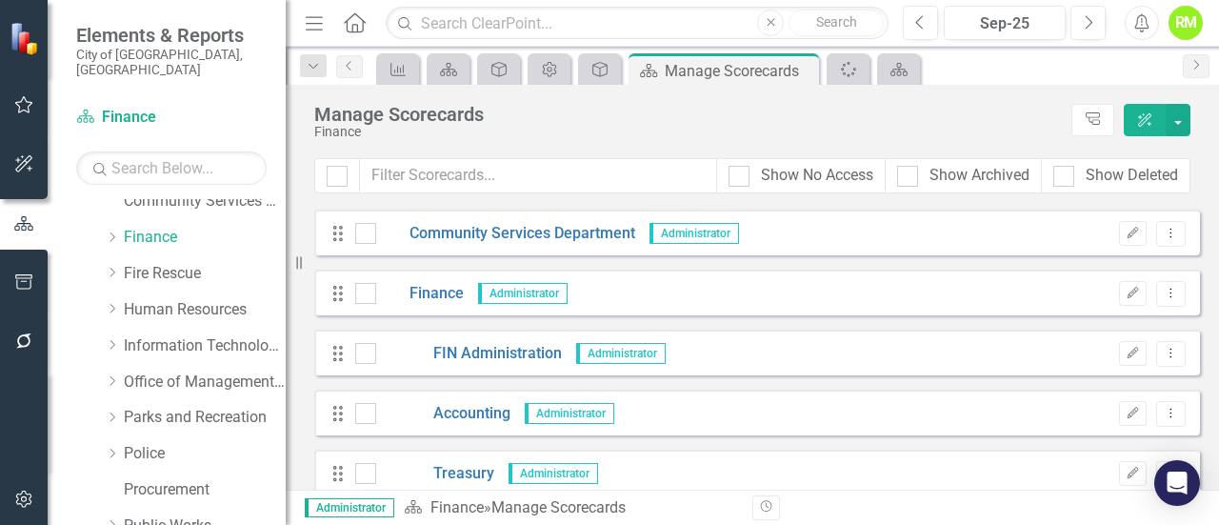
scroll to position [1257, 0]
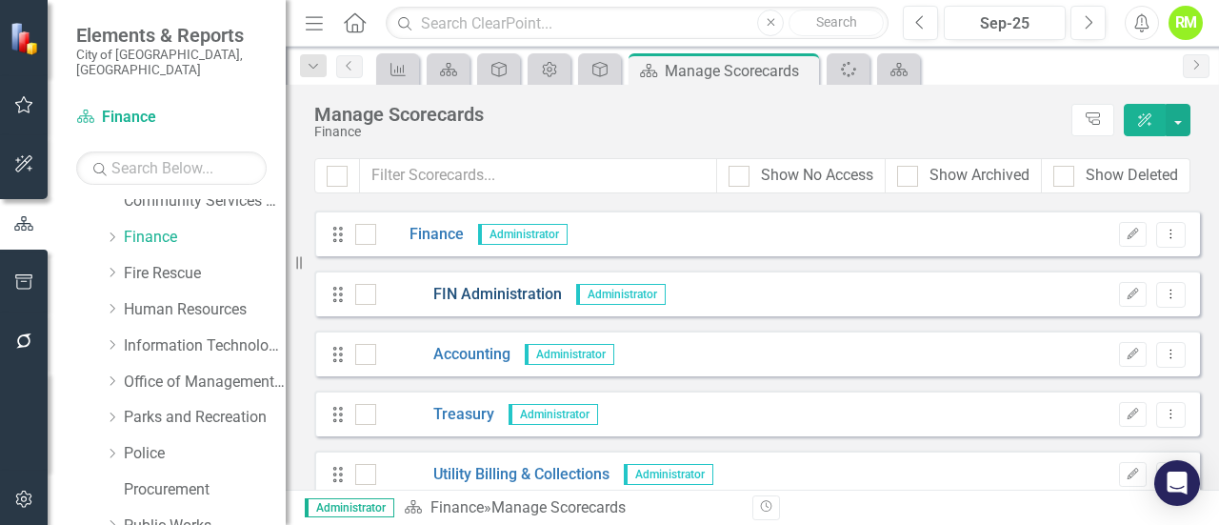
click at [521, 290] on link "FIN Administration" at bounding box center [469, 295] width 186 height 22
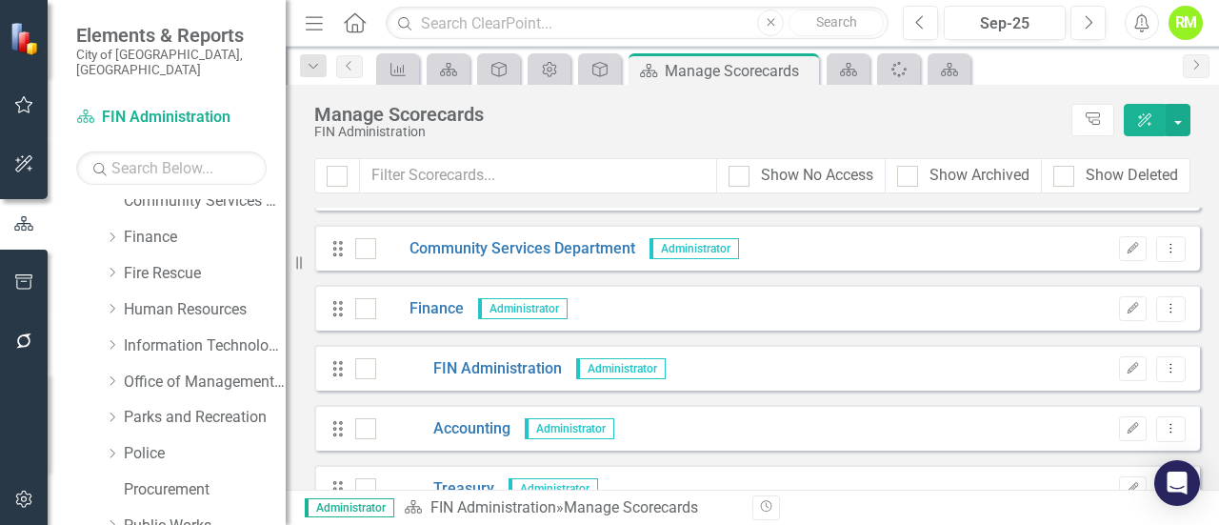
scroll to position [1198, 0]
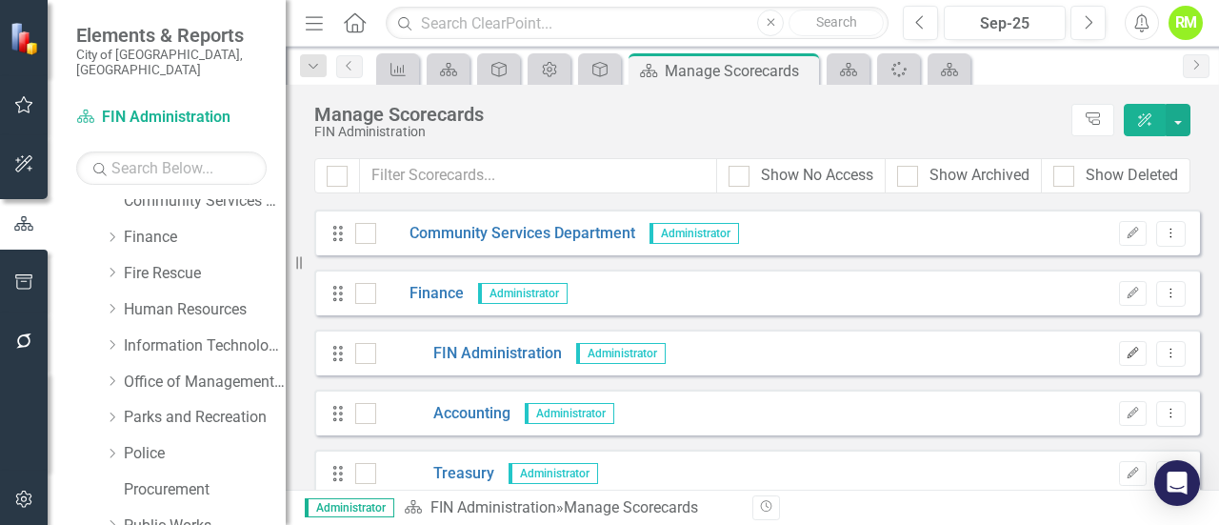
click at [1126, 354] on icon "Edit" at bounding box center [1133, 353] width 14 height 11
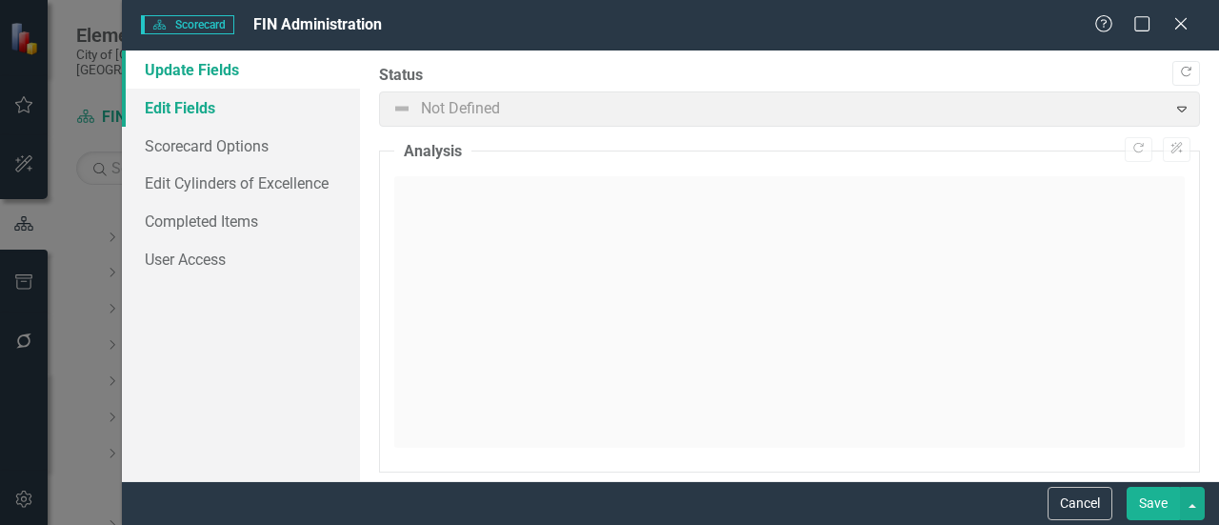
click at [173, 110] on link "Edit Fields" at bounding box center [241, 108] width 238 height 38
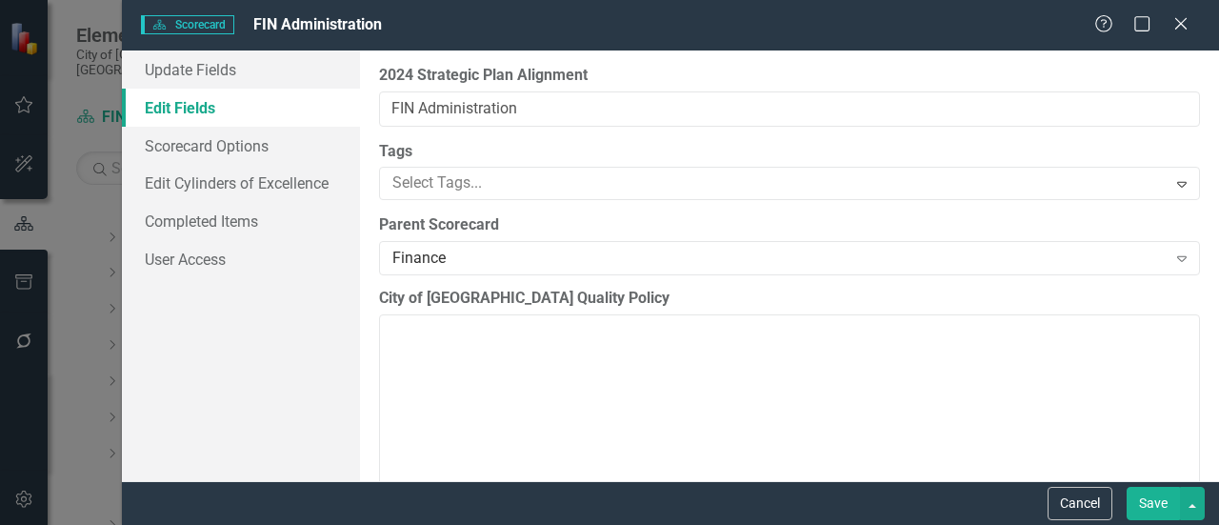
type input "https://"
click at [215, 141] on link "Scorecard Options" at bounding box center [241, 146] width 238 height 38
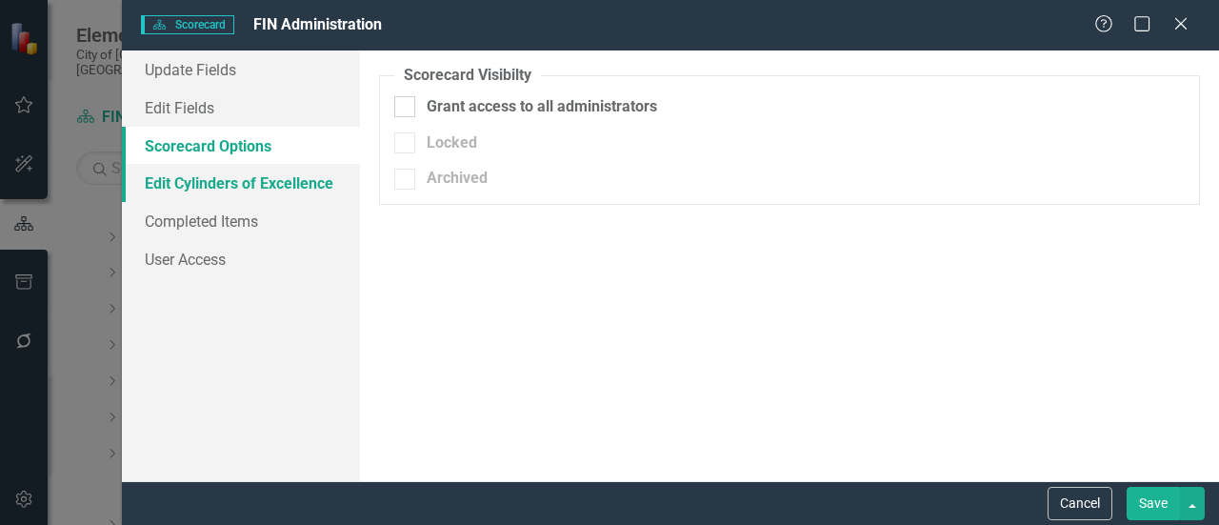
click at [210, 182] on link "Edit Cylinders of Excellence" at bounding box center [241, 183] width 238 height 38
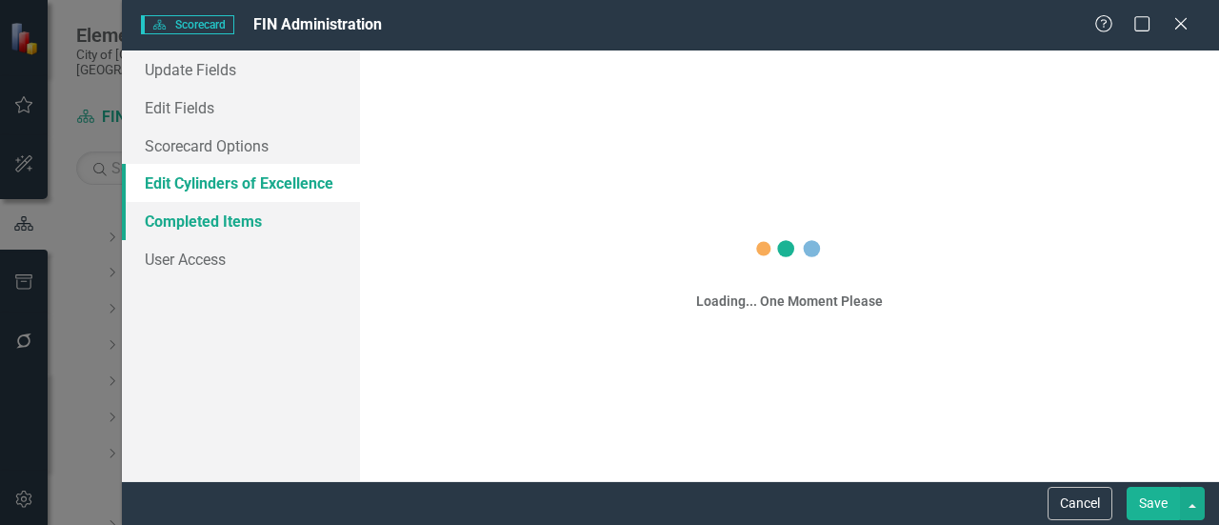
click at [192, 228] on link "Completed Items" at bounding box center [241, 221] width 238 height 38
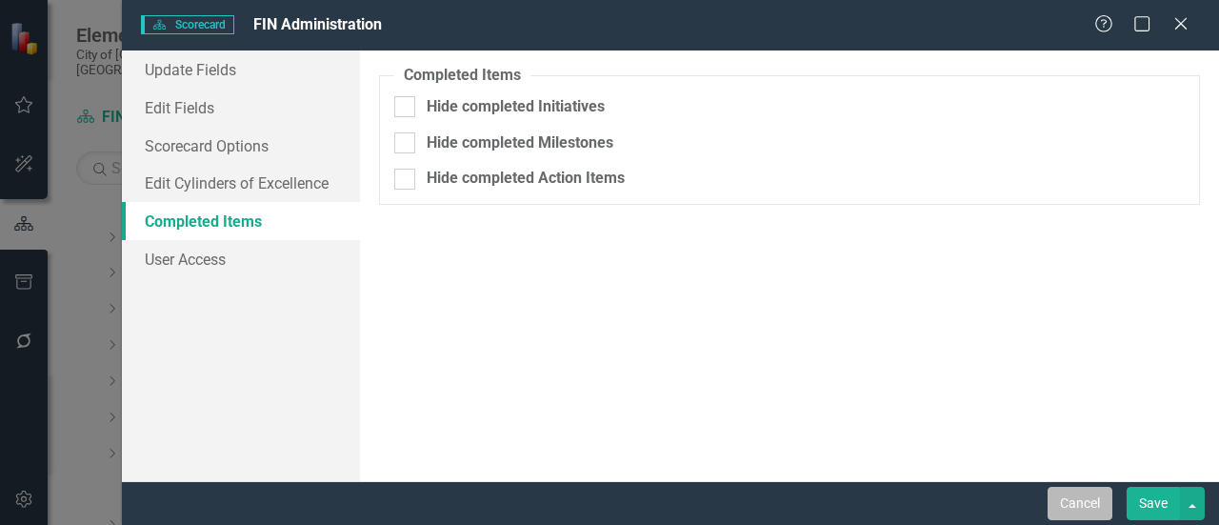
click at [1091, 503] on button "Cancel" at bounding box center [1079, 503] width 65 height 33
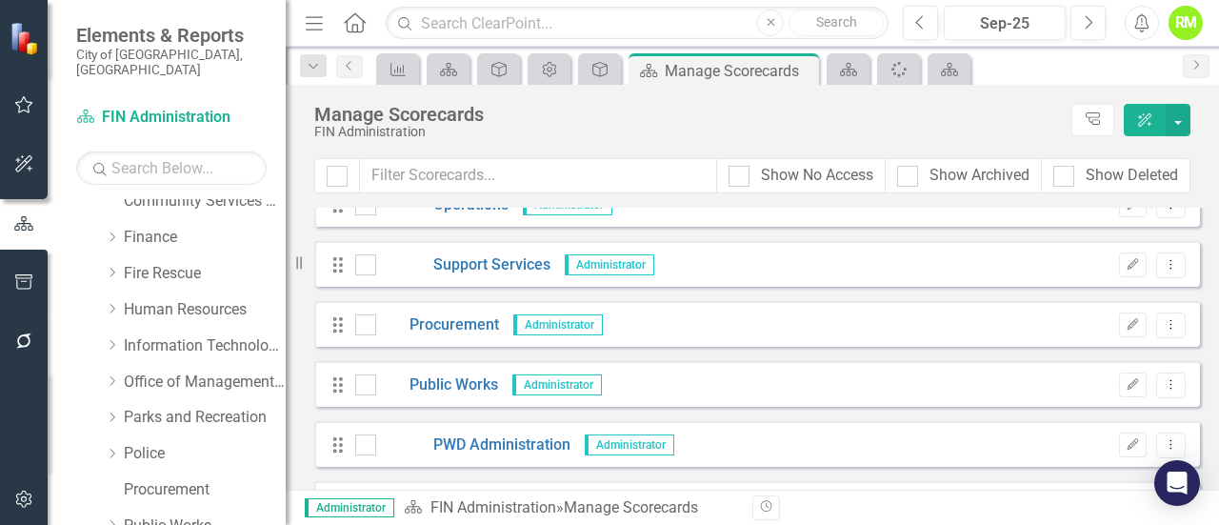
scroll to position [3401, 0]
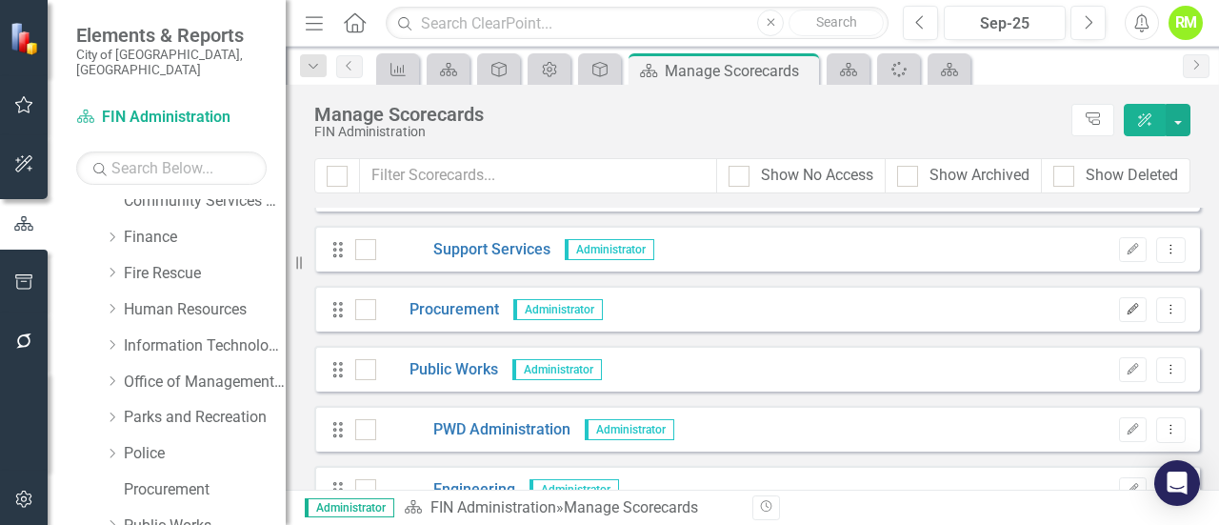
click at [1126, 310] on icon "Edit" at bounding box center [1133, 309] width 14 height 11
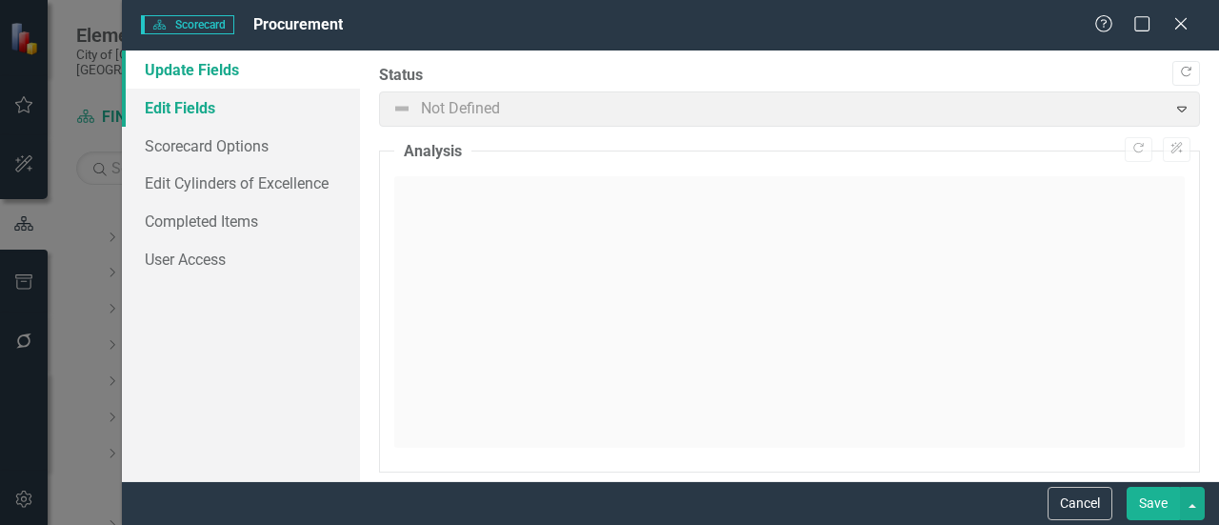
click at [190, 108] on link "Edit Fields" at bounding box center [241, 108] width 238 height 38
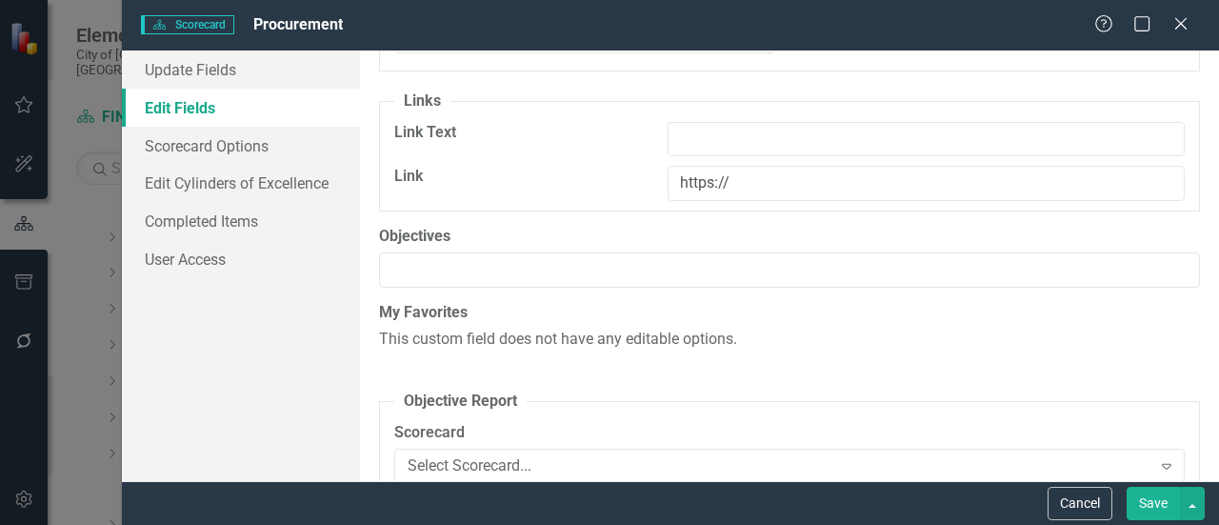
scroll to position [7679, 0]
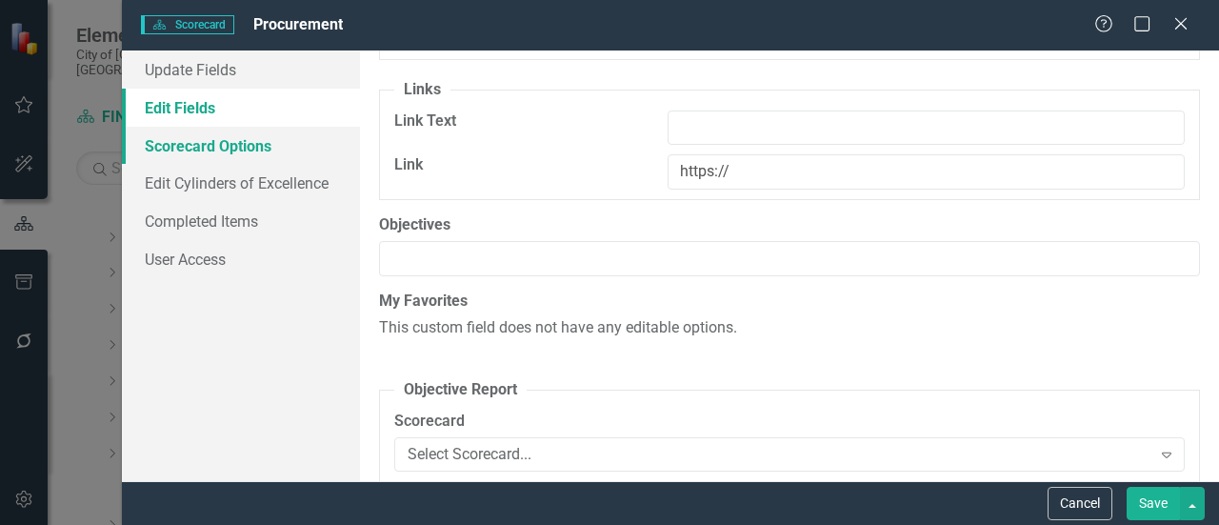
click at [180, 143] on link "Scorecard Options" at bounding box center [241, 146] width 238 height 38
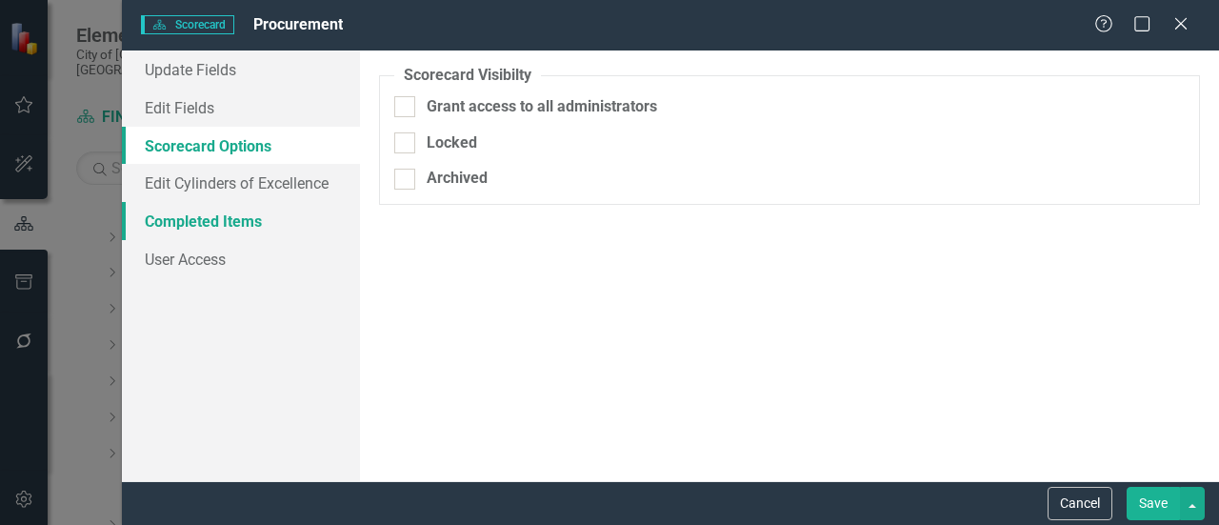
click at [180, 223] on link "Completed Items" at bounding box center [241, 221] width 238 height 38
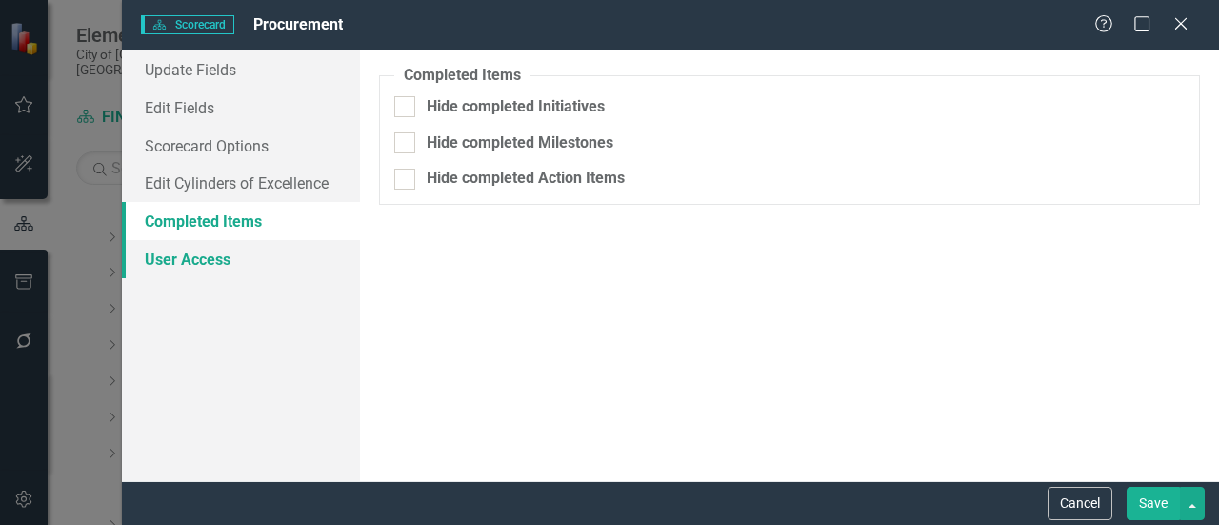
click at [180, 266] on link "User Access" at bounding box center [241, 259] width 238 height 38
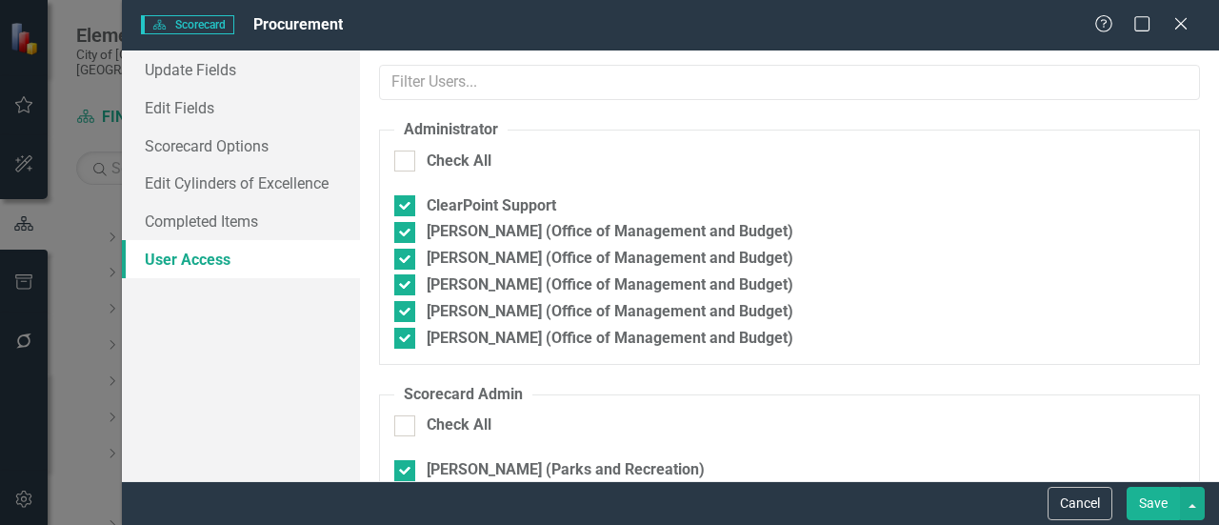
checkbox input "true"
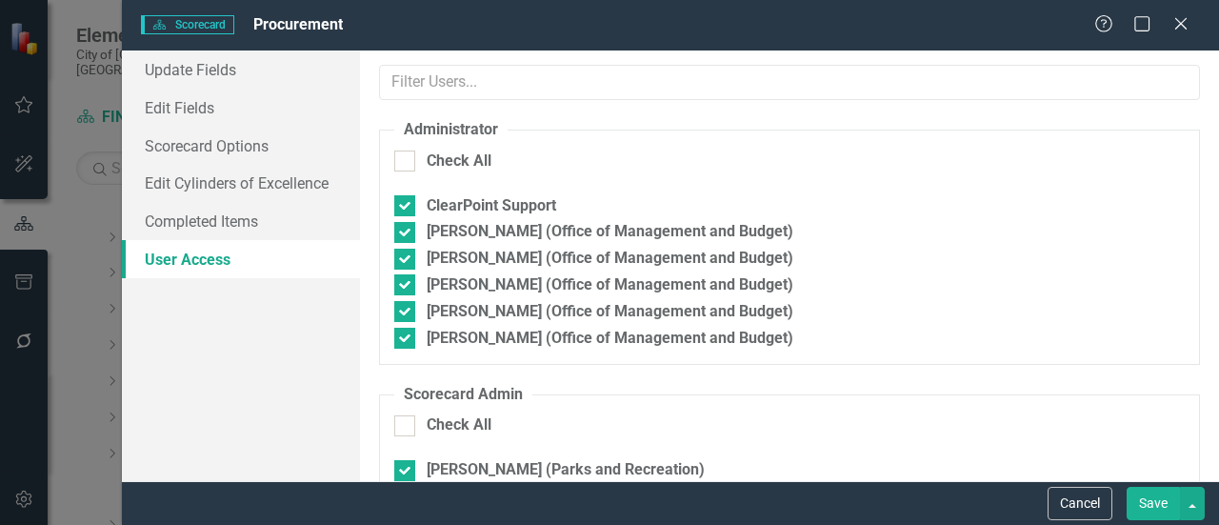
checkbox input "true"
checkbox input "false"
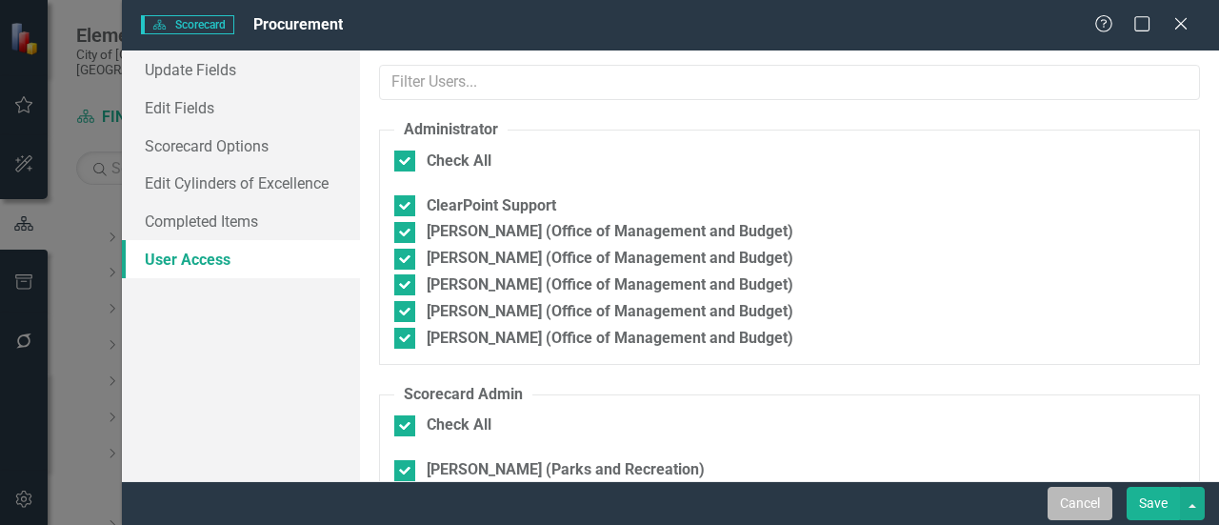
click at [1074, 506] on button "Cancel" at bounding box center [1079, 503] width 65 height 33
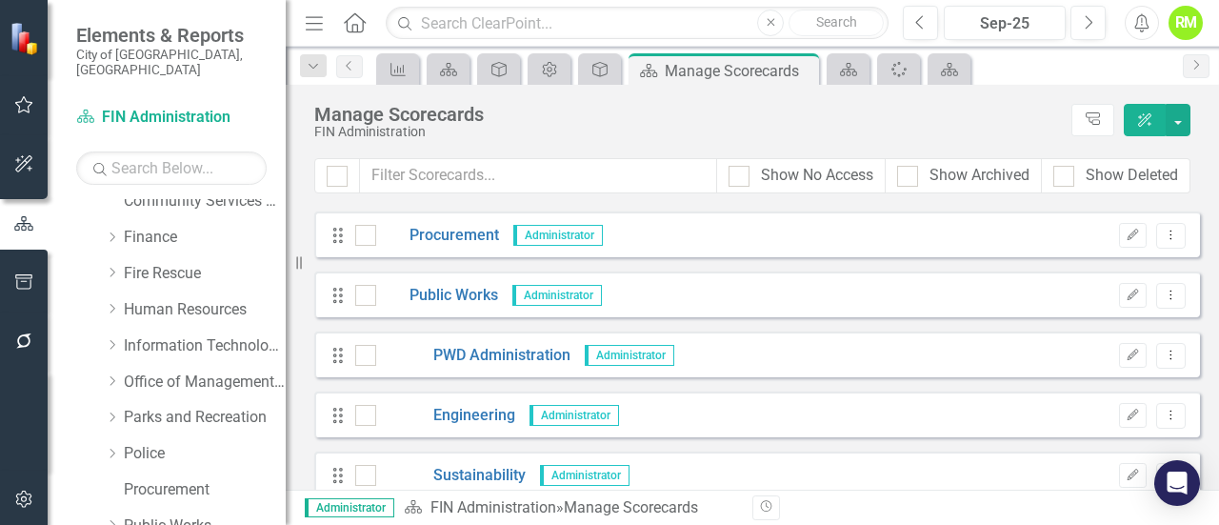
scroll to position [3445, 0]
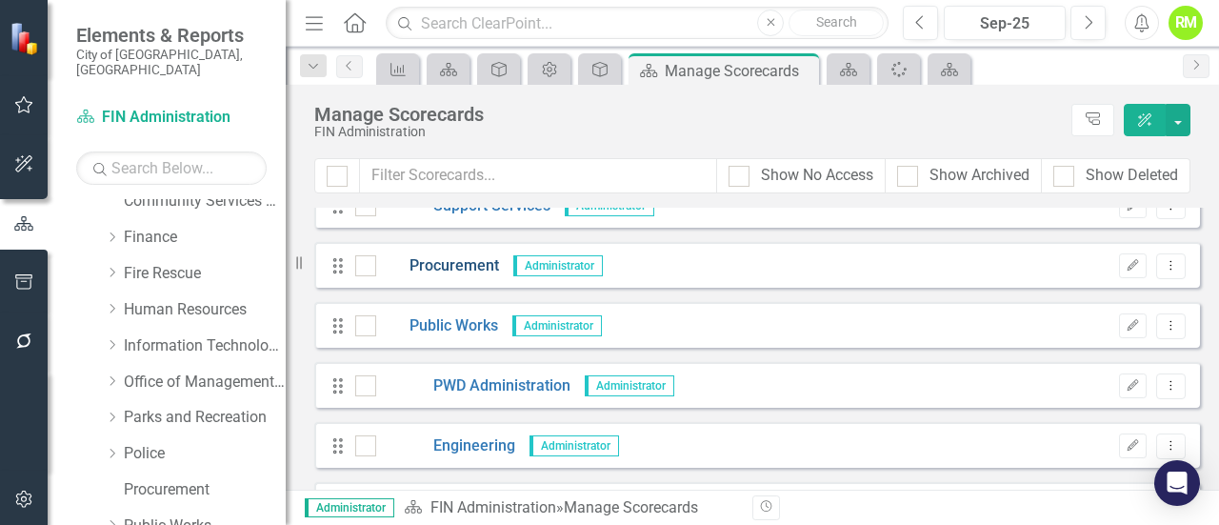
click at [442, 262] on link "Procurement" at bounding box center [437, 266] width 123 height 22
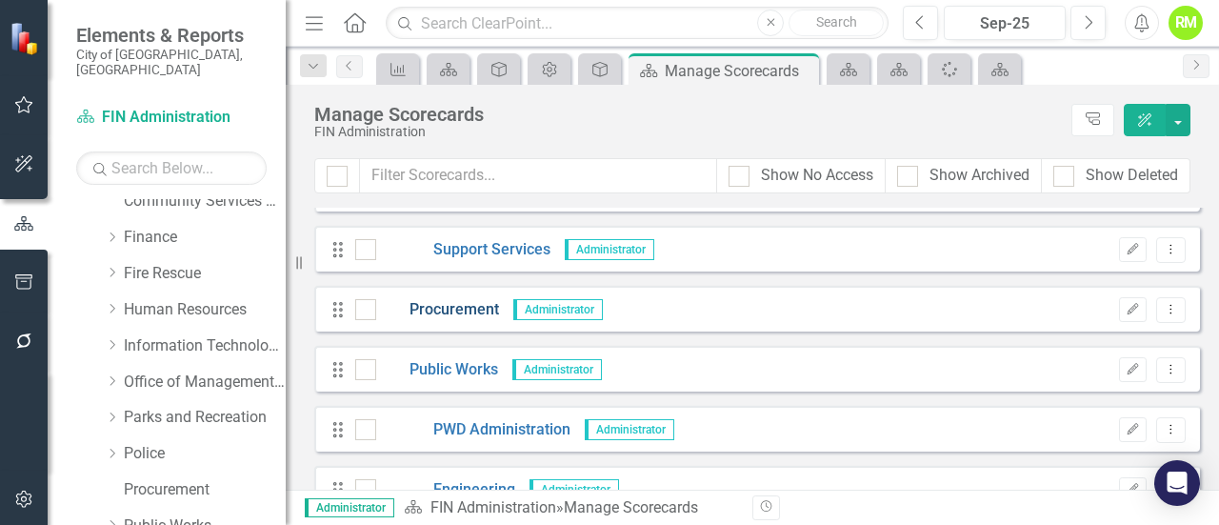
click at [444, 306] on link "Procurement" at bounding box center [437, 310] width 123 height 22
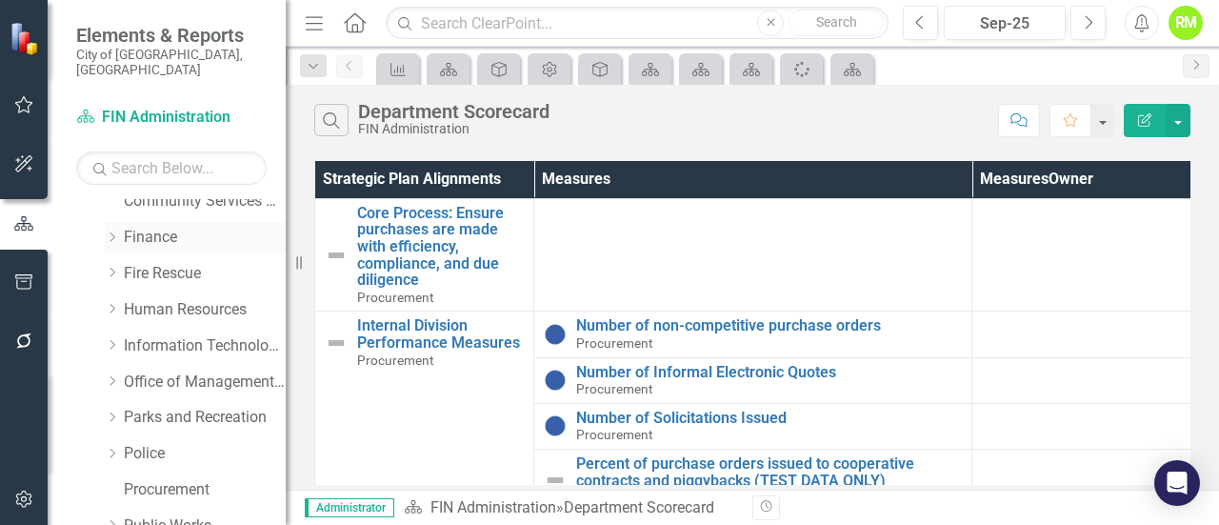
click at [154, 227] on link "Finance" at bounding box center [205, 238] width 162 height 22
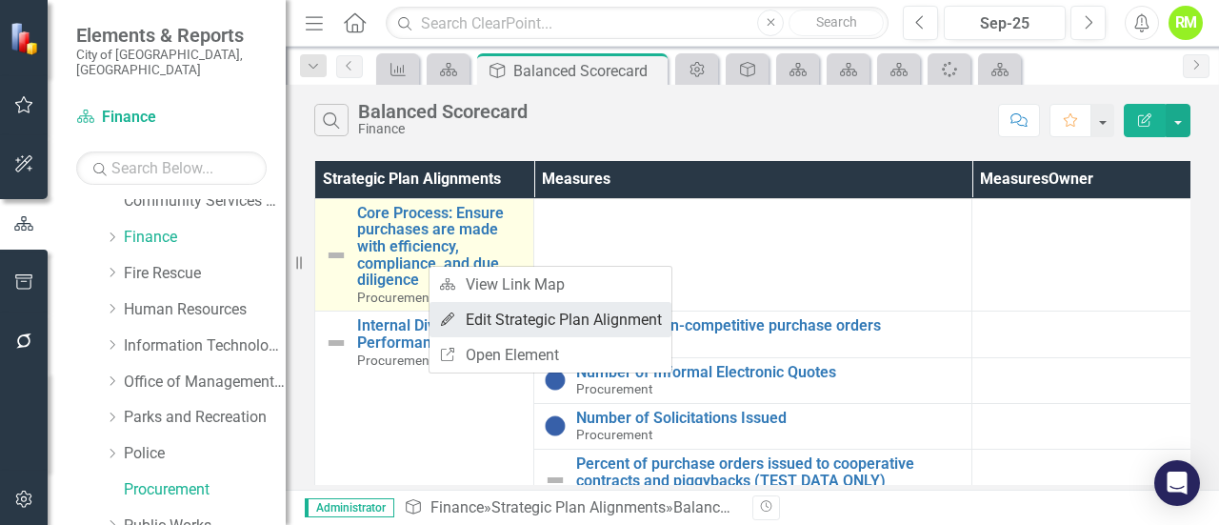
click at [495, 321] on link "Edit Edit Strategic Plan Alignment" at bounding box center [550, 319] width 242 height 35
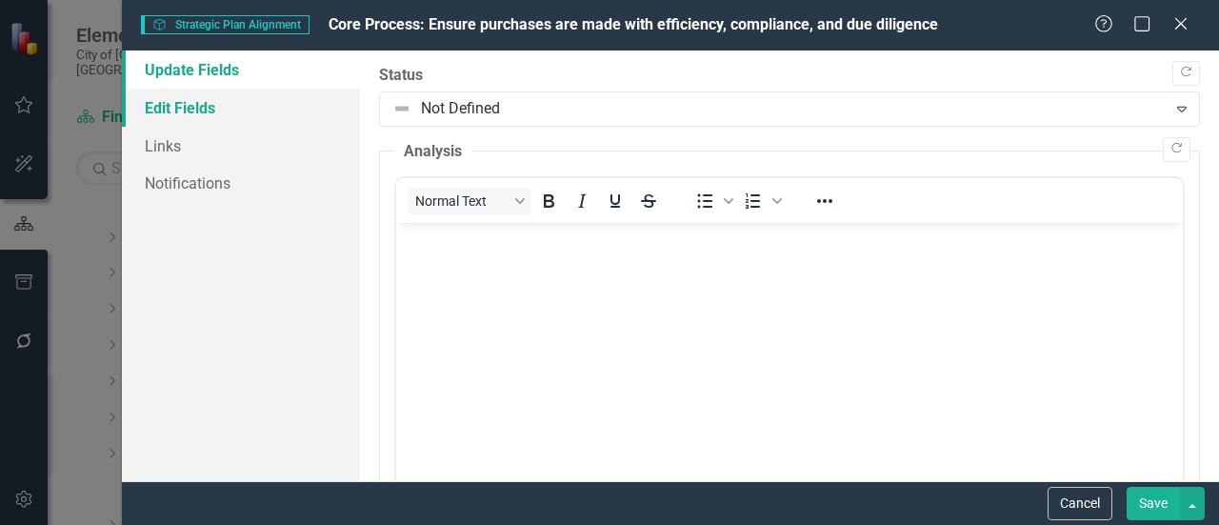
click at [173, 111] on link "Edit Fields" at bounding box center [241, 108] width 238 height 38
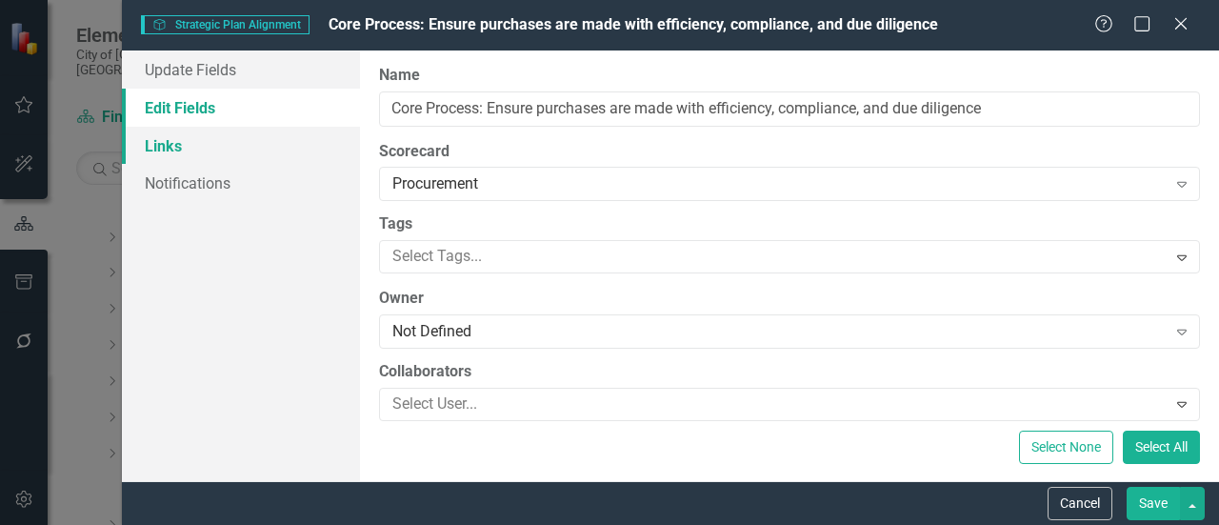
click at [160, 153] on link "Links" at bounding box center [241, 146] width 238 height 38
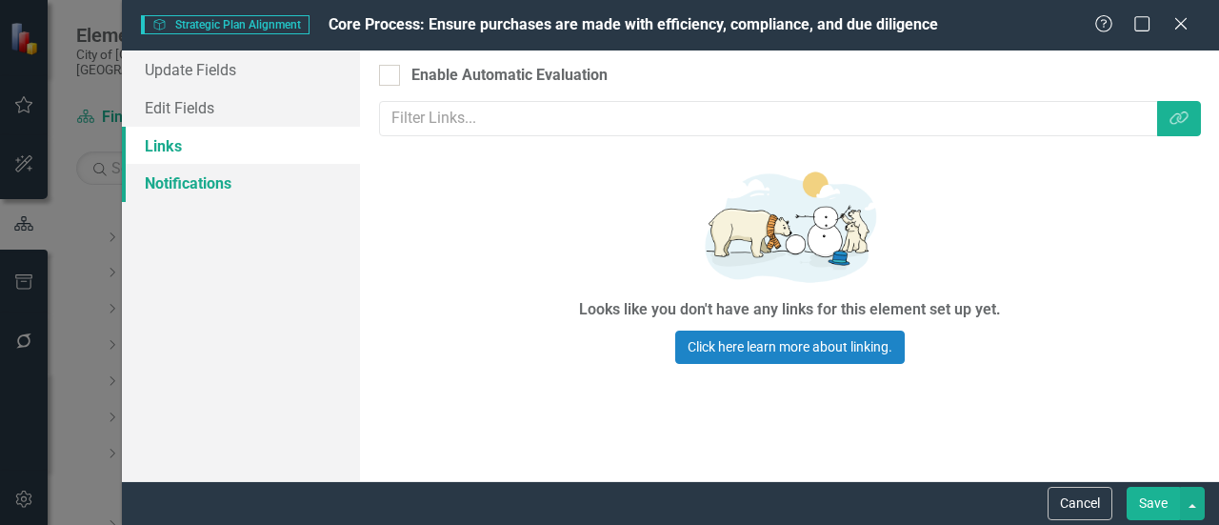
click at [176, 182] on link "Notifications" at bounding box center [241, 183] width 238 height 38
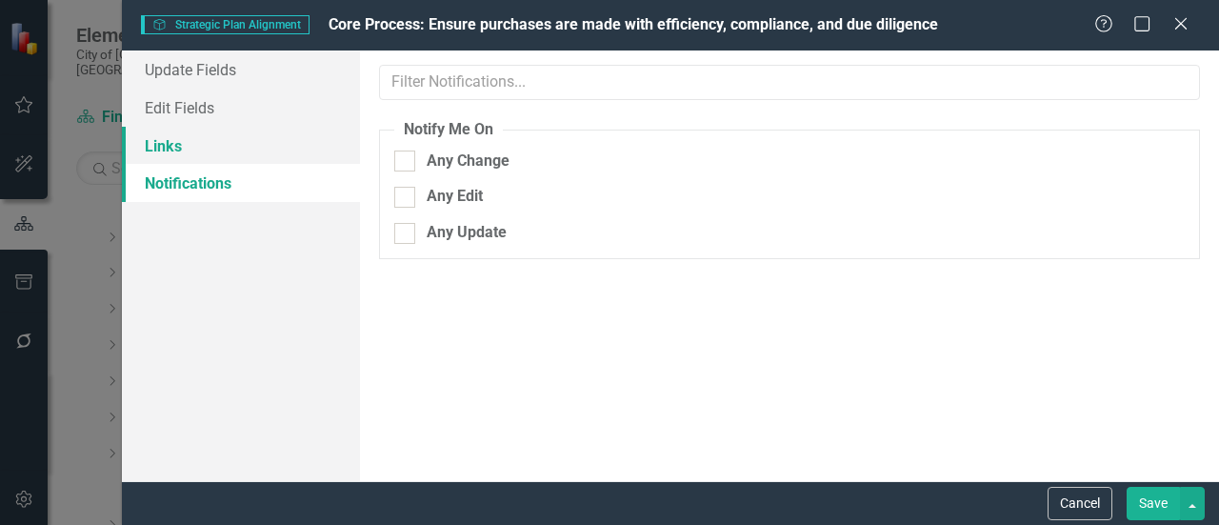
click at [165, 137] on link "Links" at bounding box center [241, 146] width 238 height 38
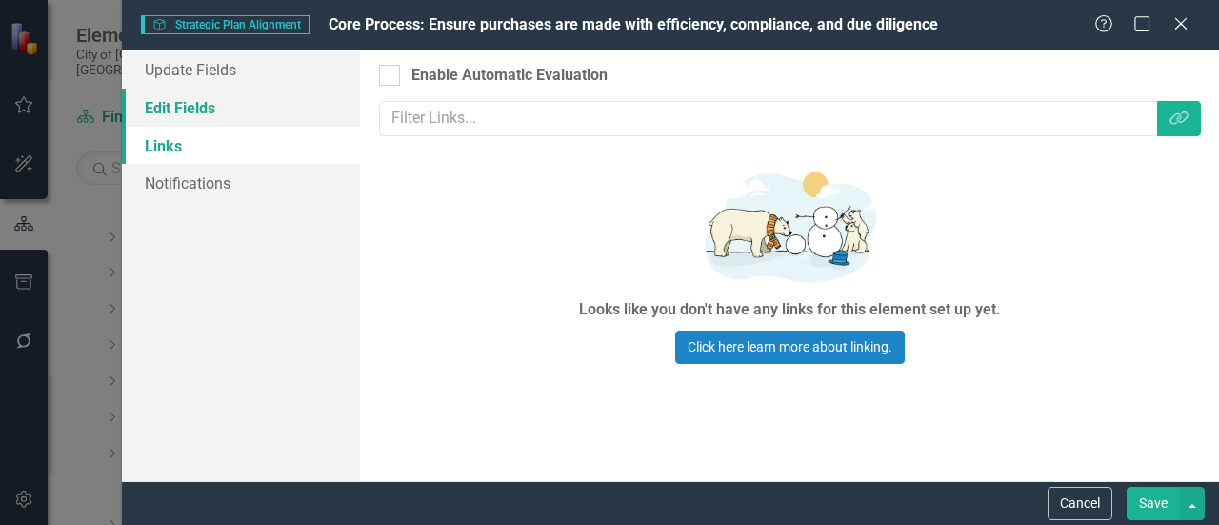
click at [174, 111] on link "Edit Fields" at bounding box center [241, 108] width 238 height 38
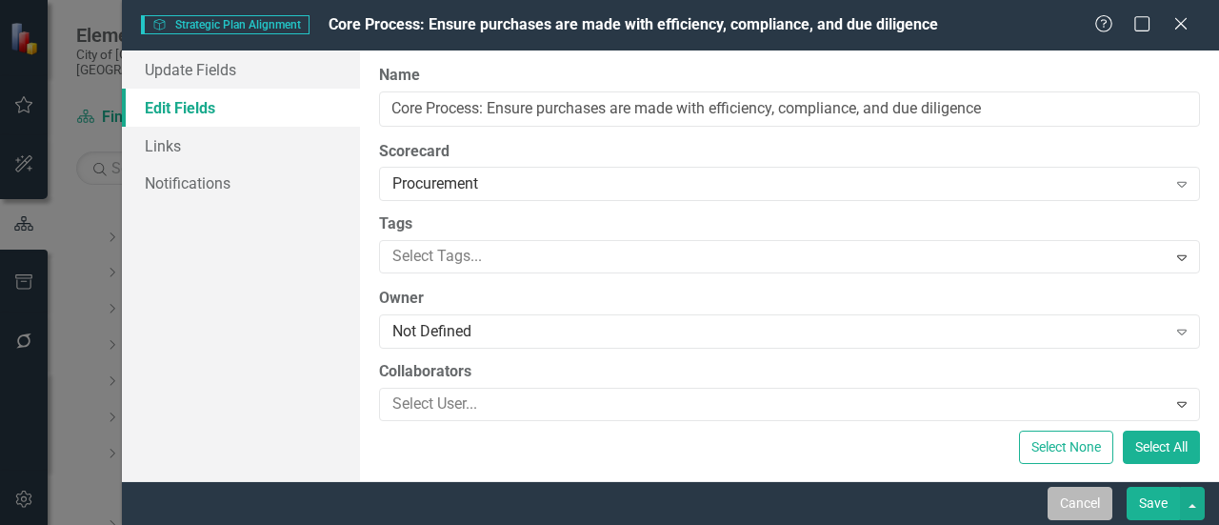
click at [1084, 509] on button "Cancel" at bounding box center [1079, 503] width 65 height 33
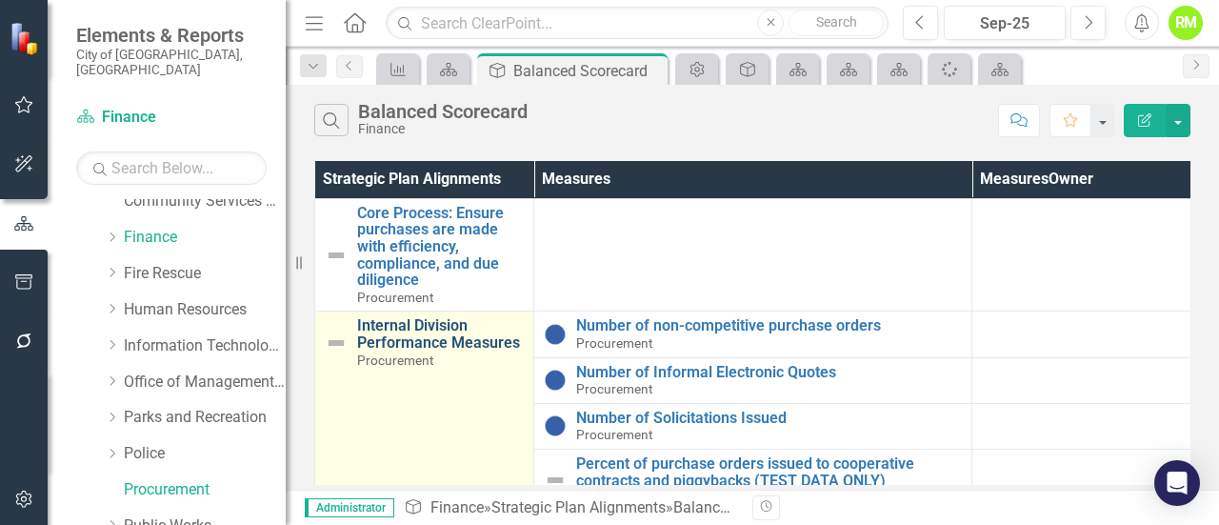
click at [385, 323] on link "Internal Division Performance Measures" at bounding box center [440, 333] width 167 height 33
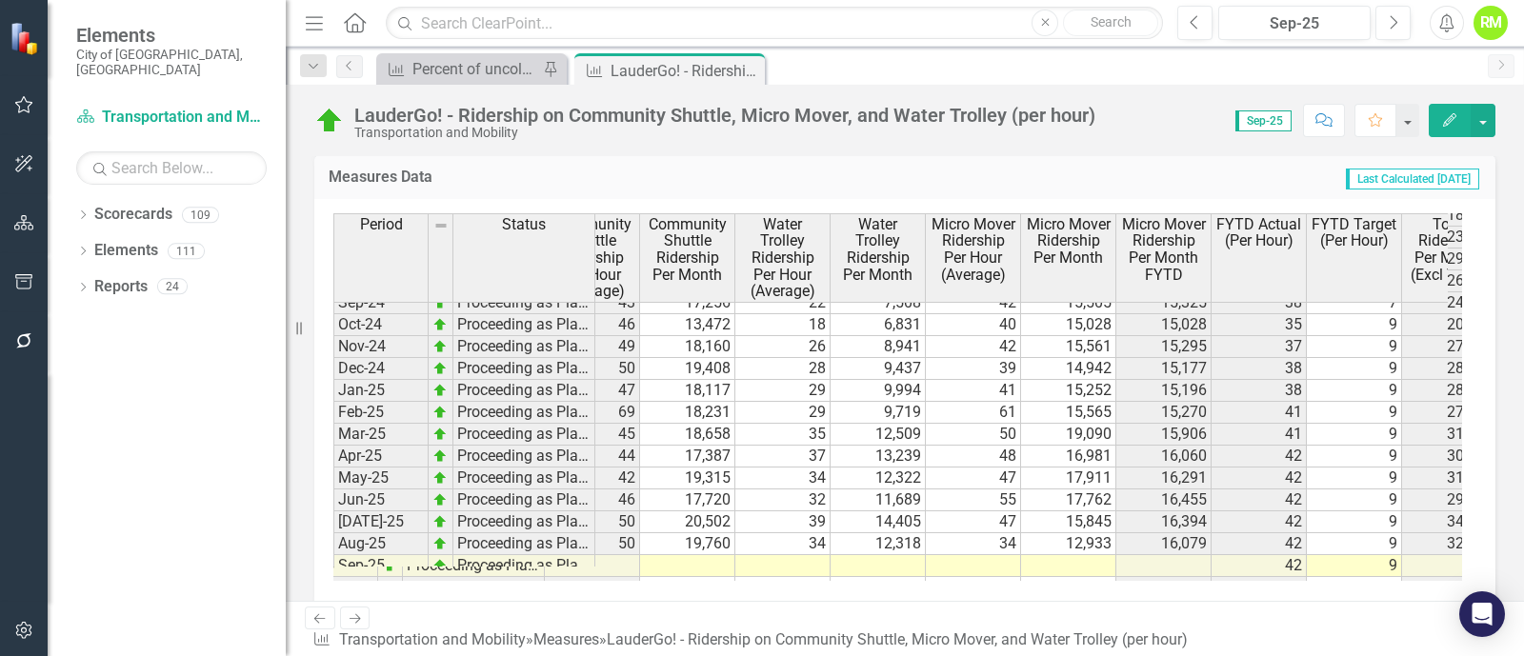
click at [1218, 262] on th "FYTD Actual (Per Hour)" at bounding box center [1258, 258] width 95 height 90
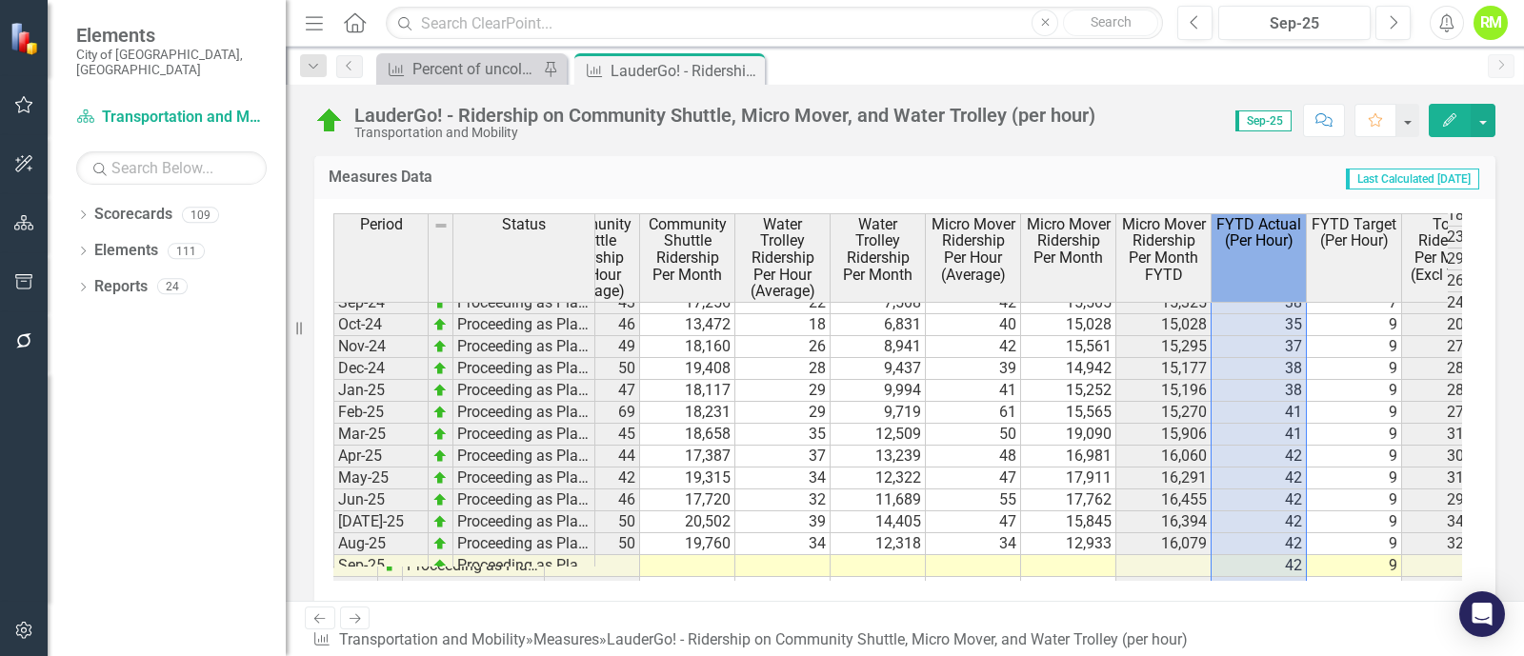
click at [1218, 262] on th "FYTD Actual (Per Hour)" at bounding box center [1258, 258] width 95 height 90
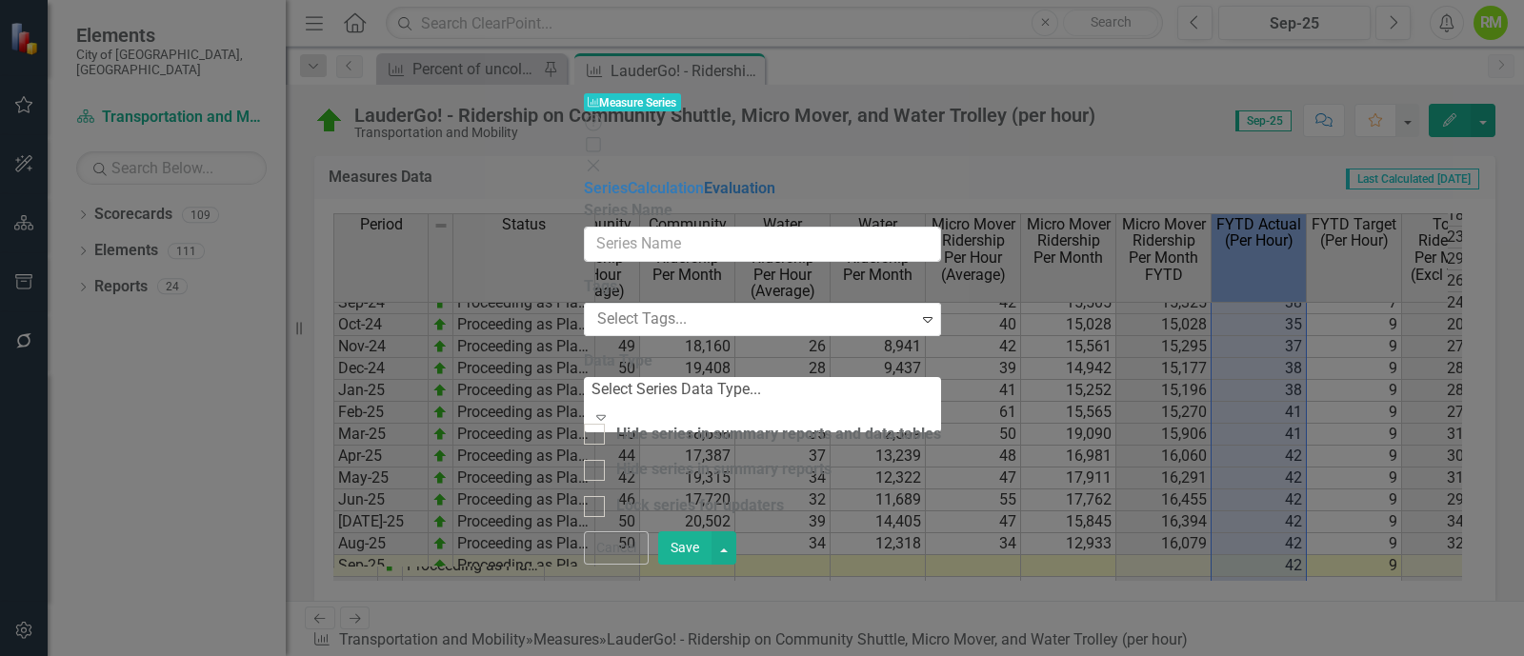
type input "FYTD Actual (Per Hour)"
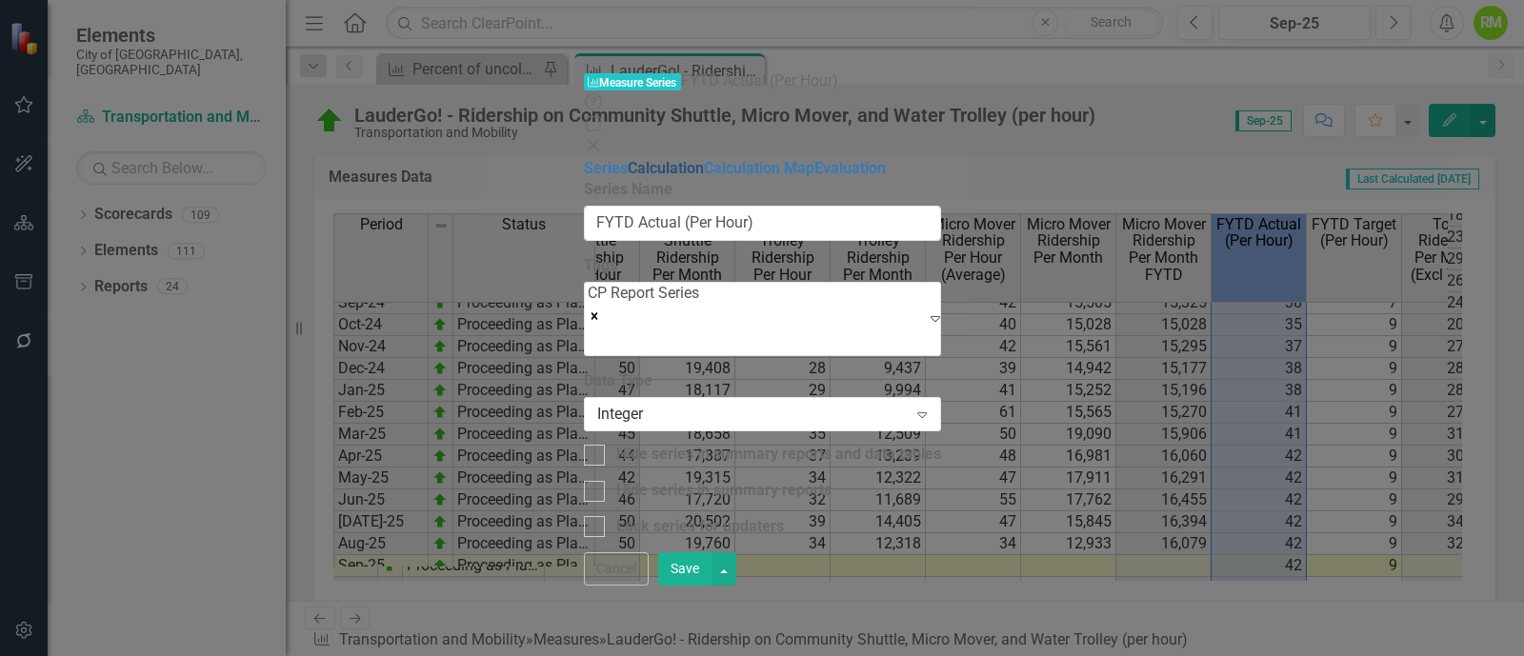
click at [628, 159] on link "Calculation" at bounding box center [666, 168] width 76 height 18
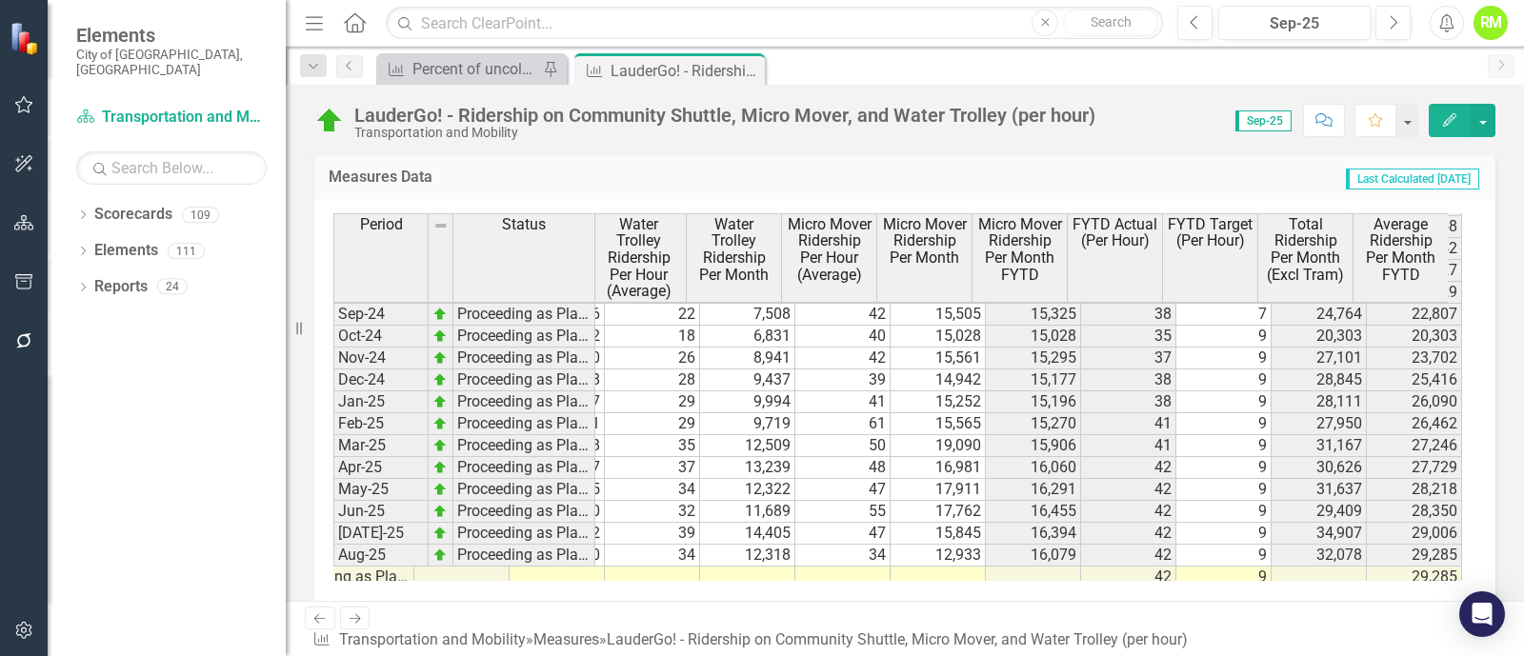
scroll to position [1045, 0]
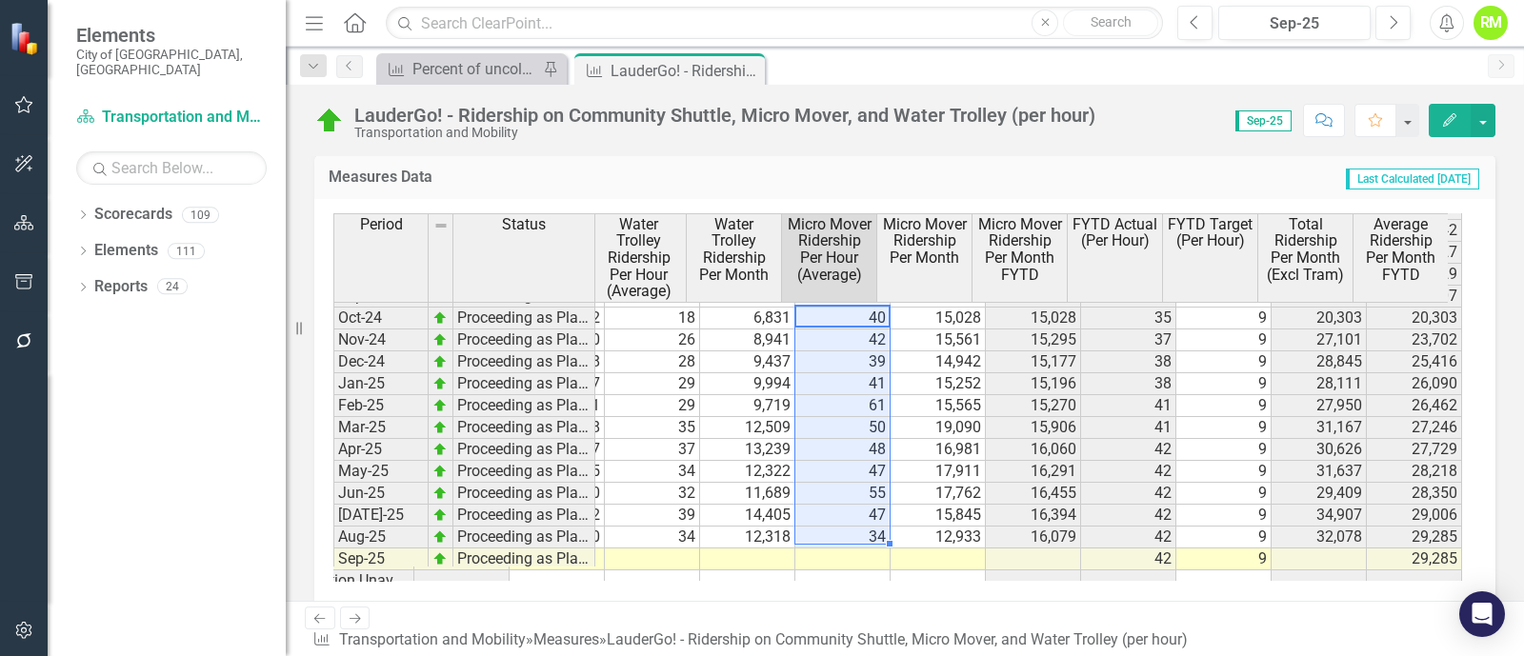
drag, startPoint x: 849, startPoint y: 308, endPoint x: 848, endPoint y: 524, distance: 216.2
click at [848, 524] on tbody "Nov-23 Proceeding as Planned 41 11,676 26 8,428 28 10,434 10,910 32 7 20,104 19…" at bounding box center [806, 428] width 1309 height 724
